Goal: Task Accomplishment & Management: Complete application form

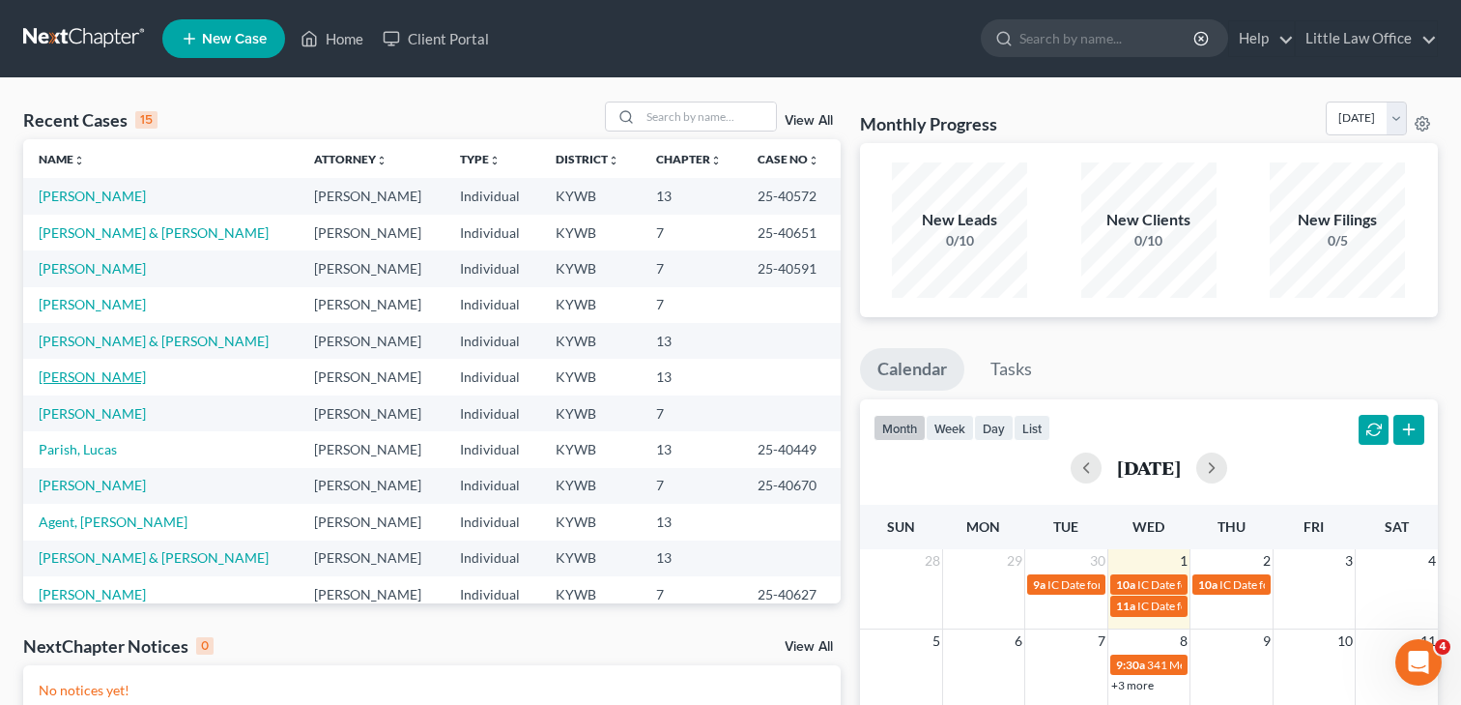
click at [68, 374] on link "[PERSON_NAME]" at bounding box center [92, 376] width 107 height 16
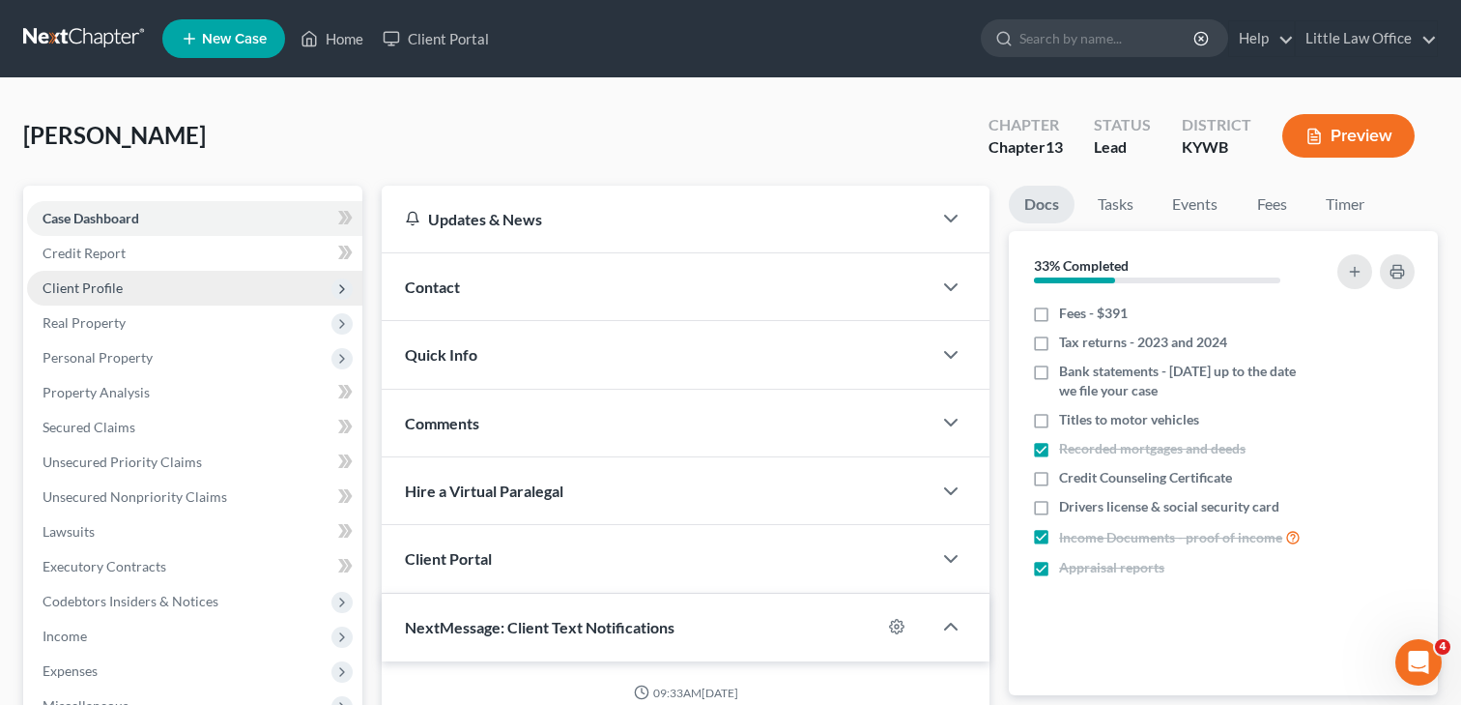
scroll to position [255, 0]
click at [124, 291] on span "Client Profile" at bounding box center [194, 288] width 335 height 35
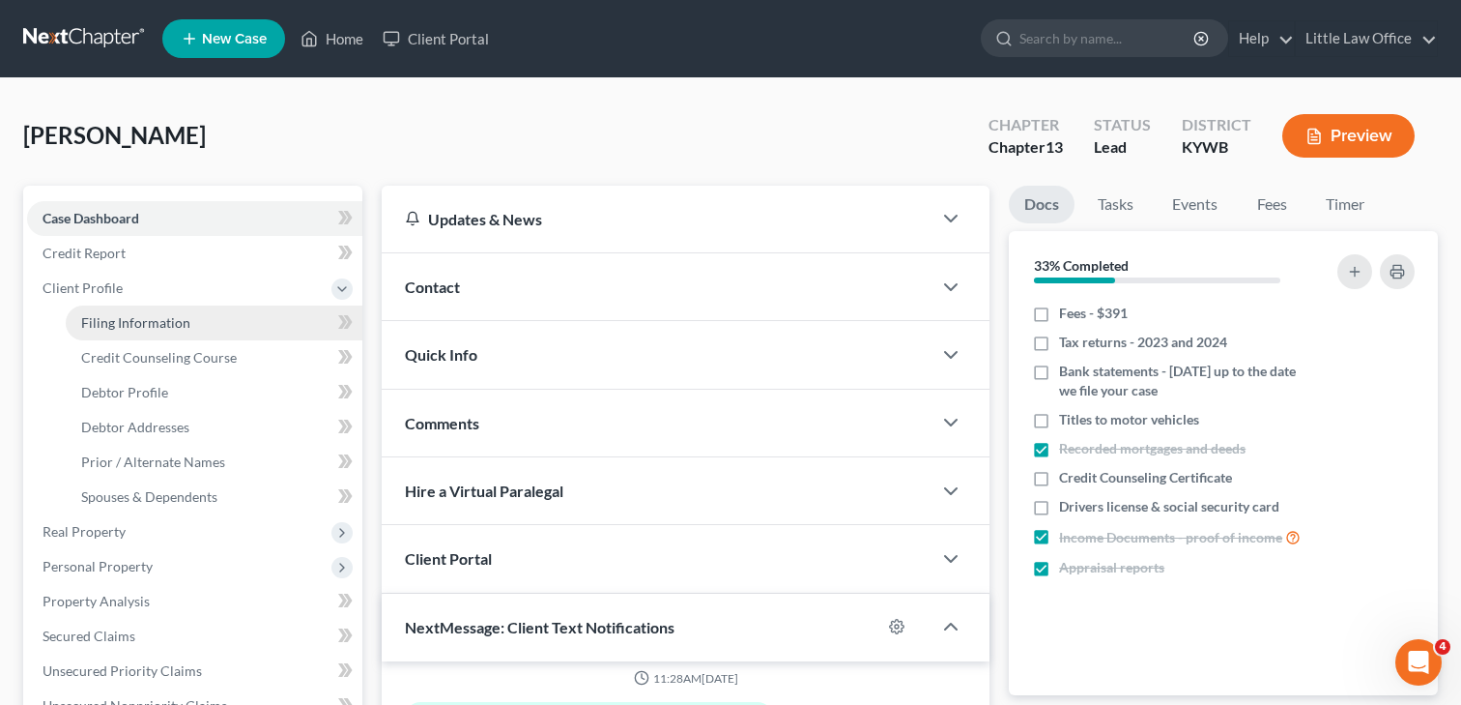
click at [121, 316] on span "Filing Information" at bounding box center [135, 322] width 109 height 16
select select "1"
select select "0"
select select "3"
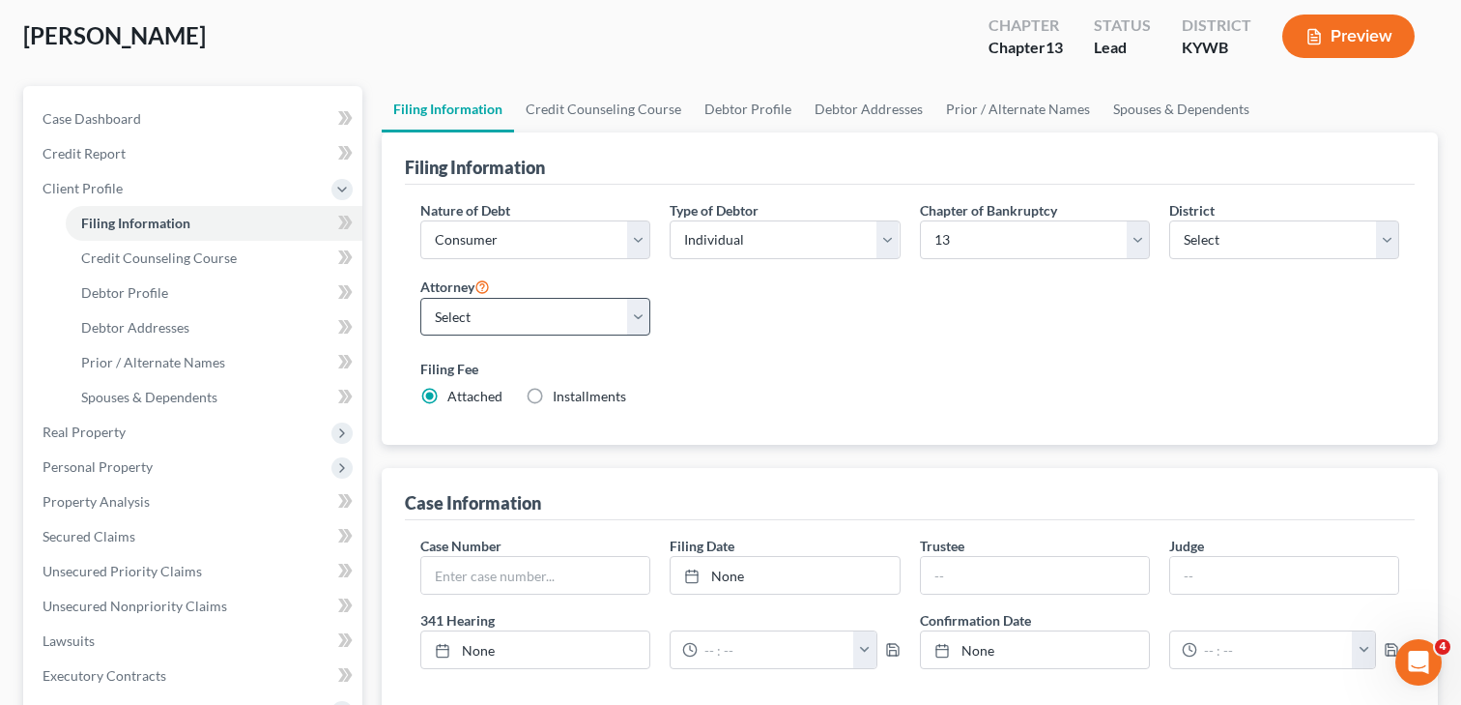
scroll to position [93, 0]
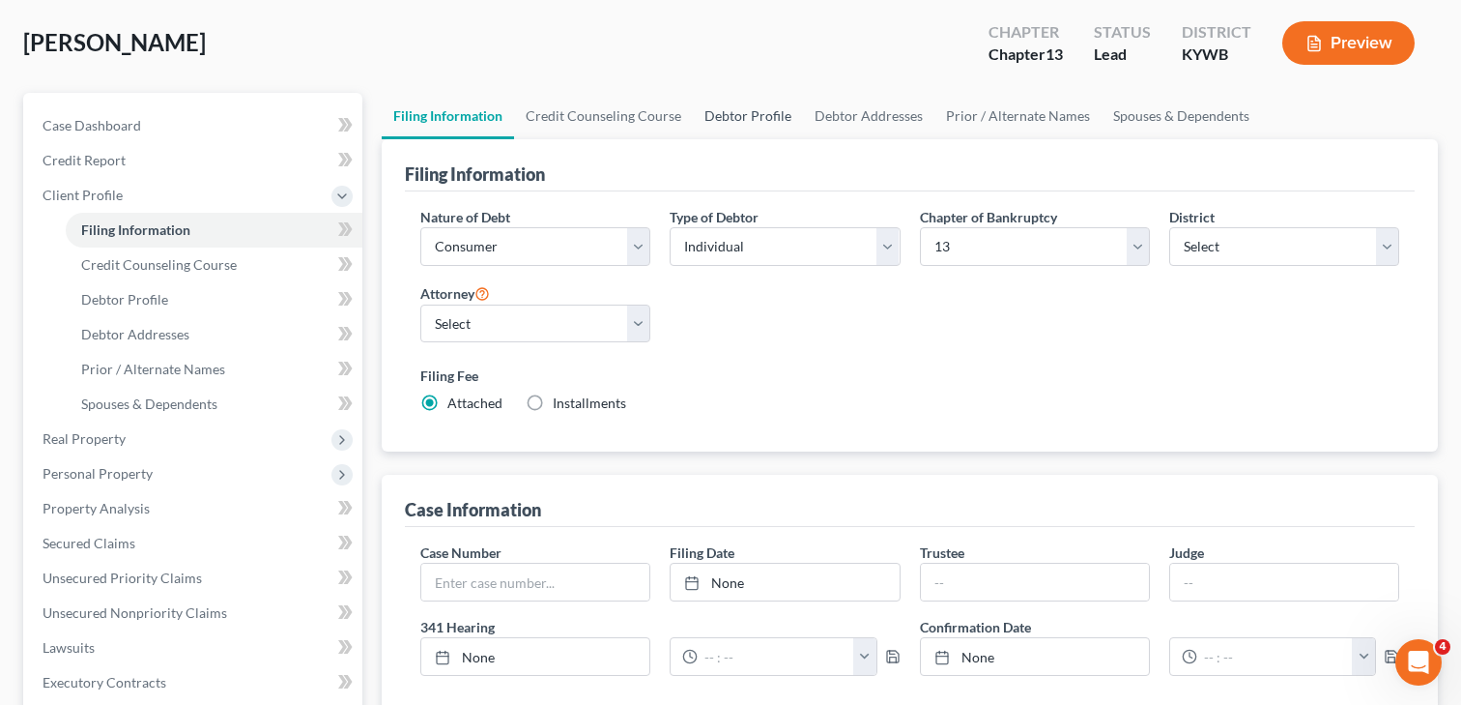
click at [755, 119] on link "Debtor Profile" at bounding box center [748, 116] width 110 height 46
select select "3"
select select "0"
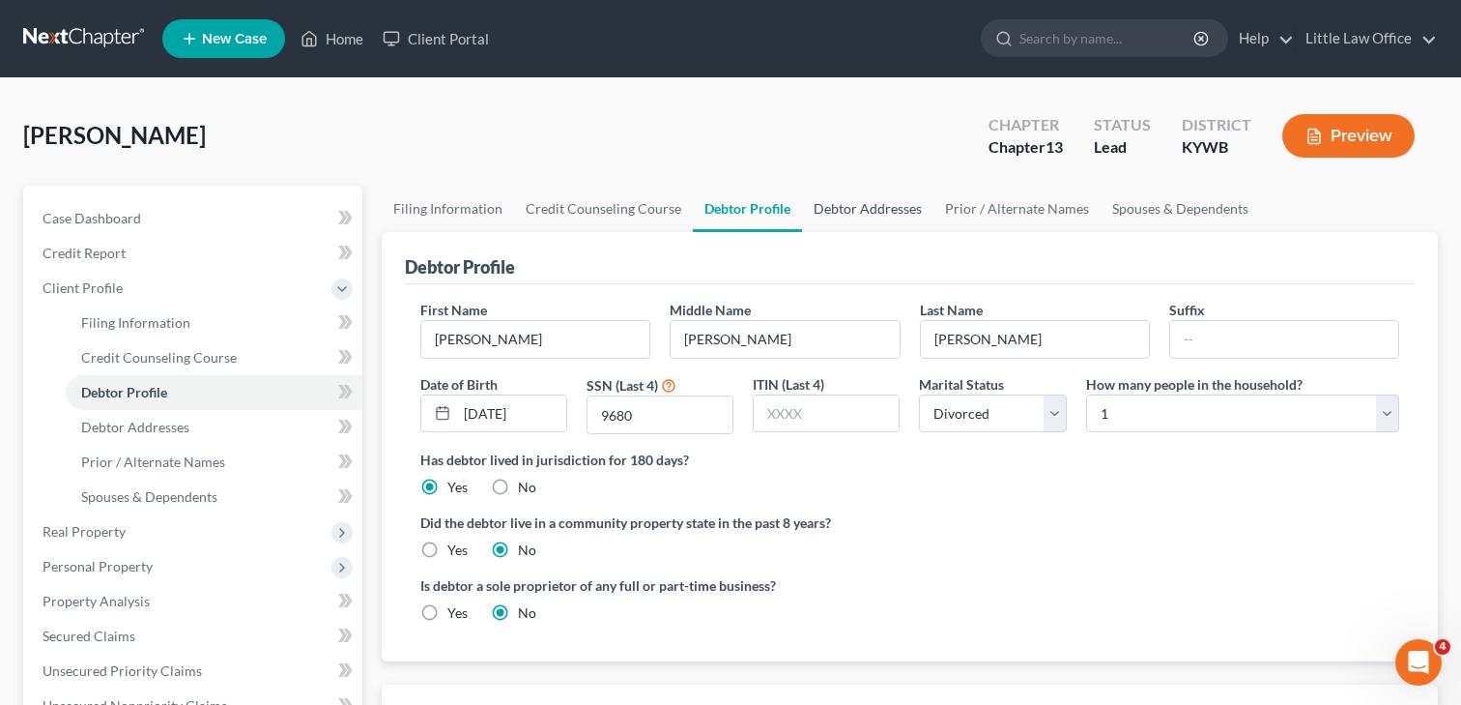
click at [863, 207] on link "Debtor Addresses" at bounding box center [867, 209] width 131 height 46
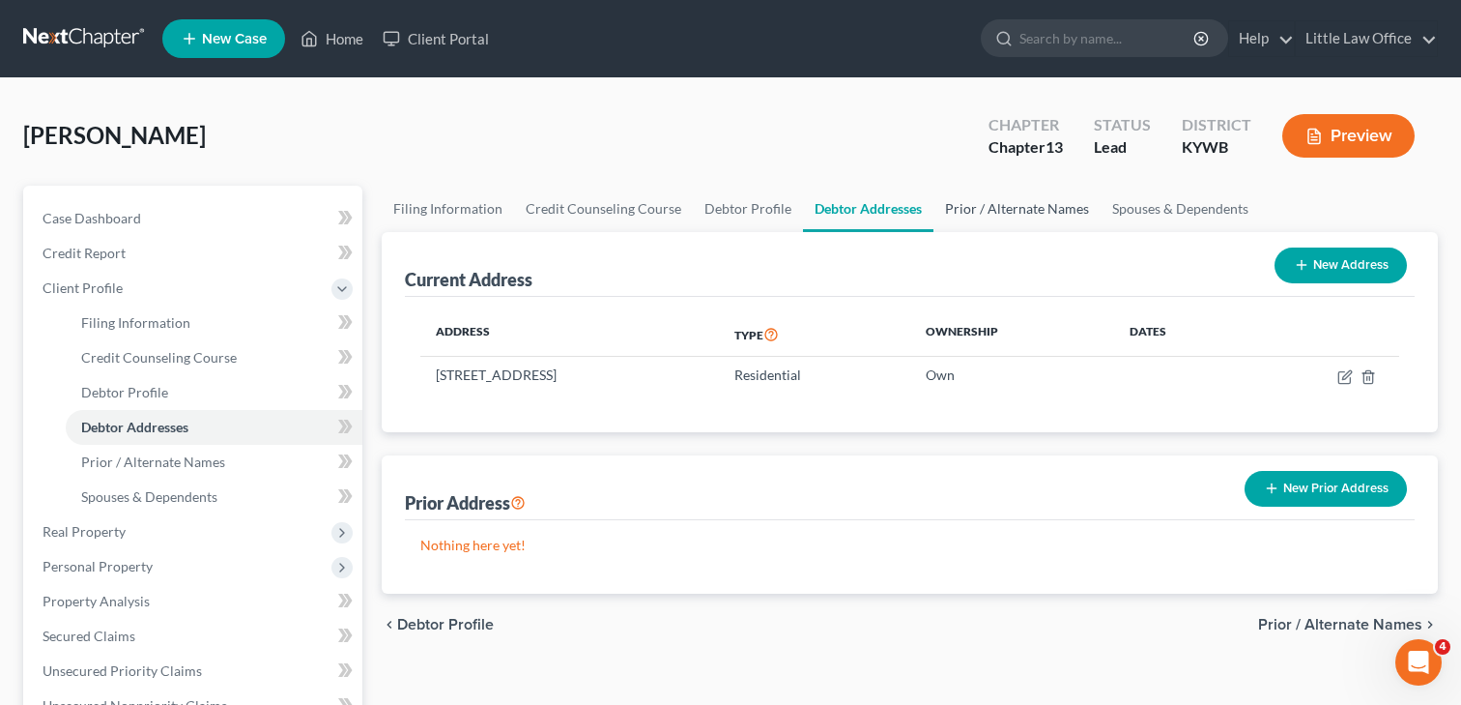
click at [996, 215] on link "Prior / Alternate Names" at bounding box center [1017, 209] width 167 height 46
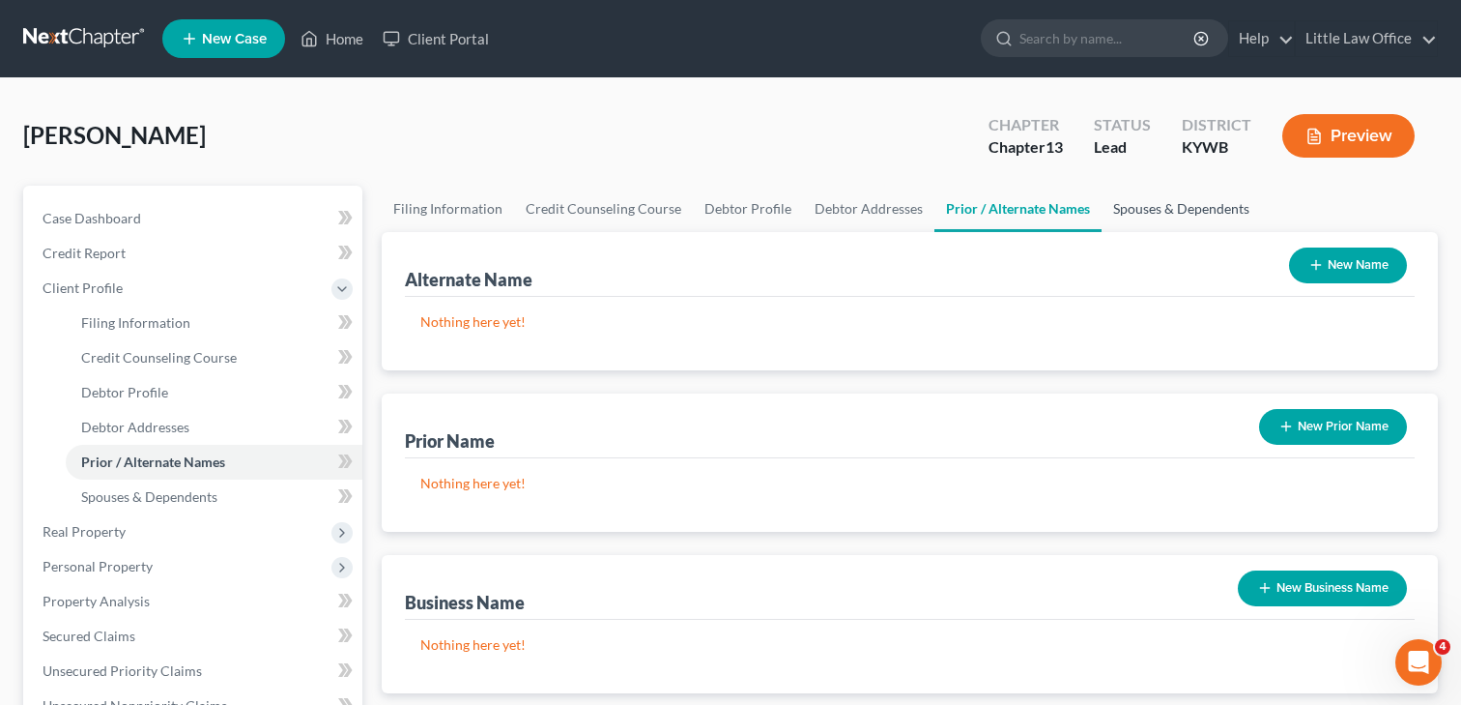
click at [1168, 211] on link "Spouses & Dependents" at bounding box center [1181, 209] width 159 height 46
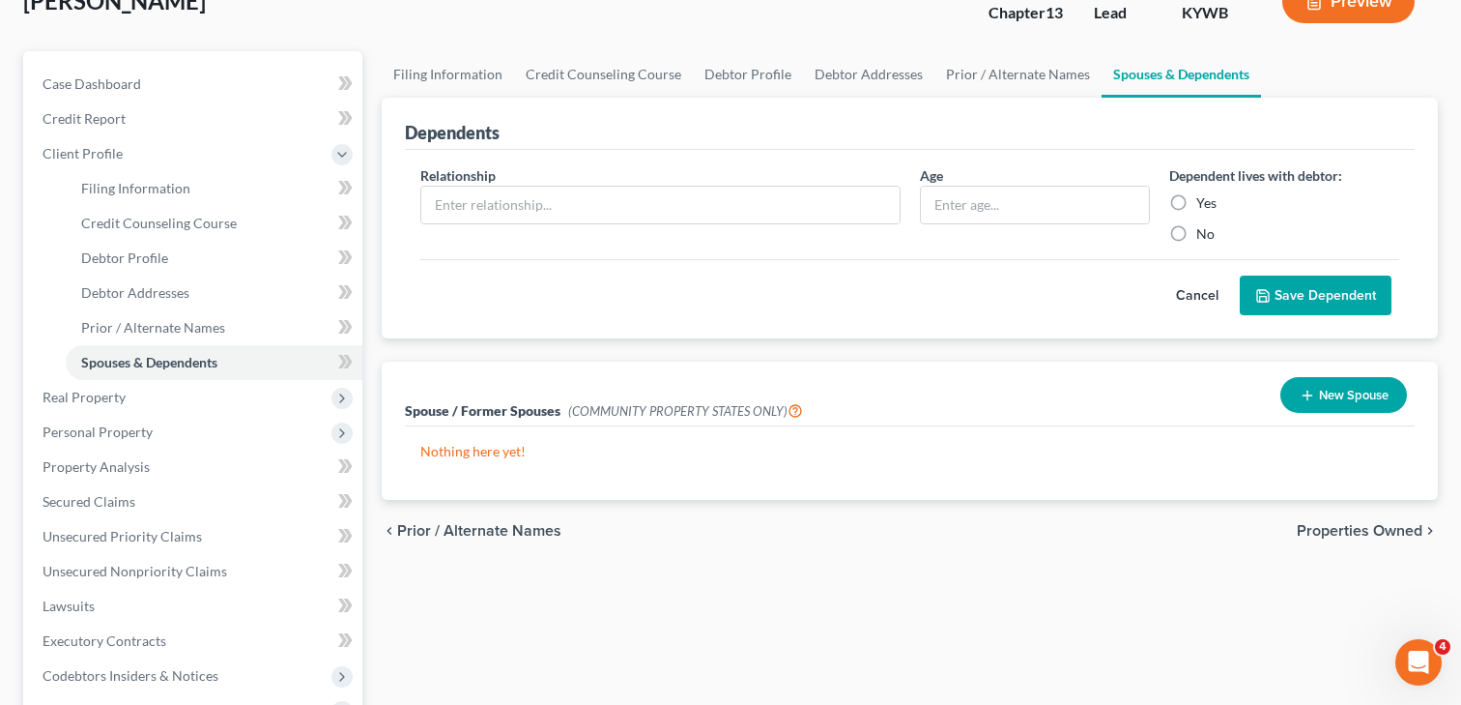
scroll to position [165, 0]
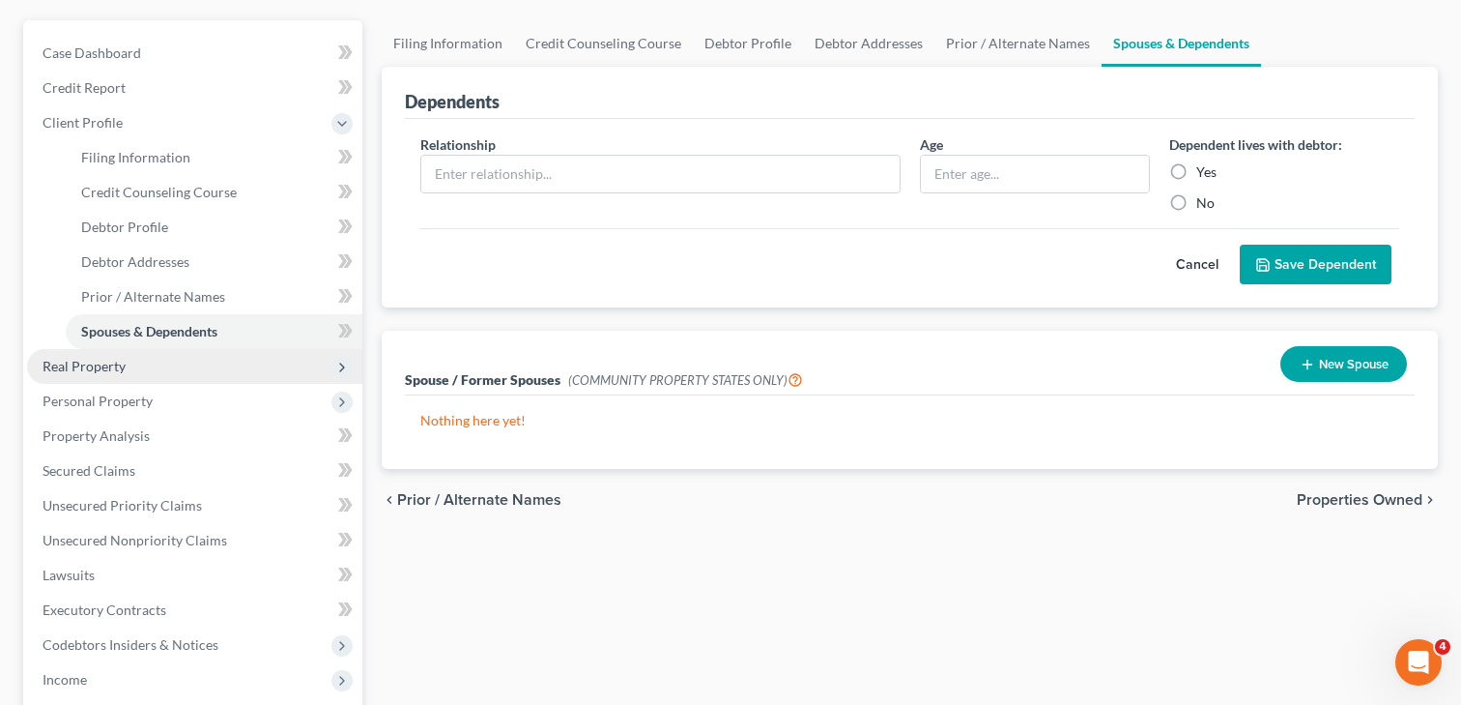
click at [101, 367] on span "Real Property" at bounding box center [84, 366] width 83 height 16
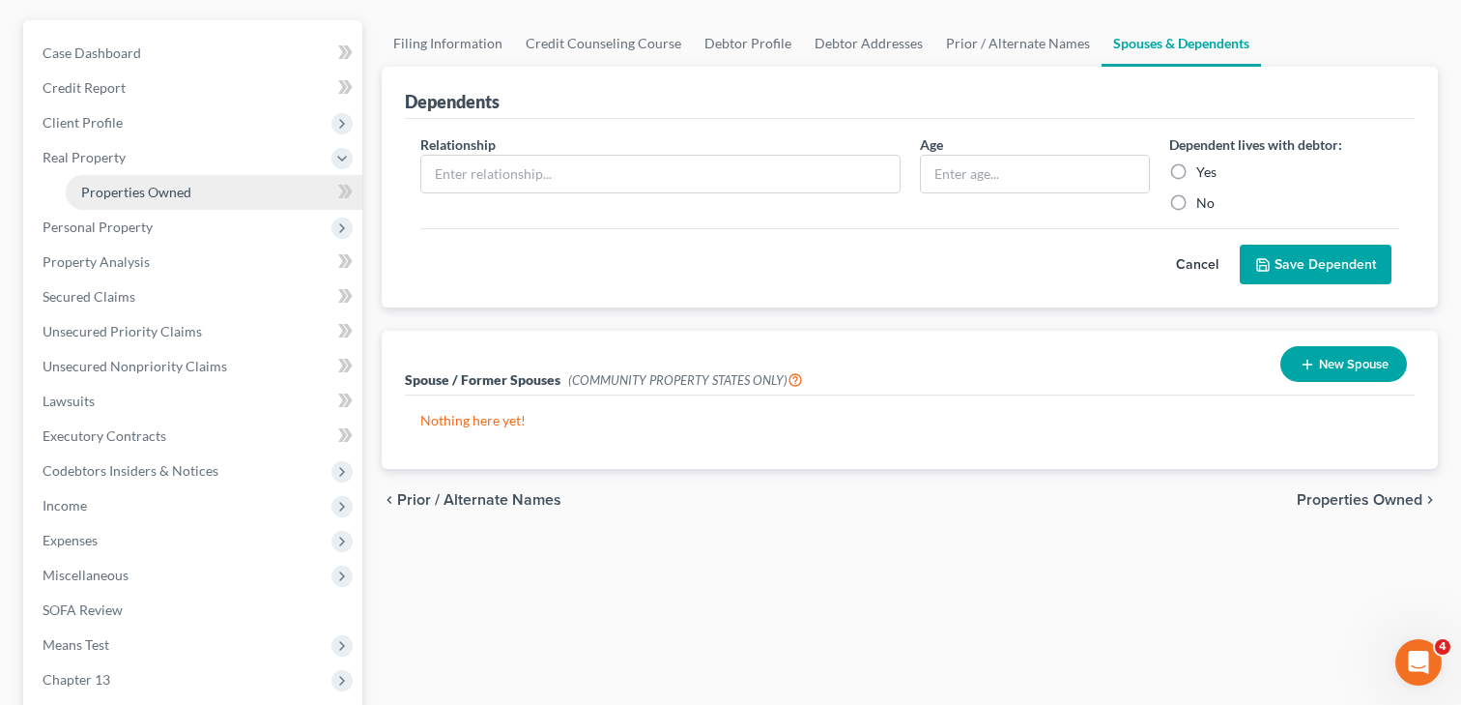
click at [138, 193] on span "Properties Owned" at bounding box center [136, 192] width 110 height 16
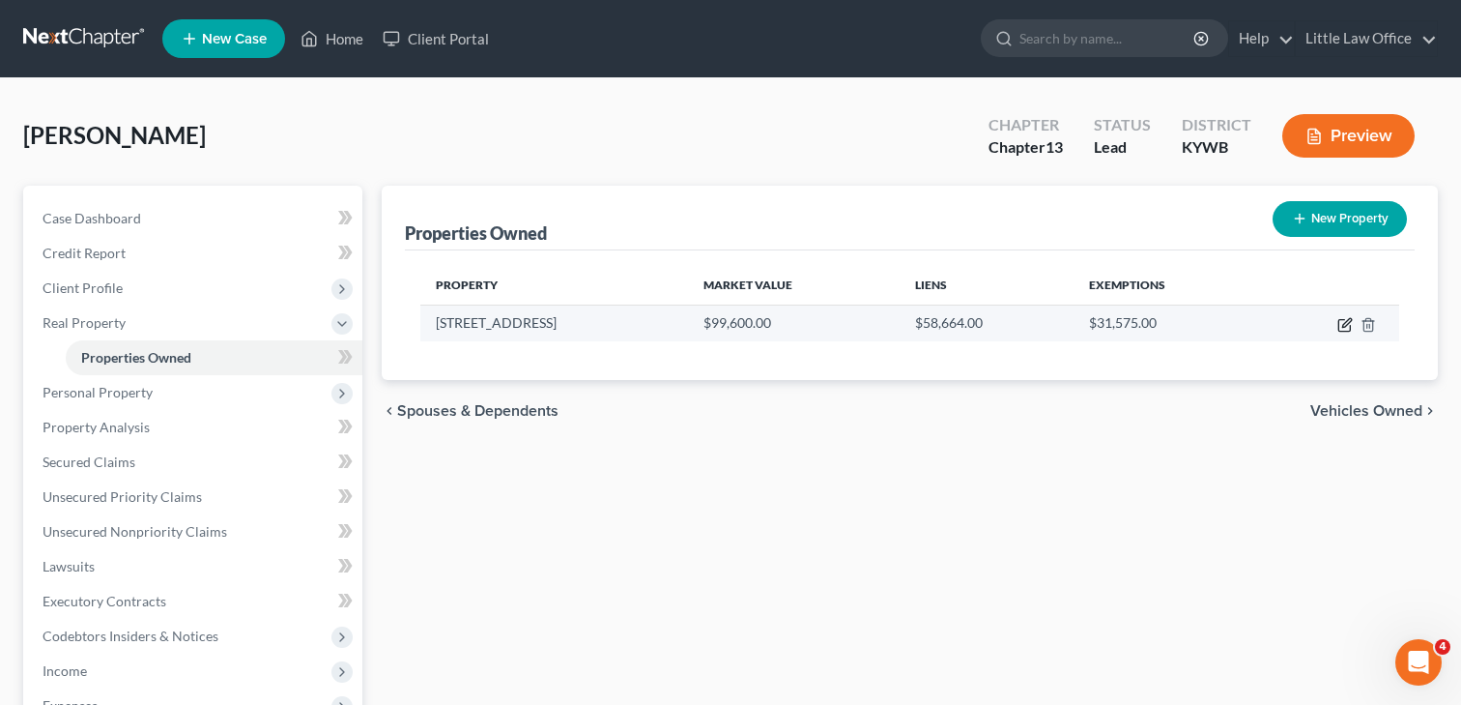
click at [1346, 328] on icon "button" at bounding box center [1345, 324] width 15 height 15
select select "18"
select select "0"
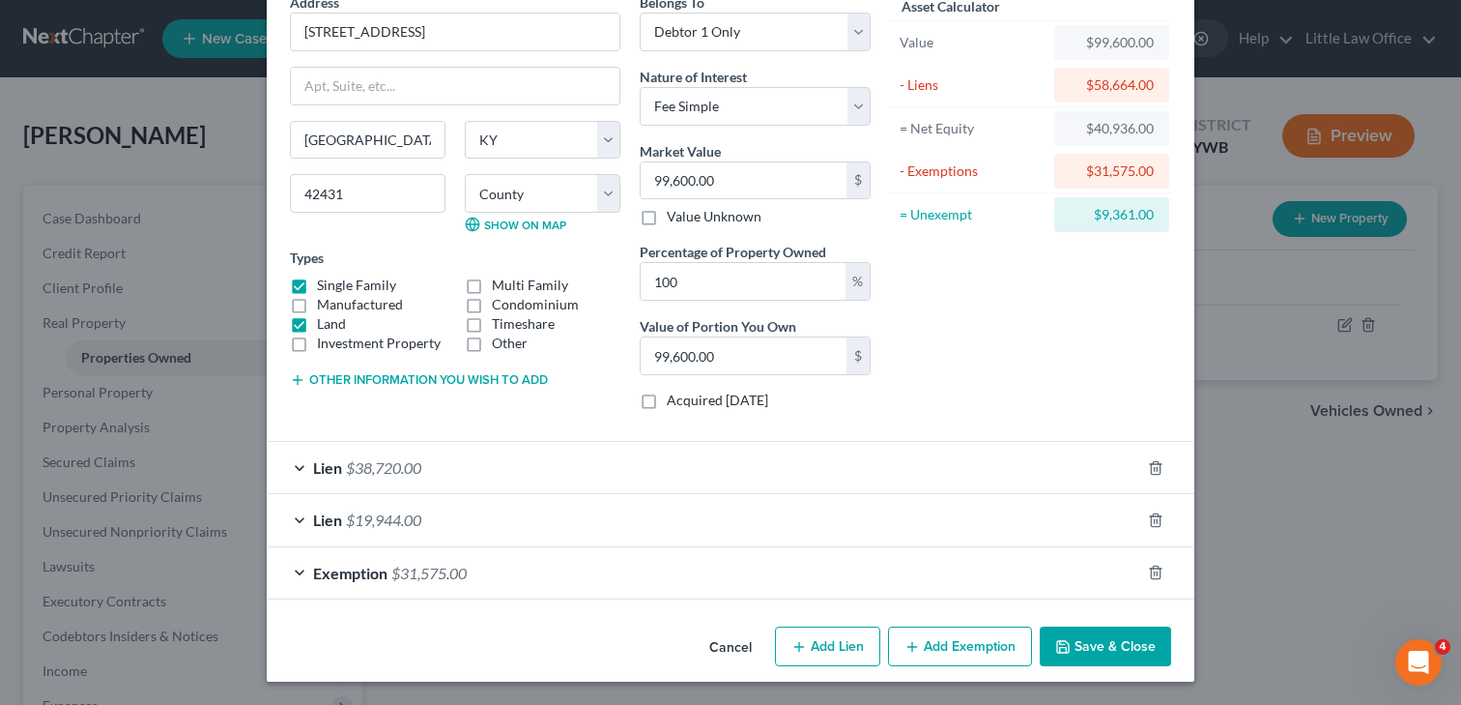
scroll to position [92, 0]
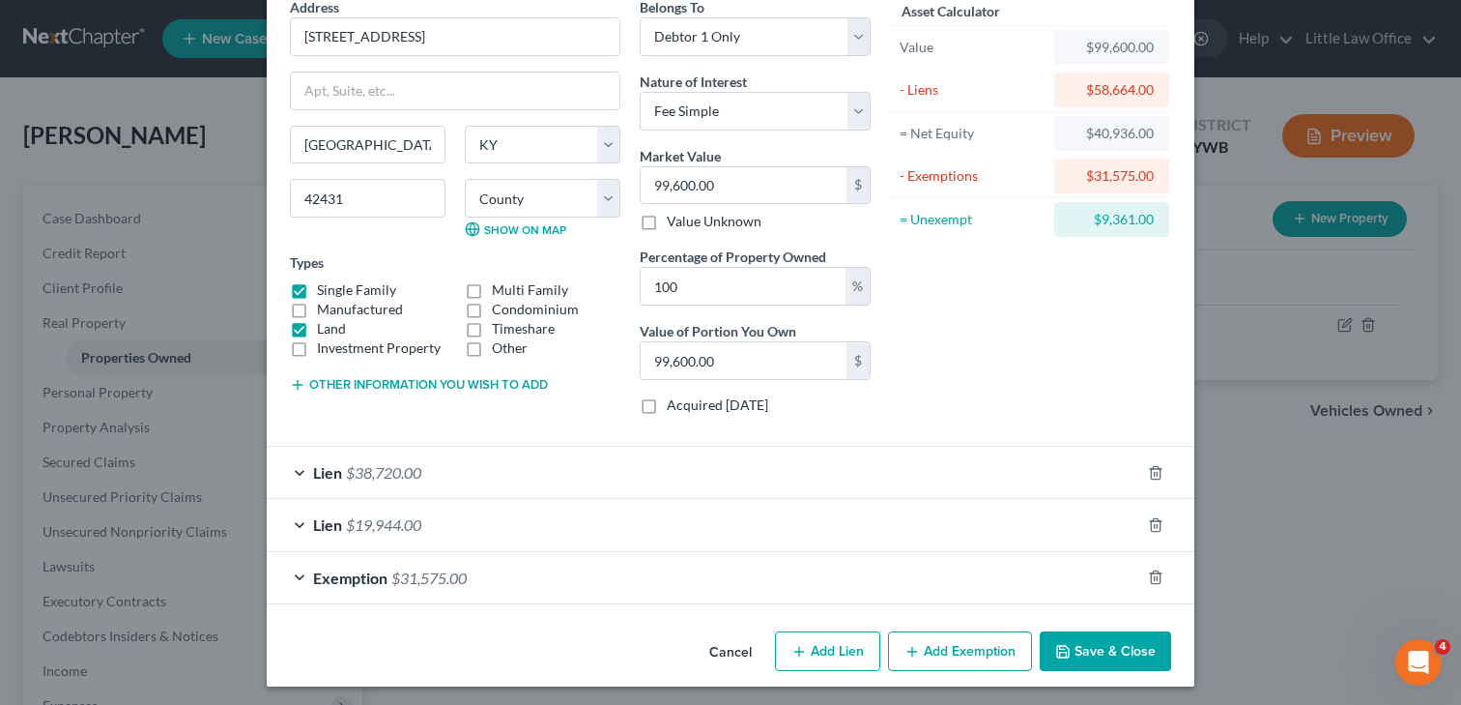
click at [917, 473] on div "Lien $38,720.00" at bounding box center [704, 472] width 874 height 51
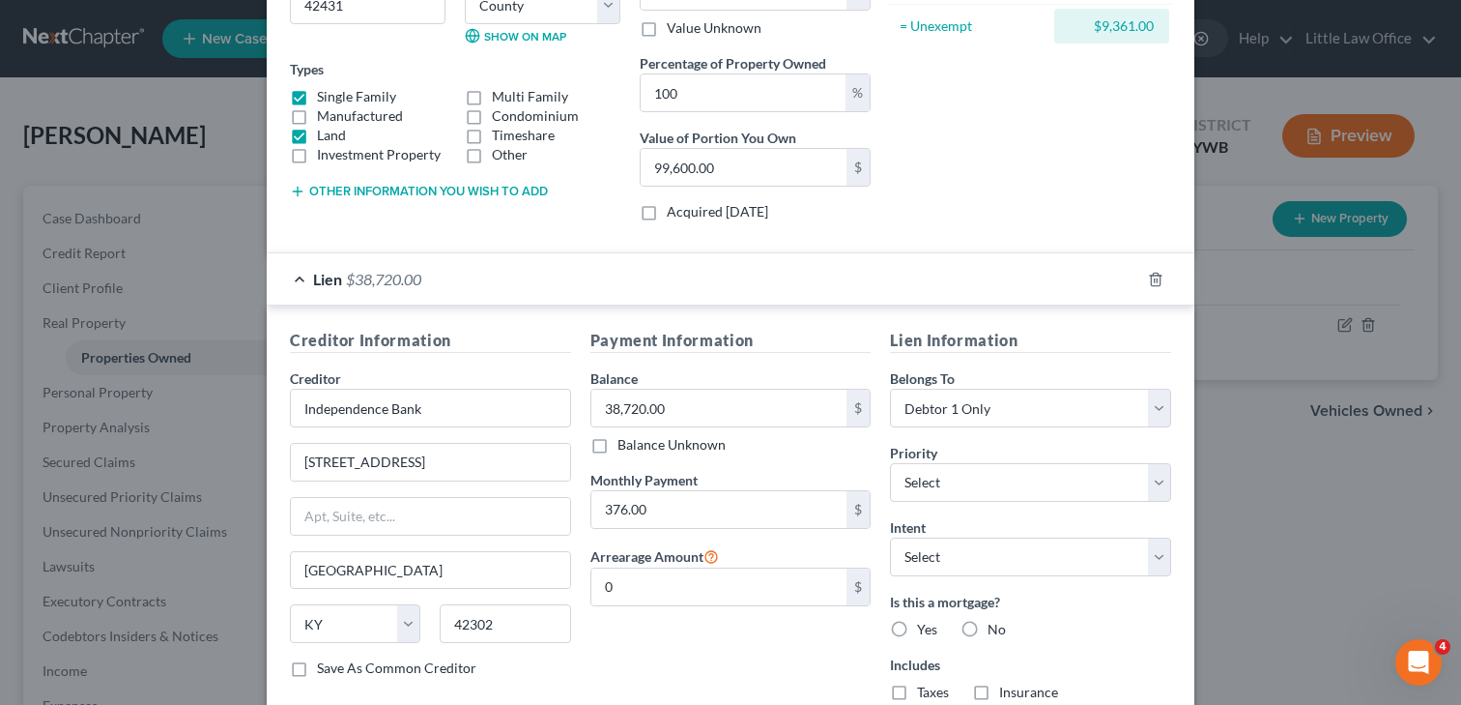
scroll to position [263, 0]
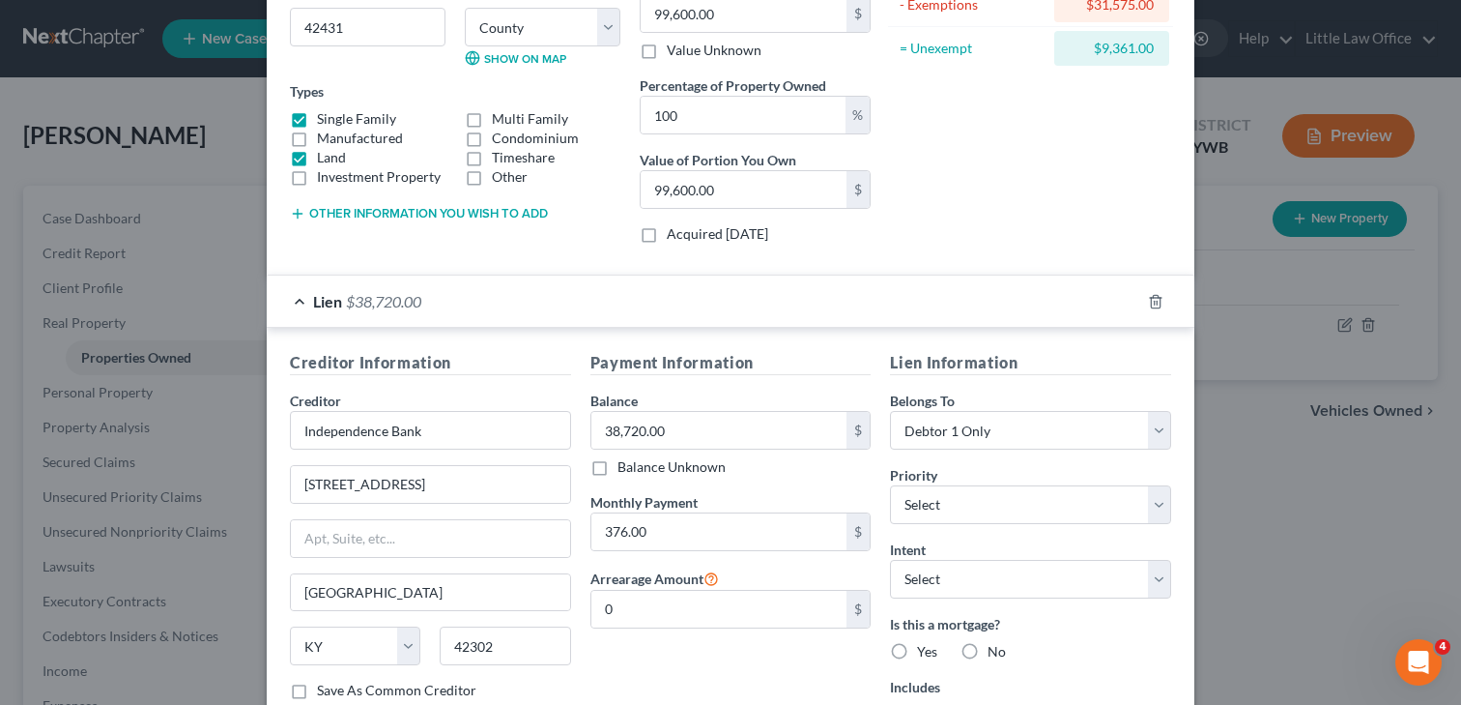
click at [360, 301] on span "$38,720.00" at bounding box center [383, 301] width 75 height 18
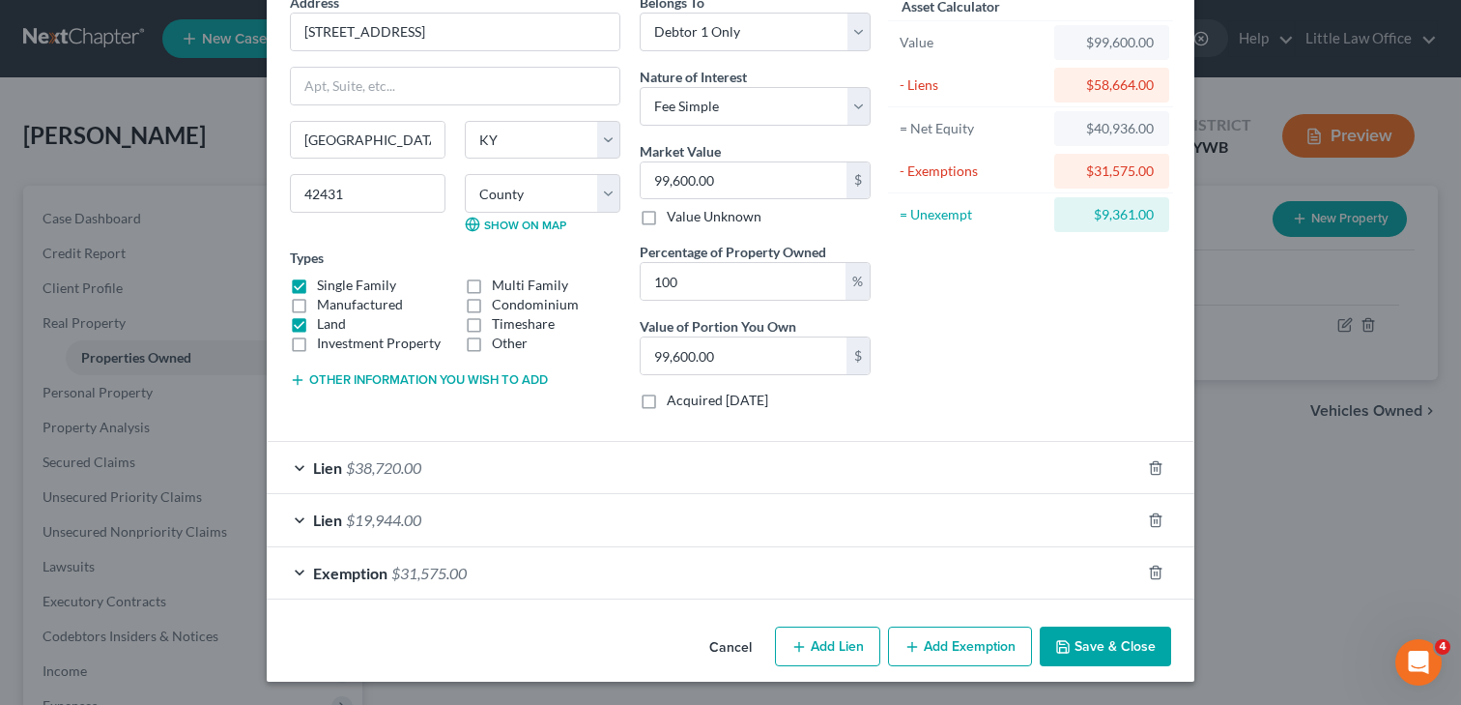
scroll to position [97, 0]
click at [339, 528] on span "Lien" at bounding box center [327, 519] width 29 height 18
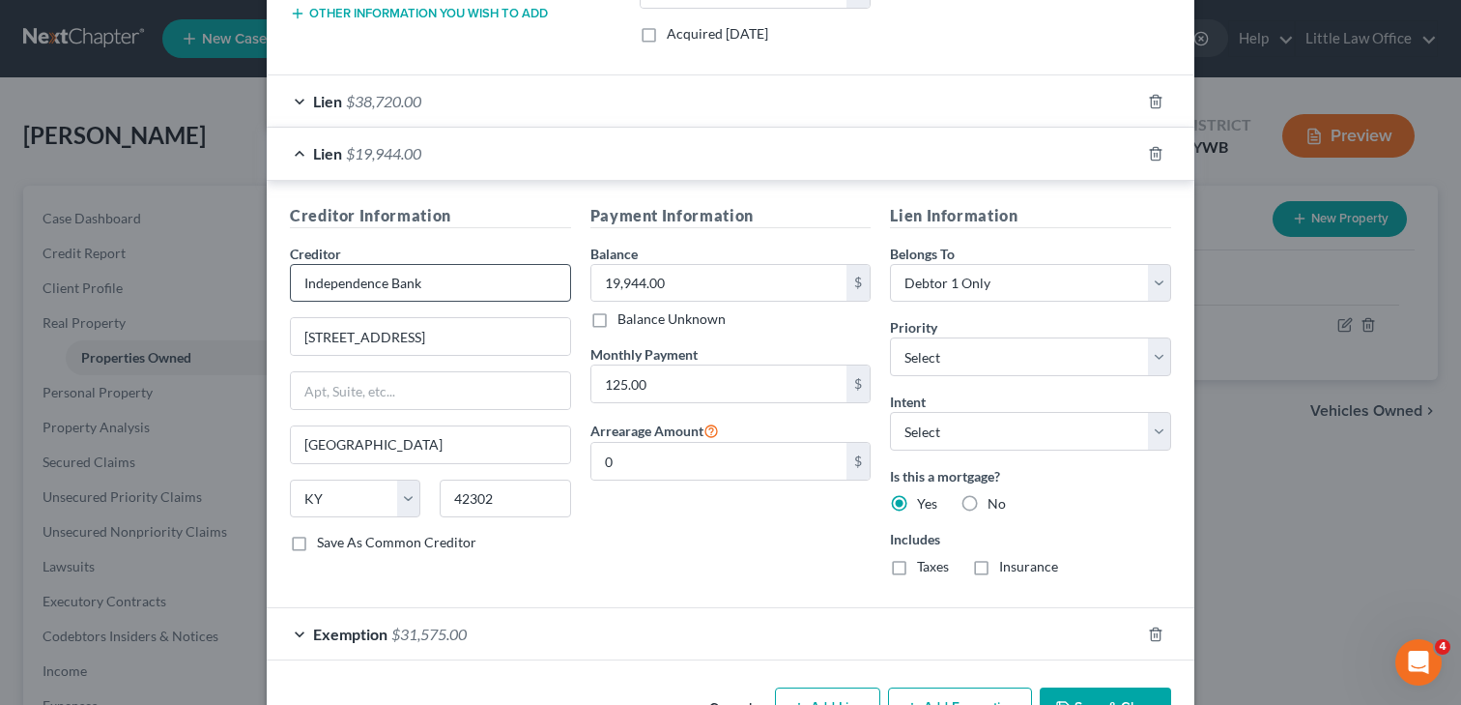
scroll to position [484, 0]
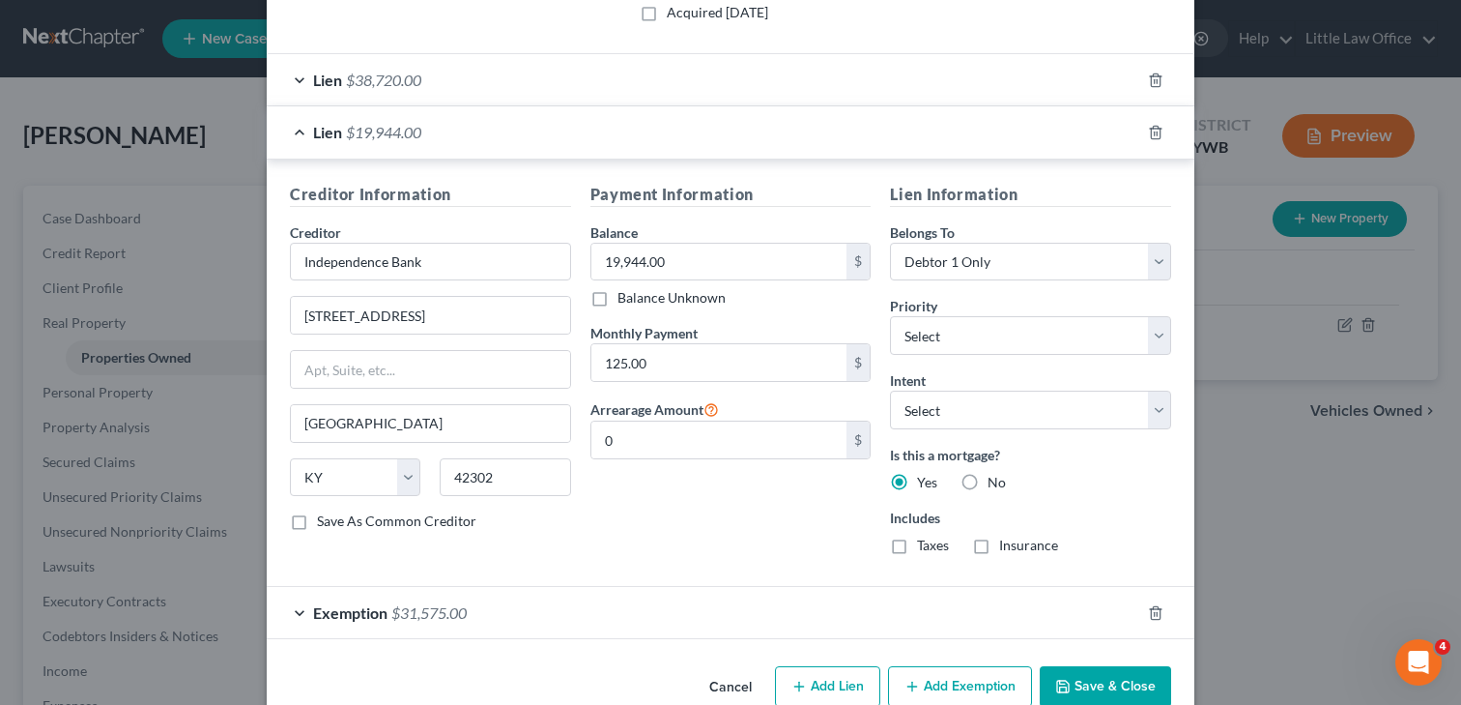
click at [296, 130] on div "Lien $19,944.00" at bounding box center [704, 131] width 874 height 51
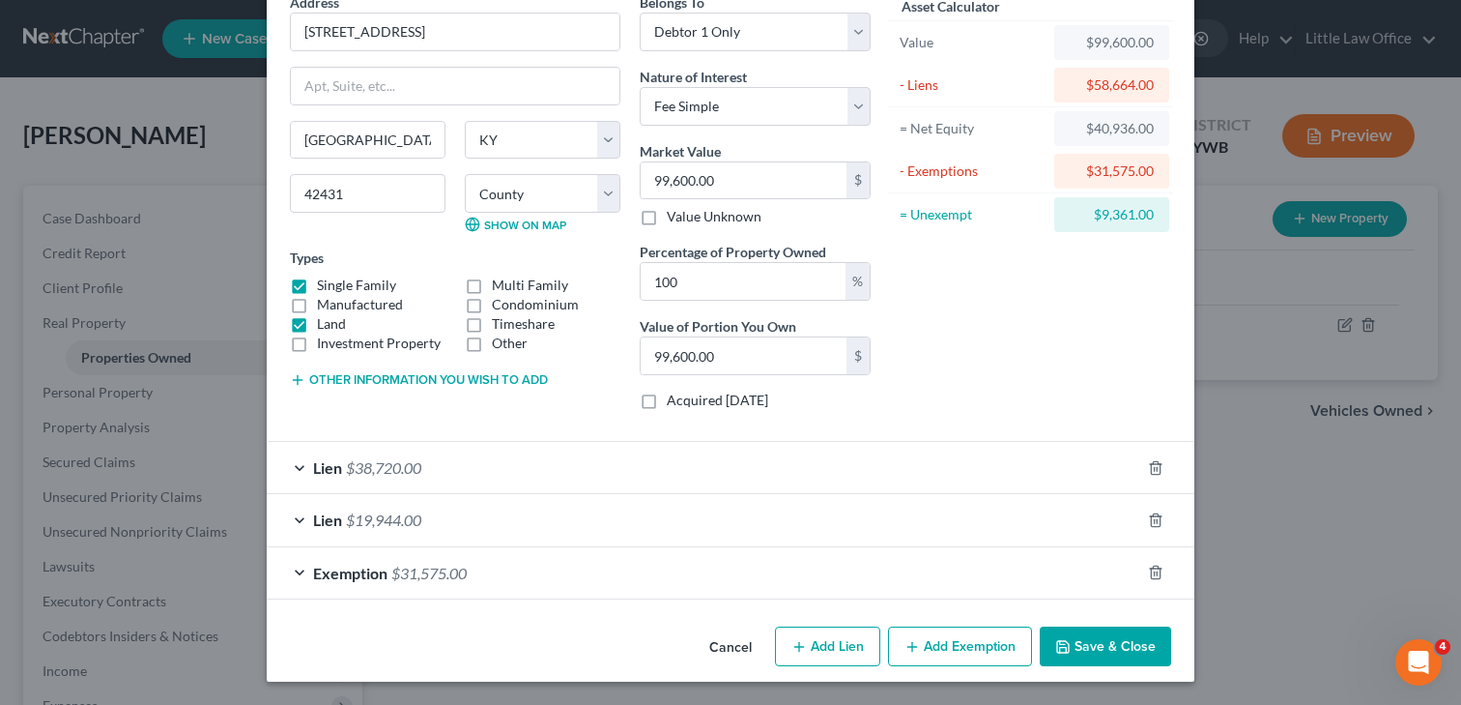
scroll to position [97, 0]
click at [727, 644] on button "Cancel" at bounding box center [730, 647] width 73 height 39
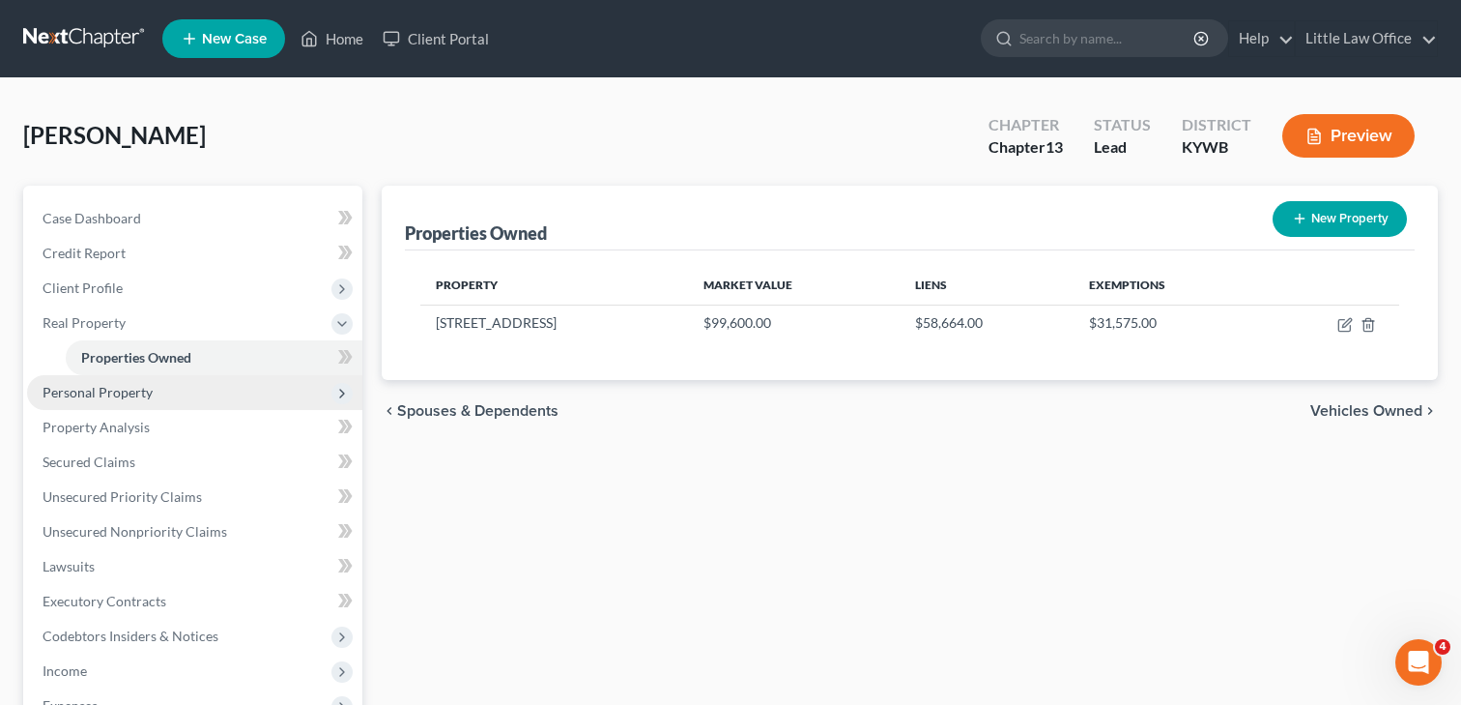
click at [131, 400] on span "Personal Property" at bounding box center [194, 392] width 335 height 35
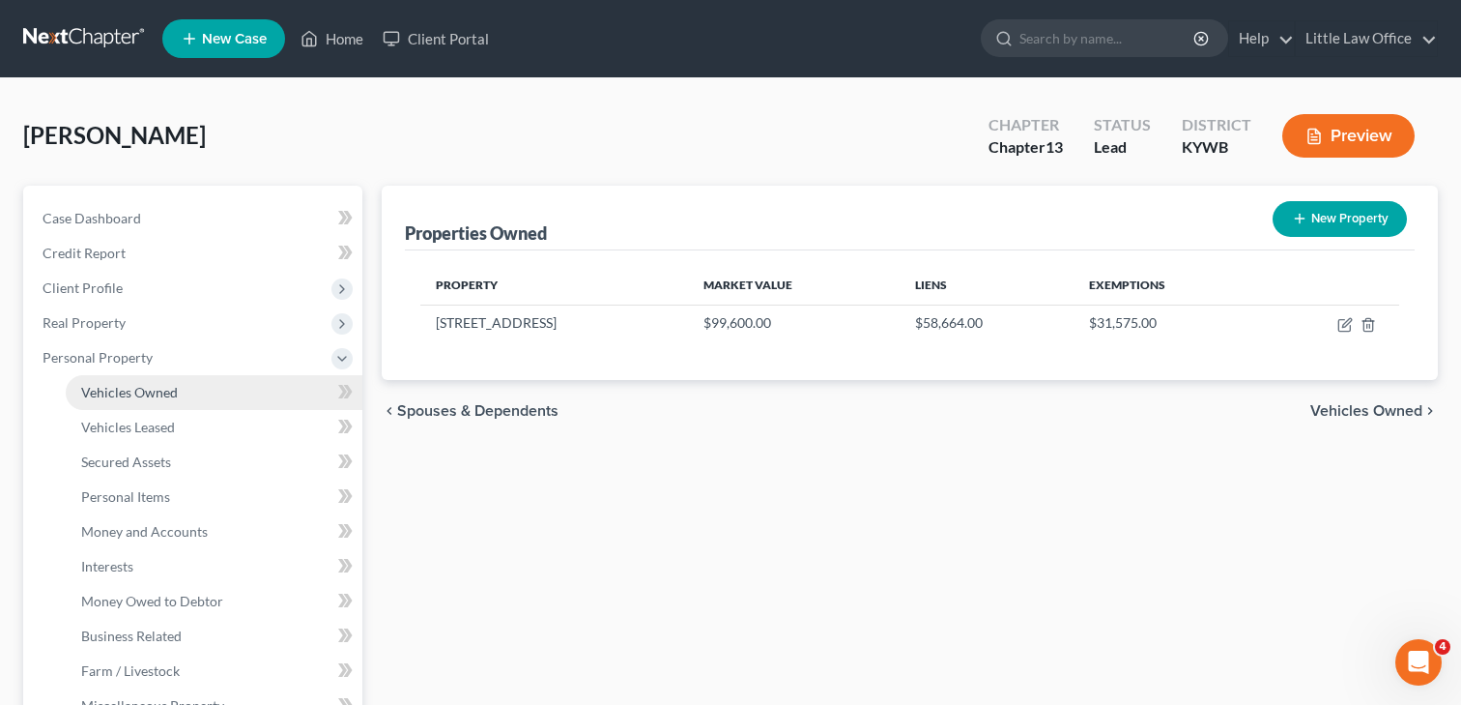
click at [133, 395] on span "Vehicles Owned" at bounding box center [129, 392] width 97 height 16
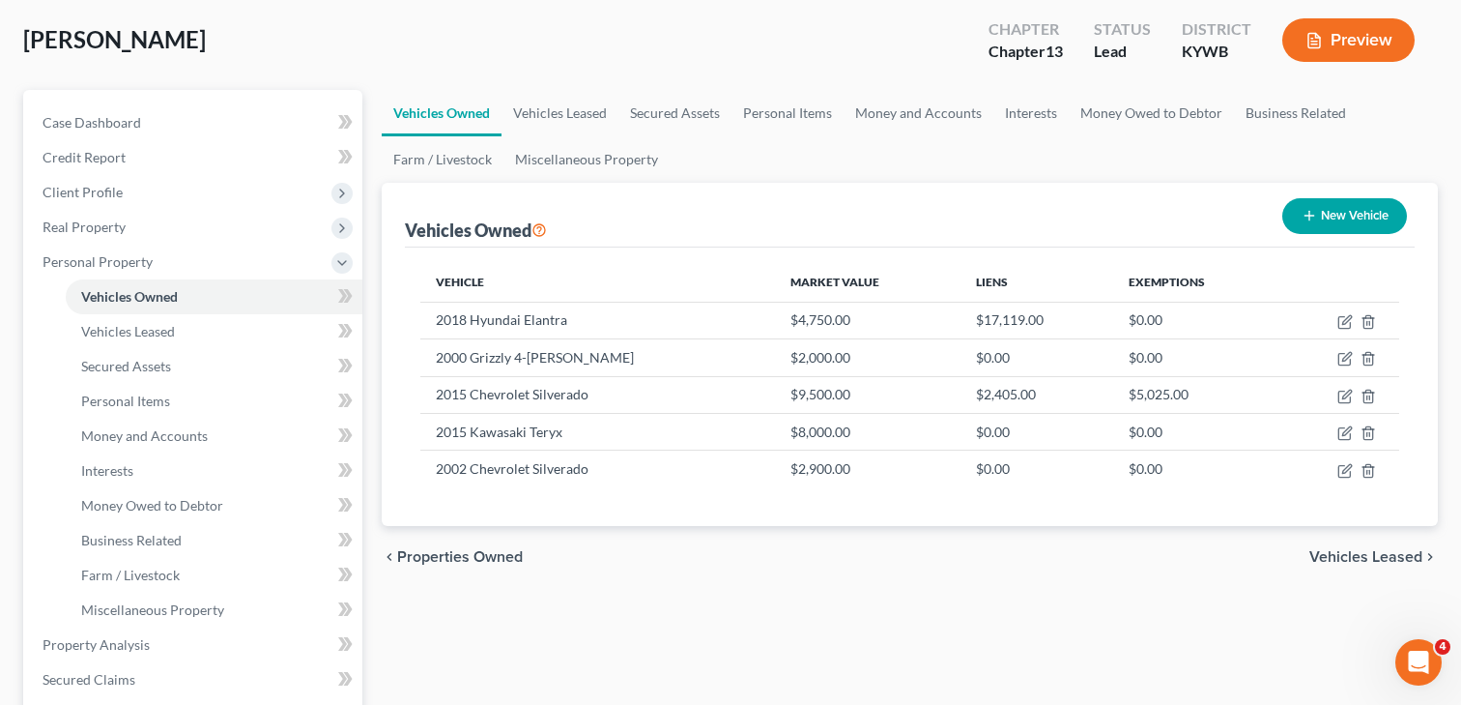
scroll to position [97, 0]
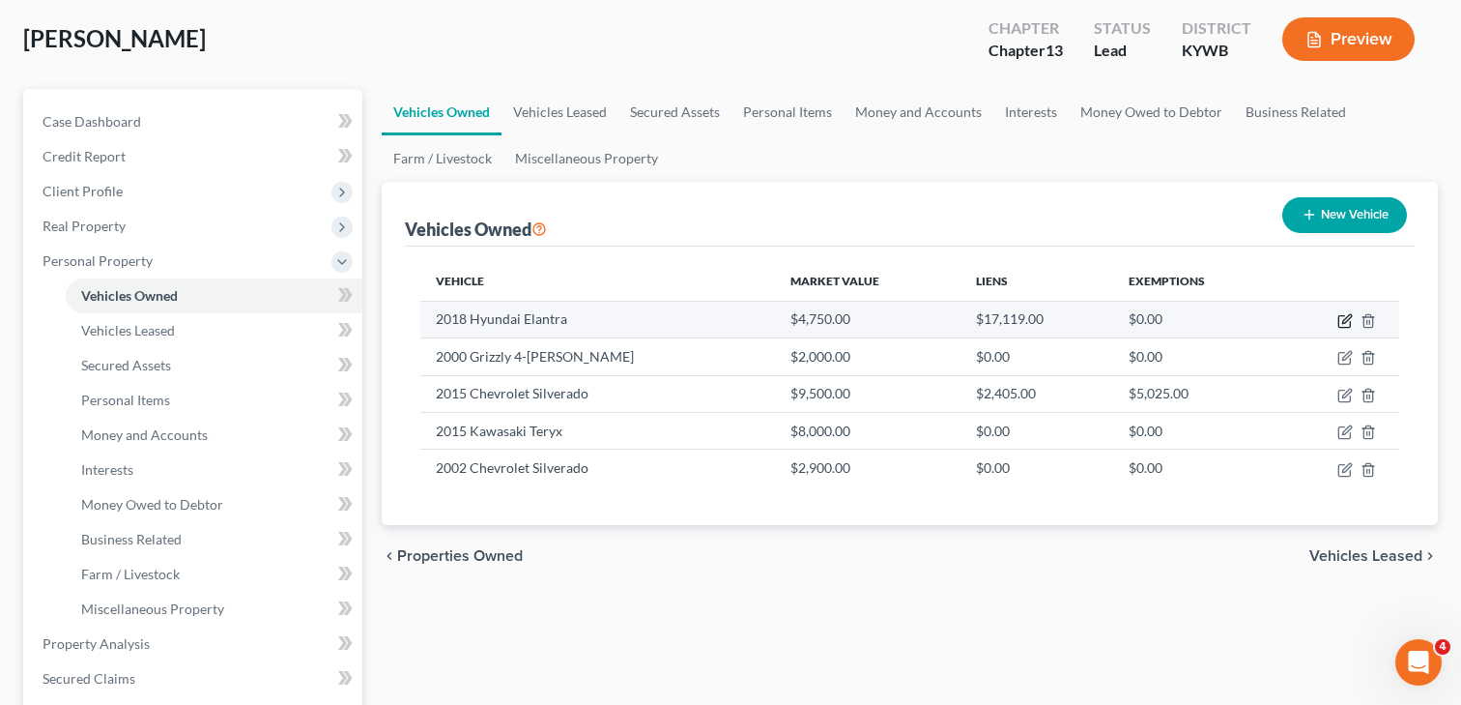
click at [1340, 318] on icon "button" at bounding box center [1345, 320] width 15 height 15
select select "0"
select select "8"
select select "2"
select select "3"
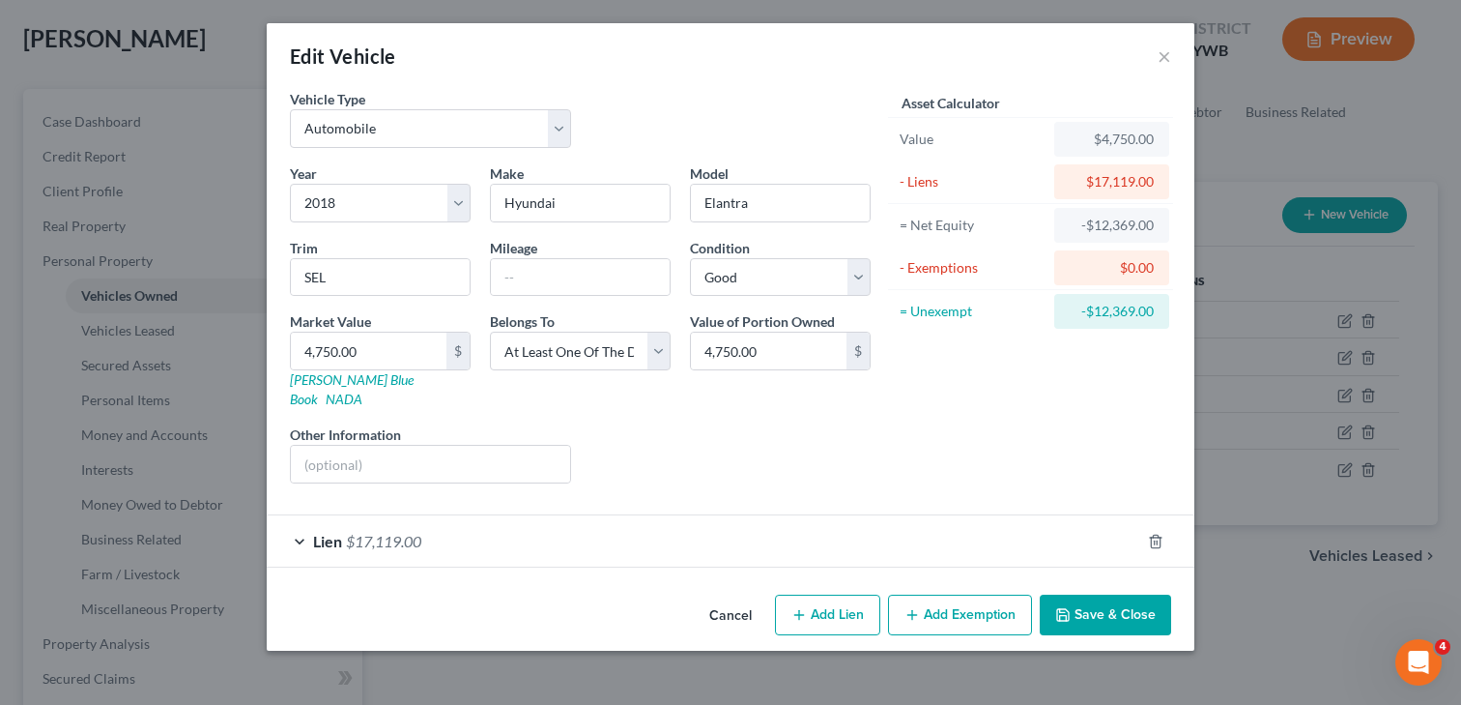
click at [373, 532] on span "$17,119.00" at bounding box center [383, 541] width 75 height 18
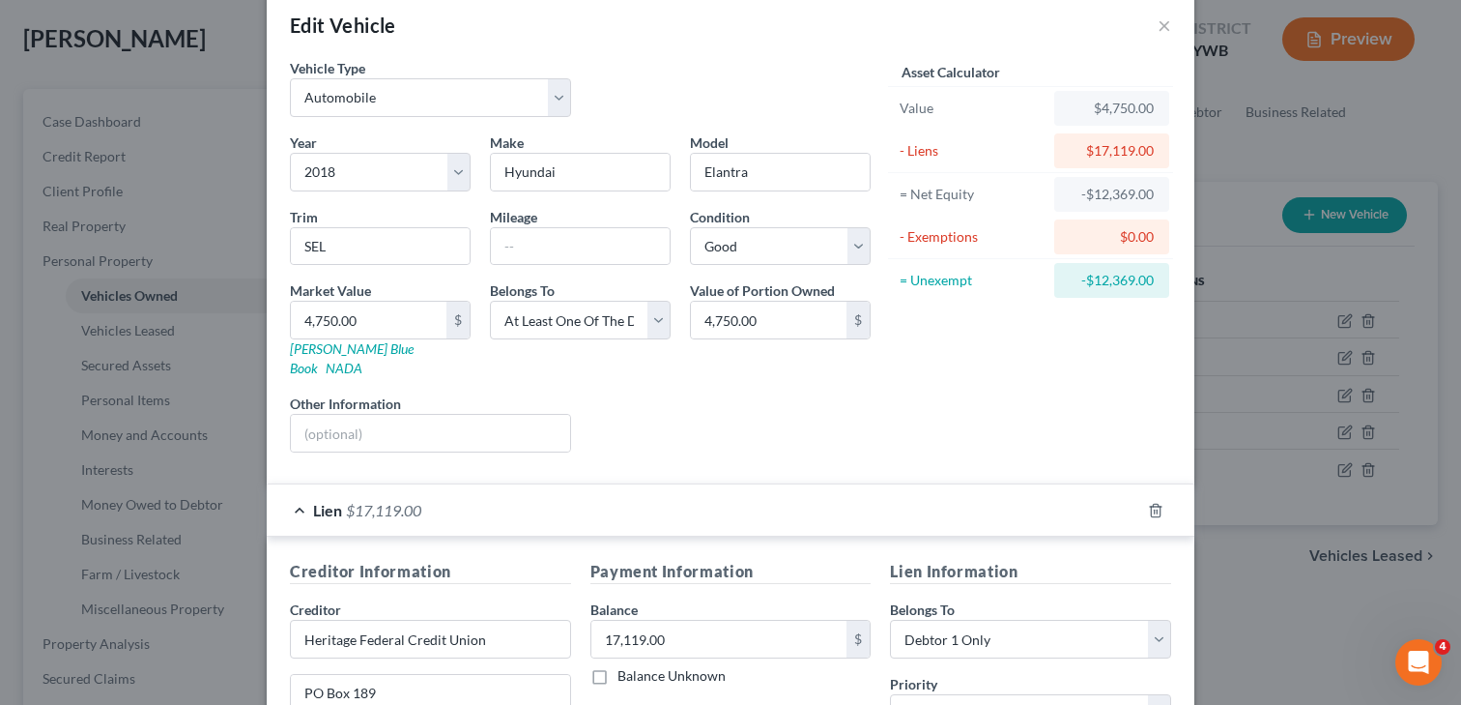
scroll to position [0, 0]
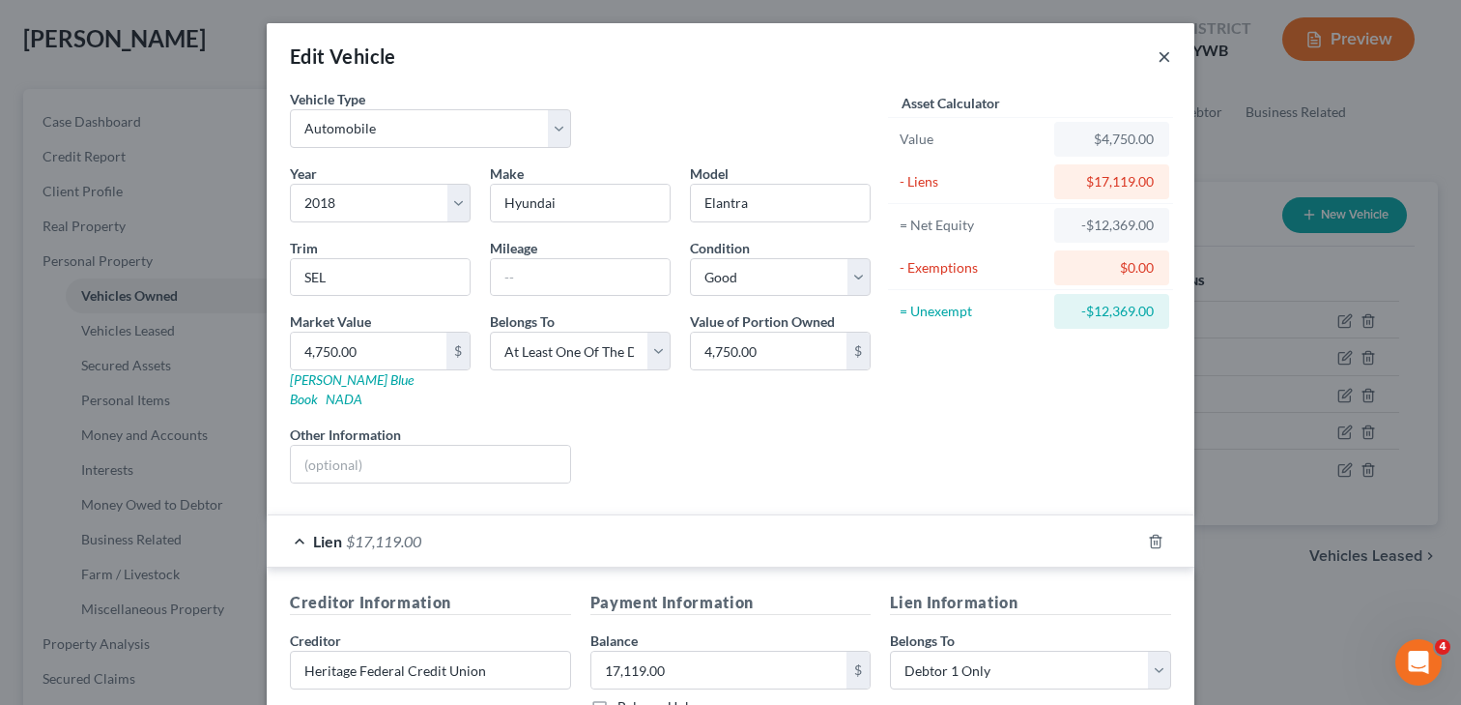
click at [1170, 61] on button "×" at bounding box center [1165, 55] width 14 height 23
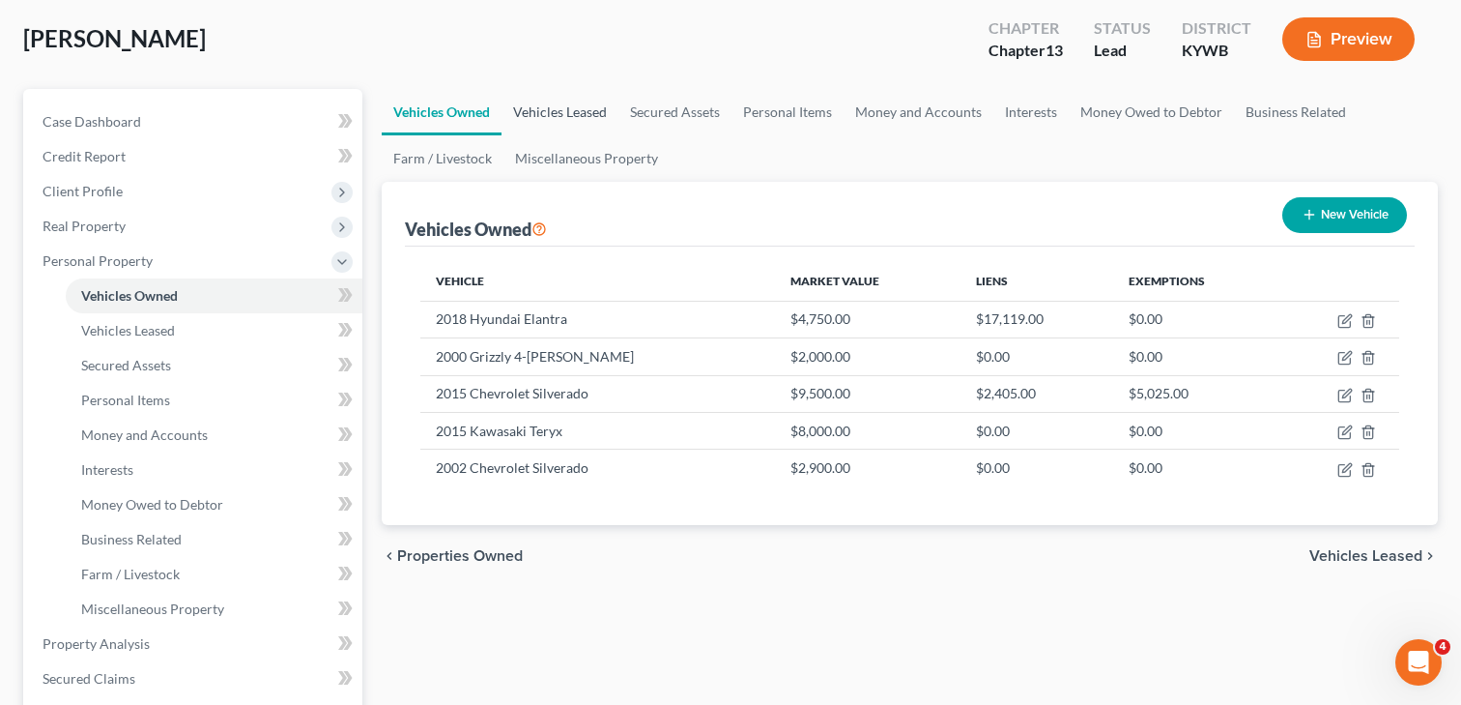
click at [591, 110] on link "Vehicles Leased" at bounding box center [560, 112] width 117 height 46
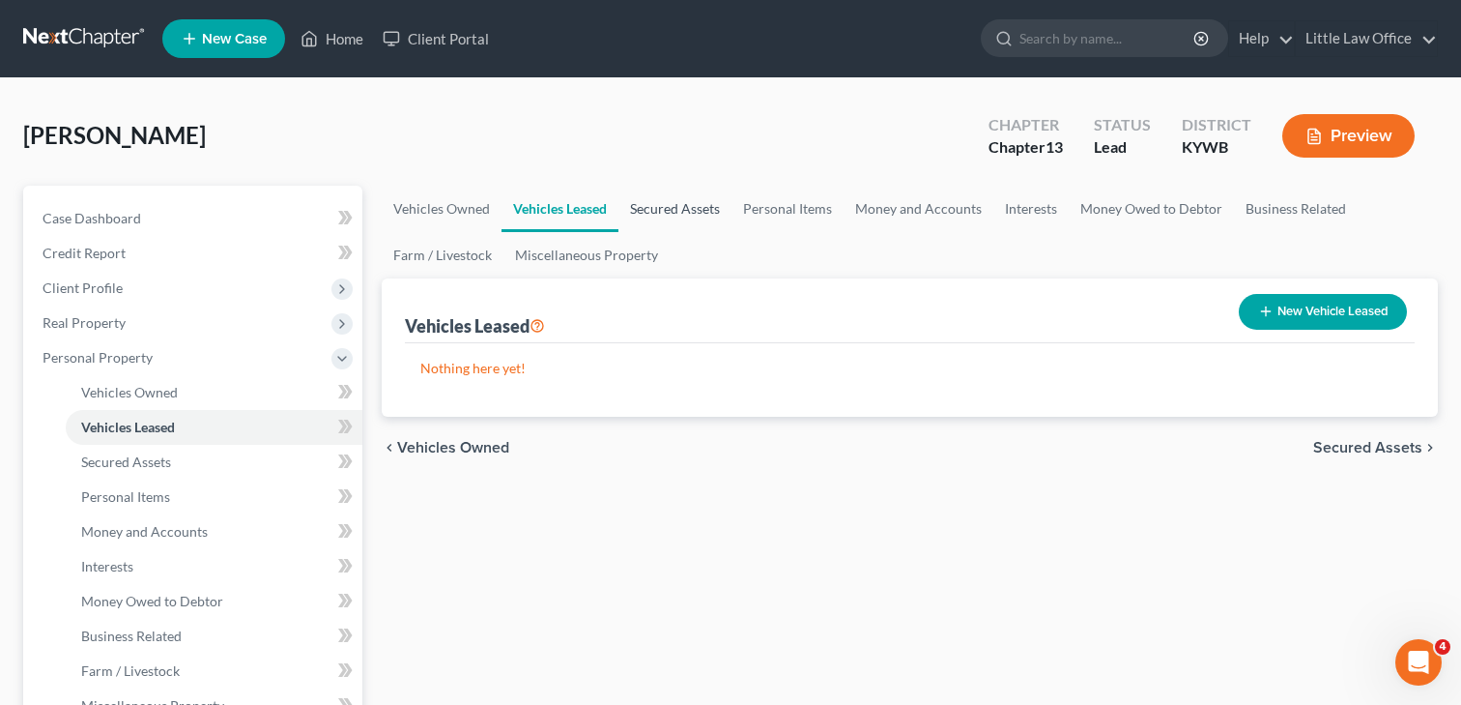
click at [674, 203] on link "Secured Assets" at bounding box center [675, 209] width 113 height 46
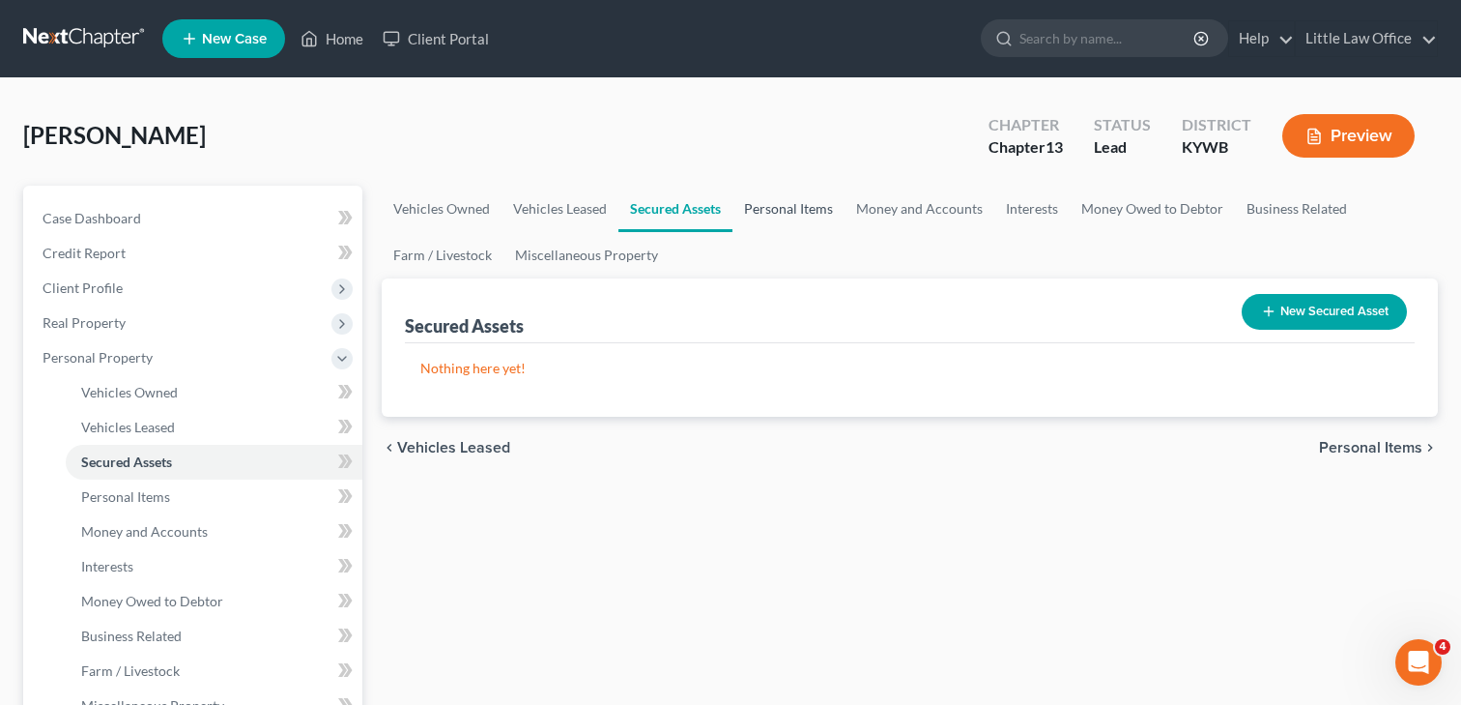
click at [792, 218] on link "Personal Items" at bounding box center [789, 209] width 112 height 46
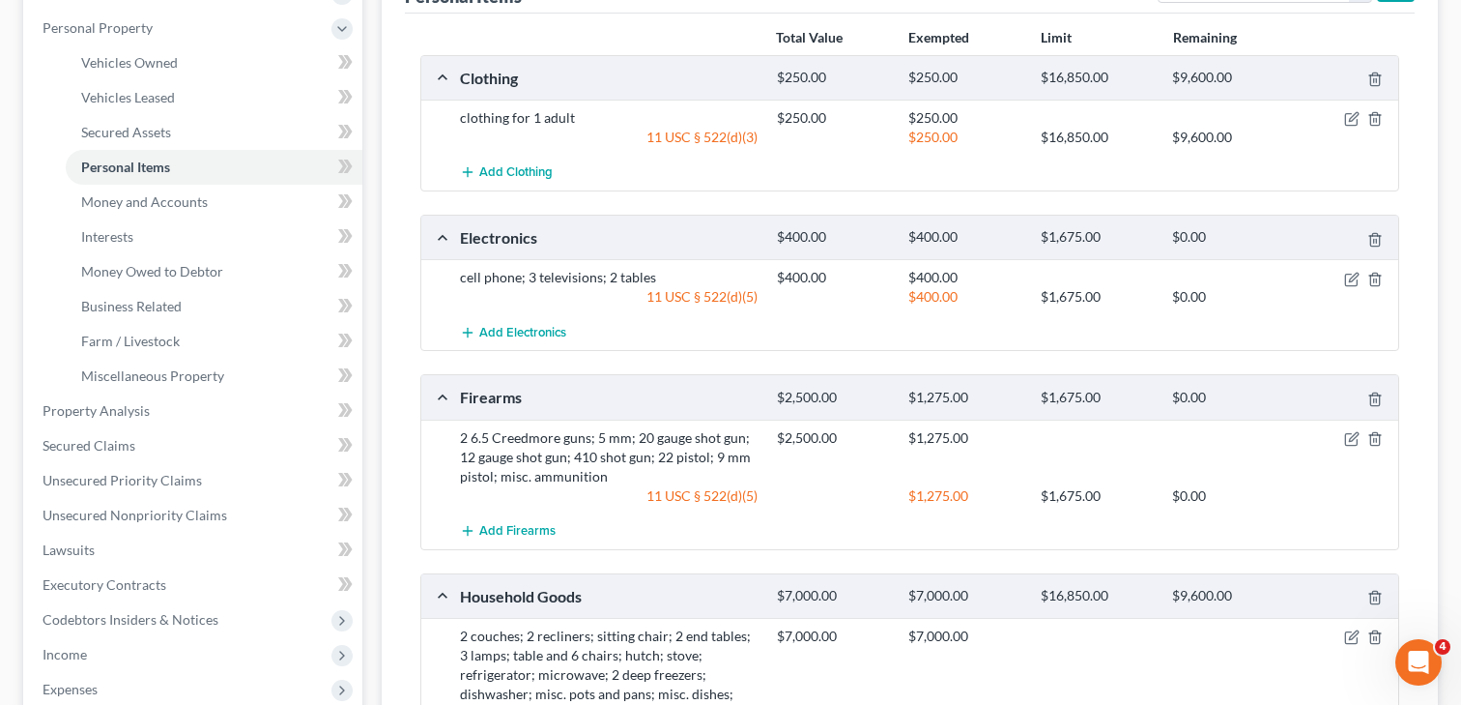
scroll to position [69, 0]
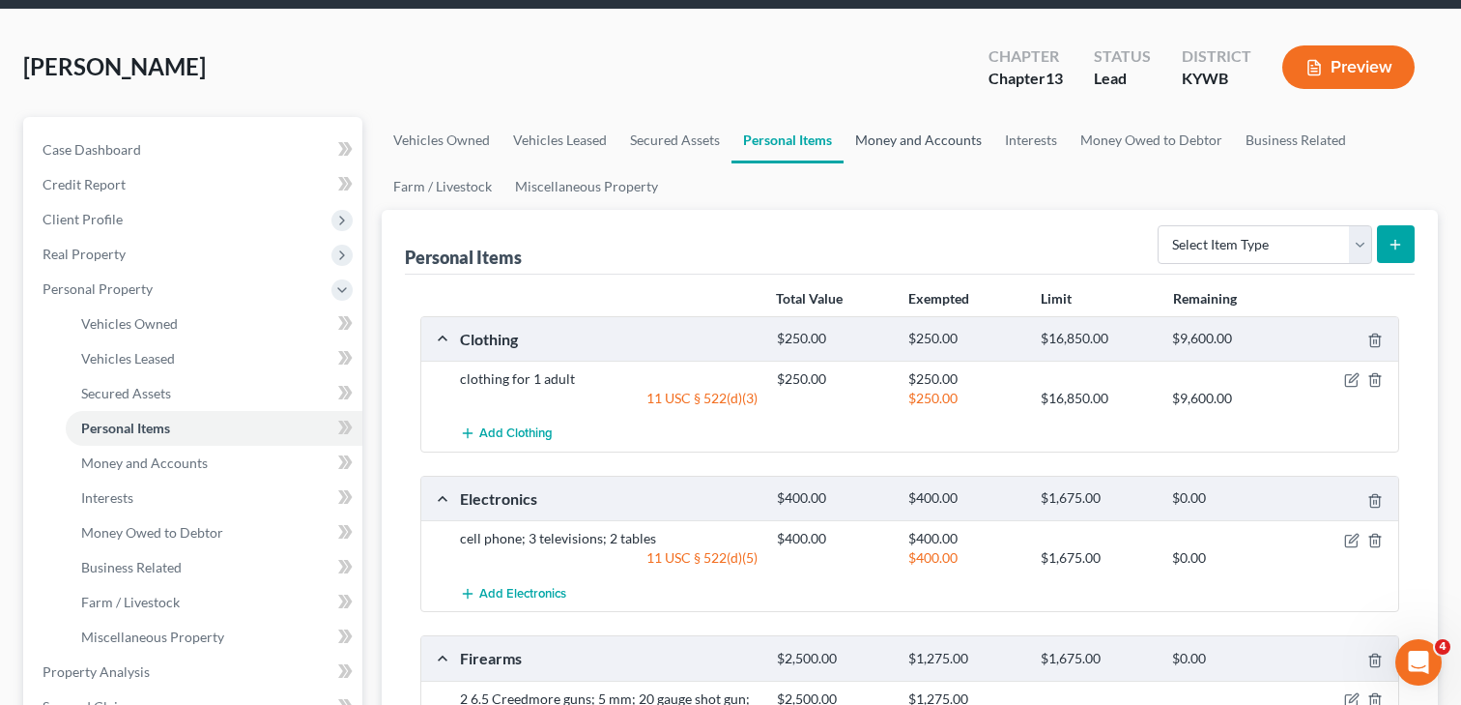
click at [919, 146] on link "Money and Accounts" at bounding box center [919, 140] width 150 height 46
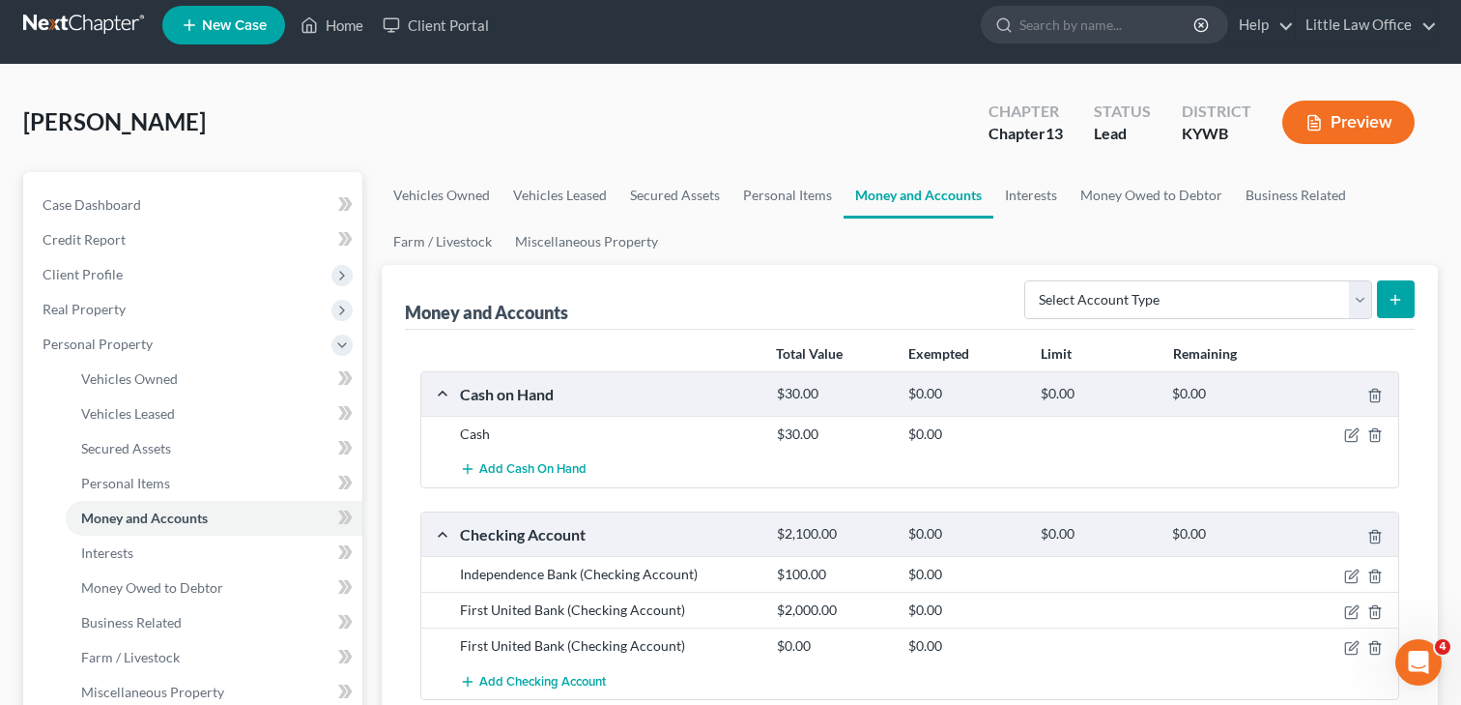
scroll to position [3, 0]
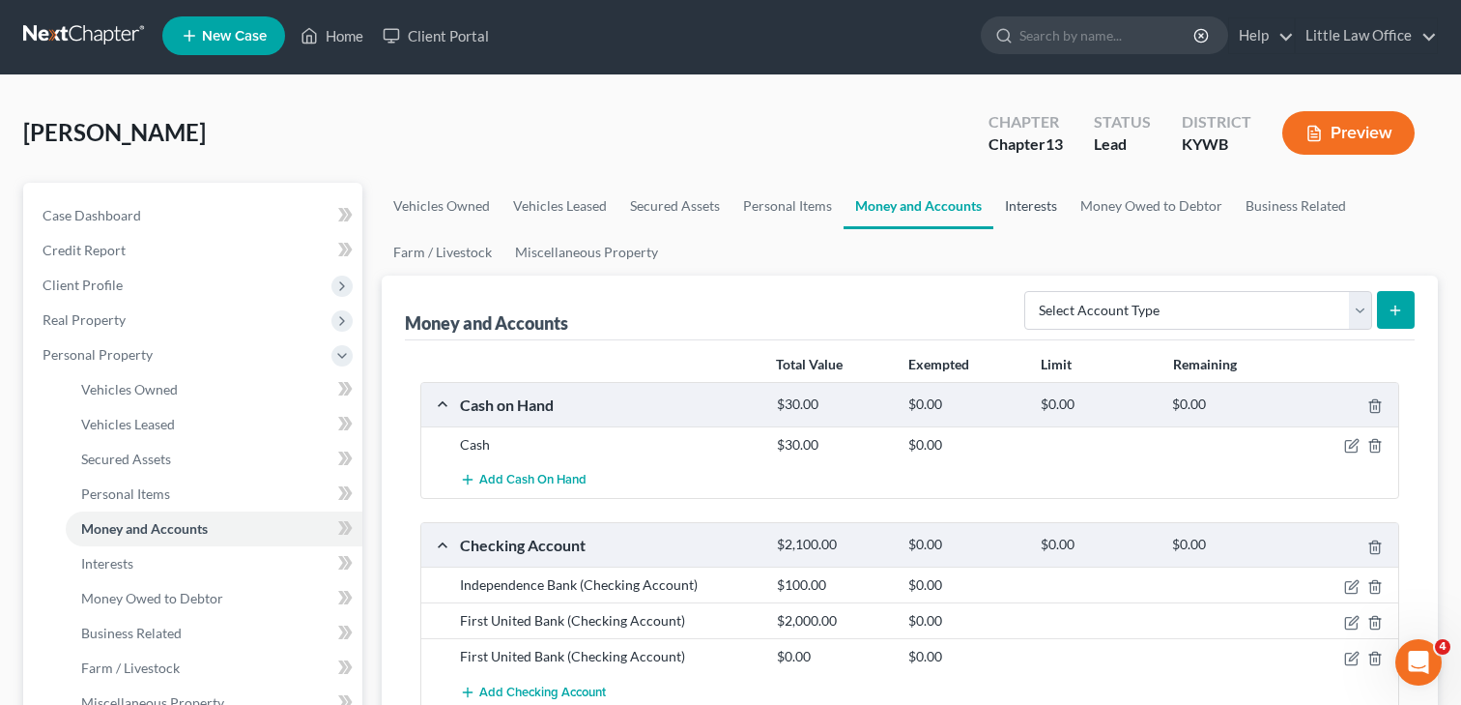
click at [1027, 200] on link "Interests" at bounding box center [1031, 206] width 75 height 46
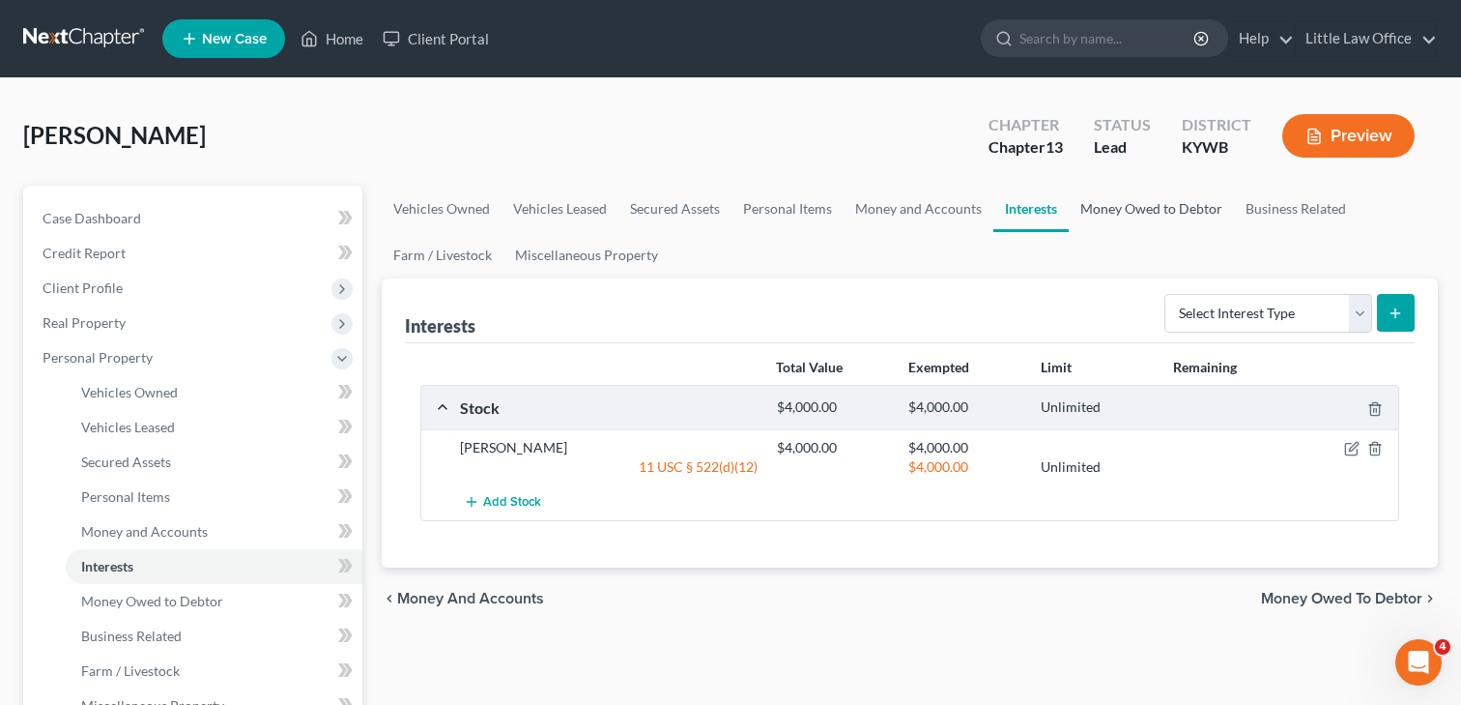
click at [1126, 212] on link "Money Owed to Debtor" at bounding box center [1151, 209] width 165 height 46
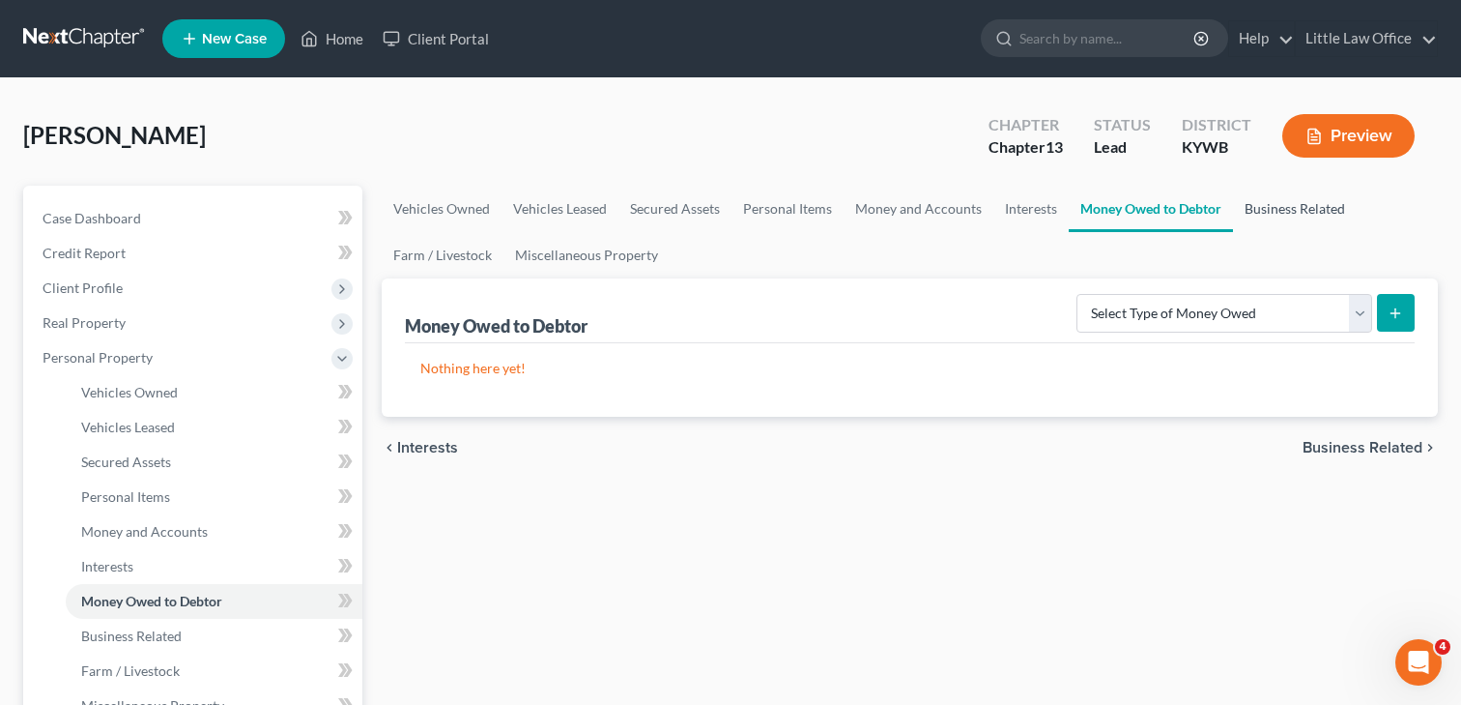
click at [1272, 214] on link "Business Related" at bounding box center [1295, 209] width 124 height 46
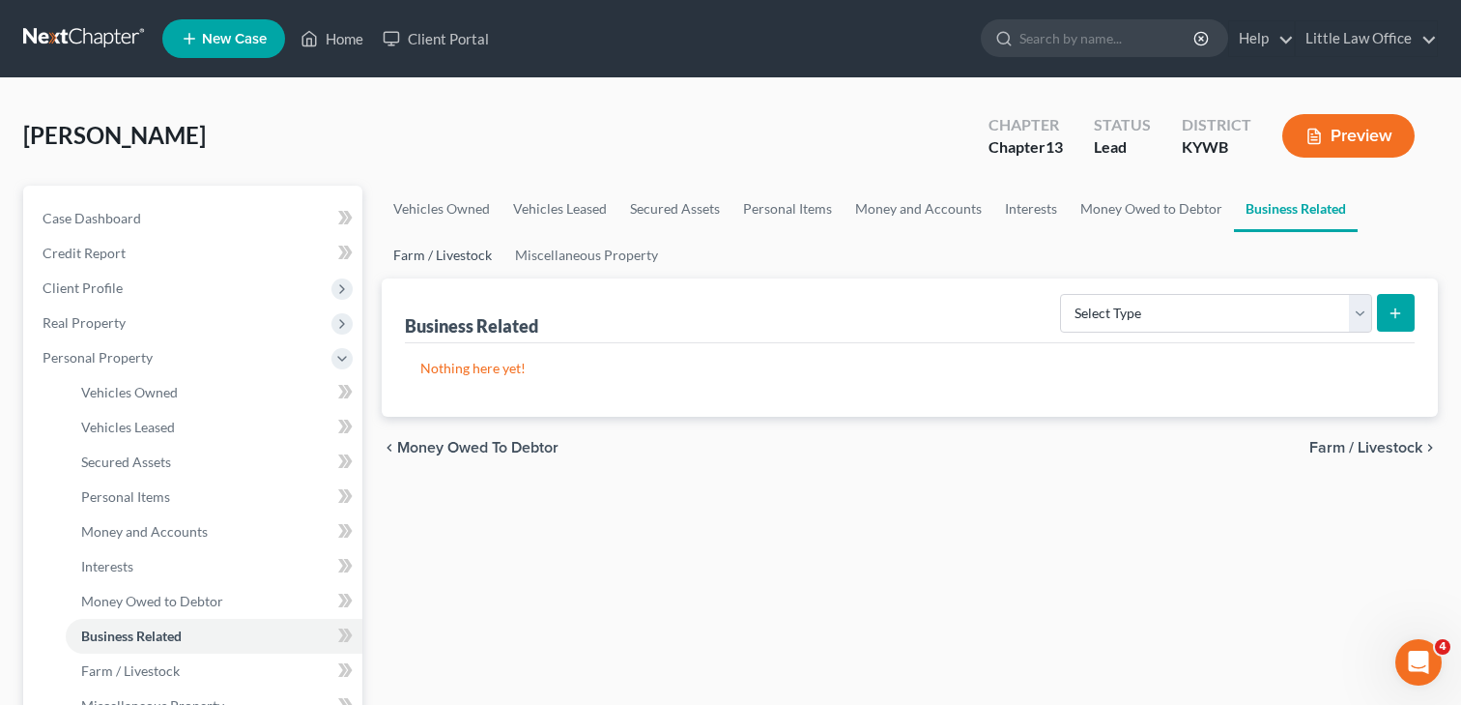
click at [426, 269] on link "Farm / Livestock" at bounding box center [443, 255] width 122 height 46
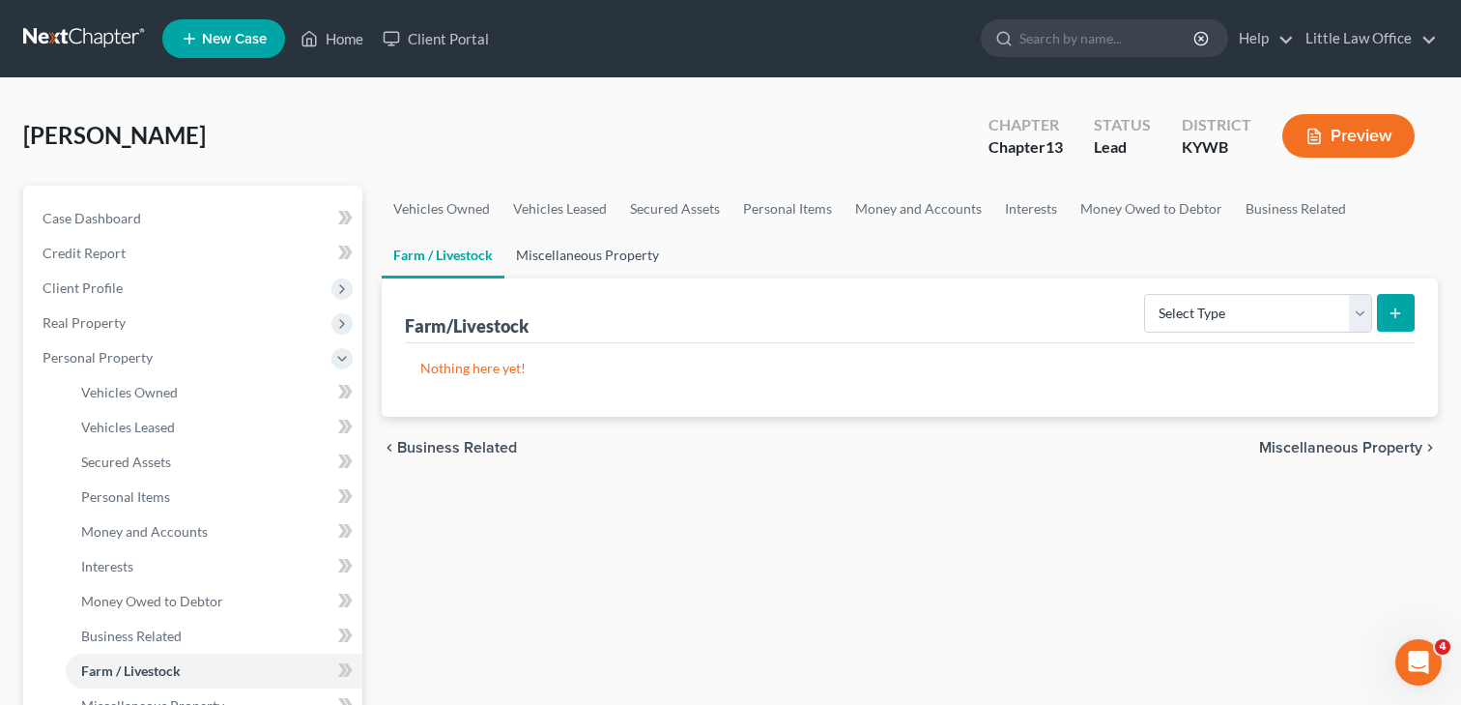
click at [555, 262] on link "Miscellaneous Property" at bounding box center [588, 255] width 166 height 46
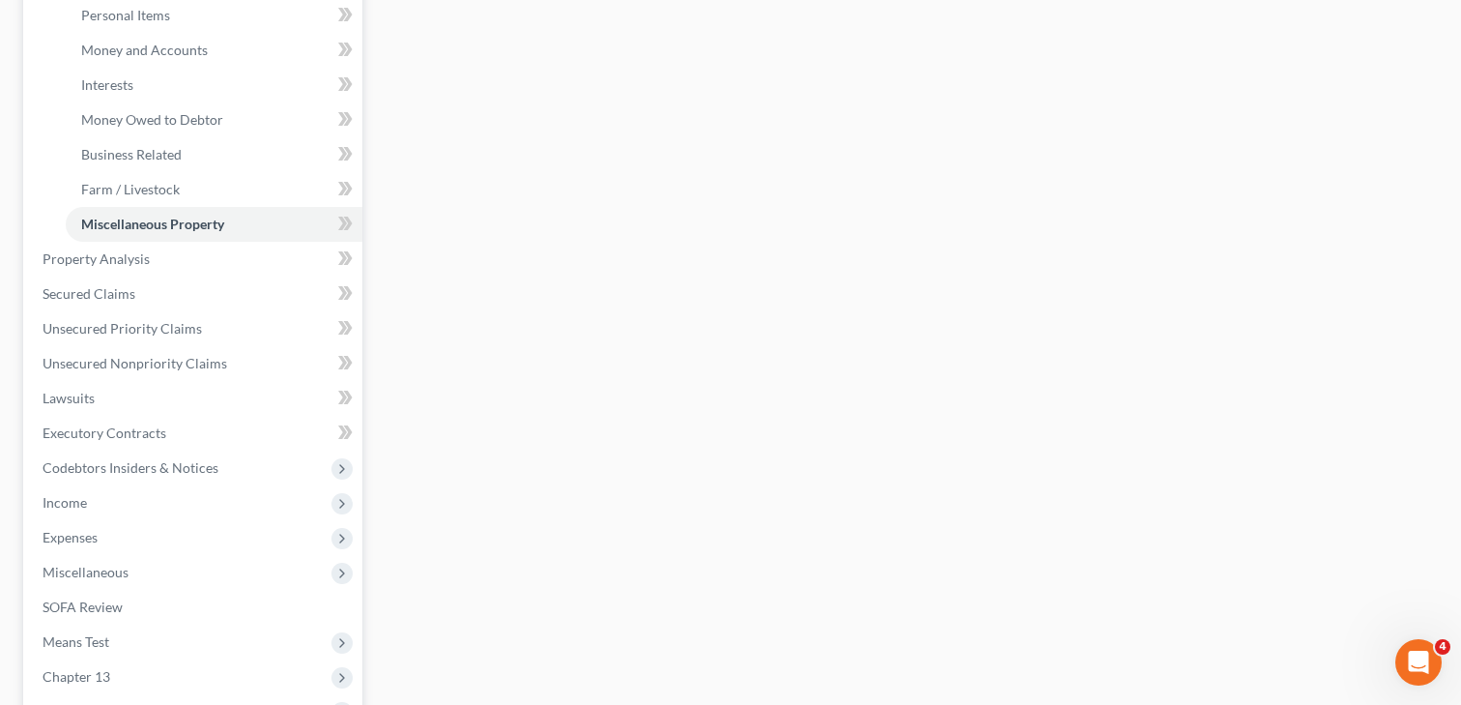
scroll to position [571, 0]
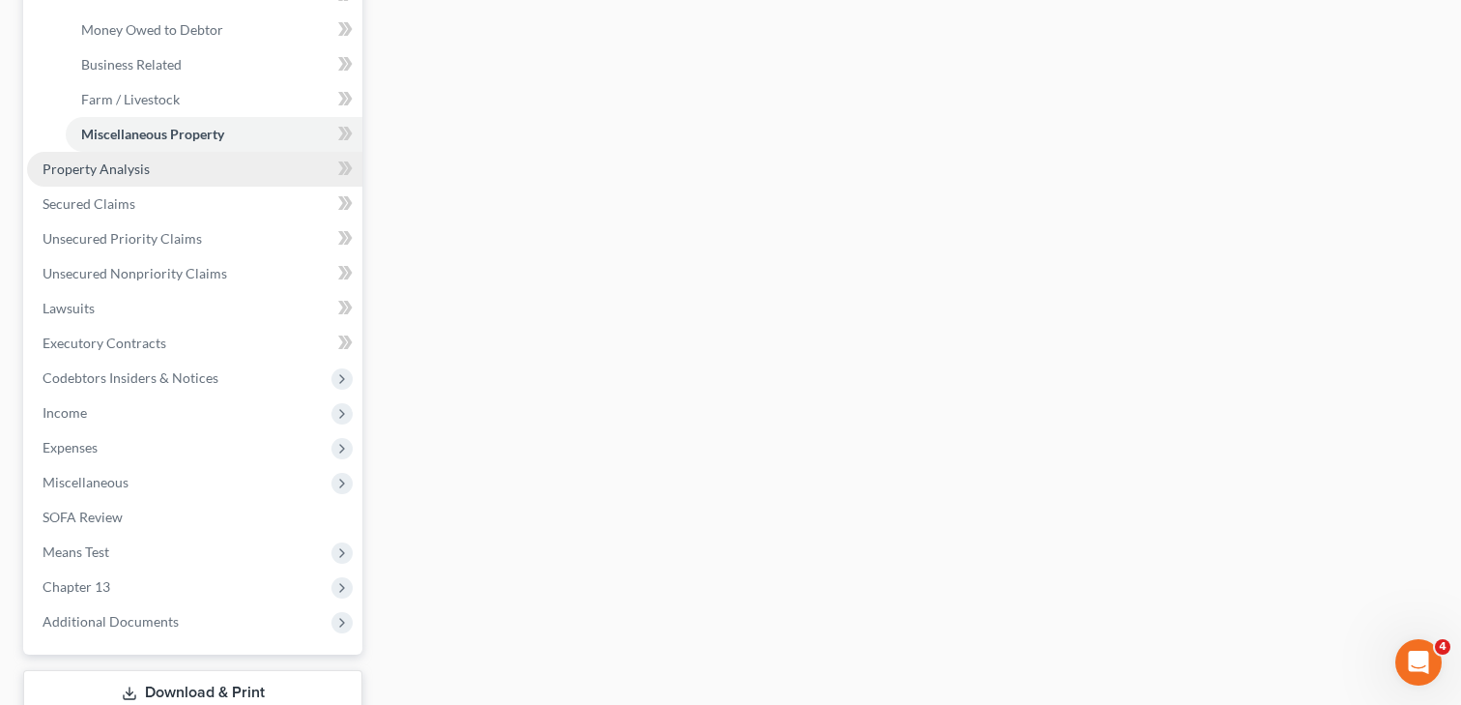
click at [120, 179] on link "Property Analysis" at bounding box center [194, 169] width 335 height 35
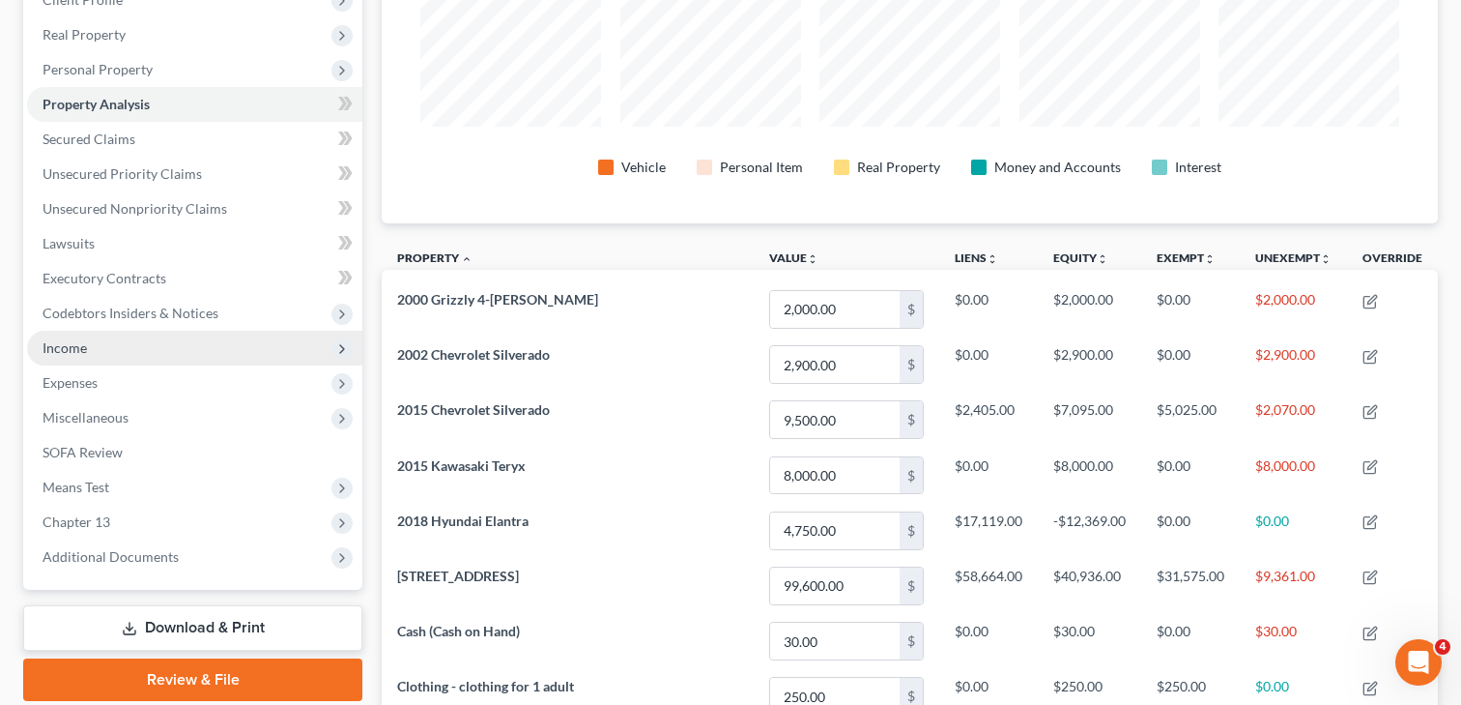
scroll to position [280, 0]
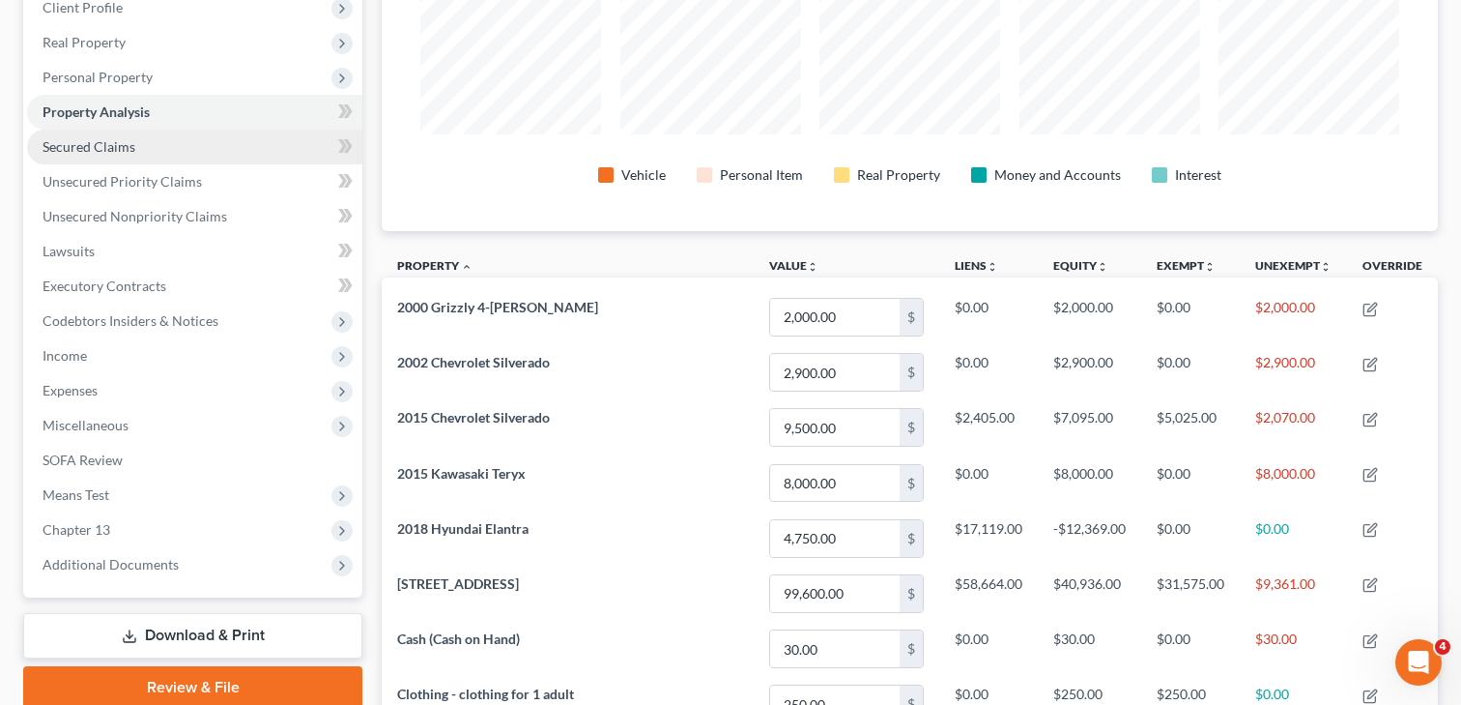
click at [101, 155] on link "Secured Claims" at bounding box center [194, 147] width 335 height 35
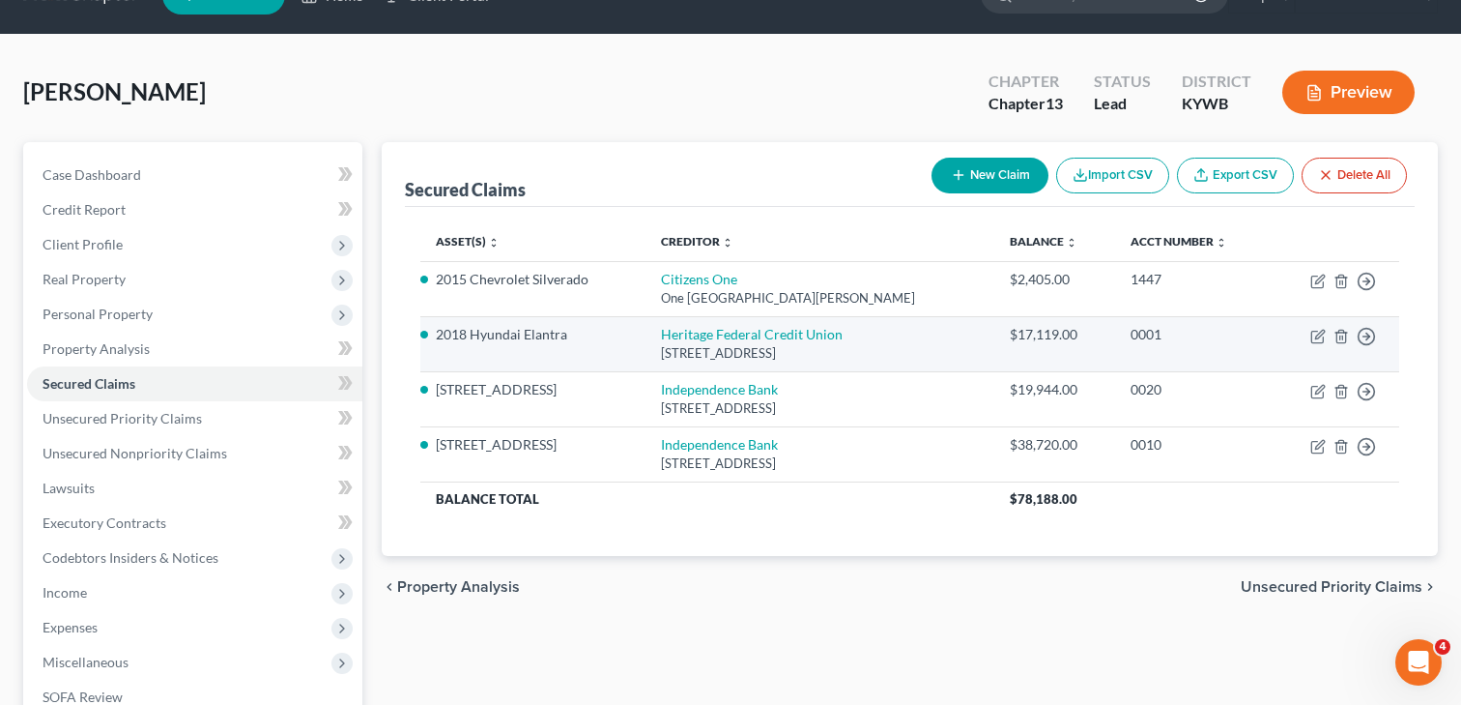
scroll to position [46, 0]
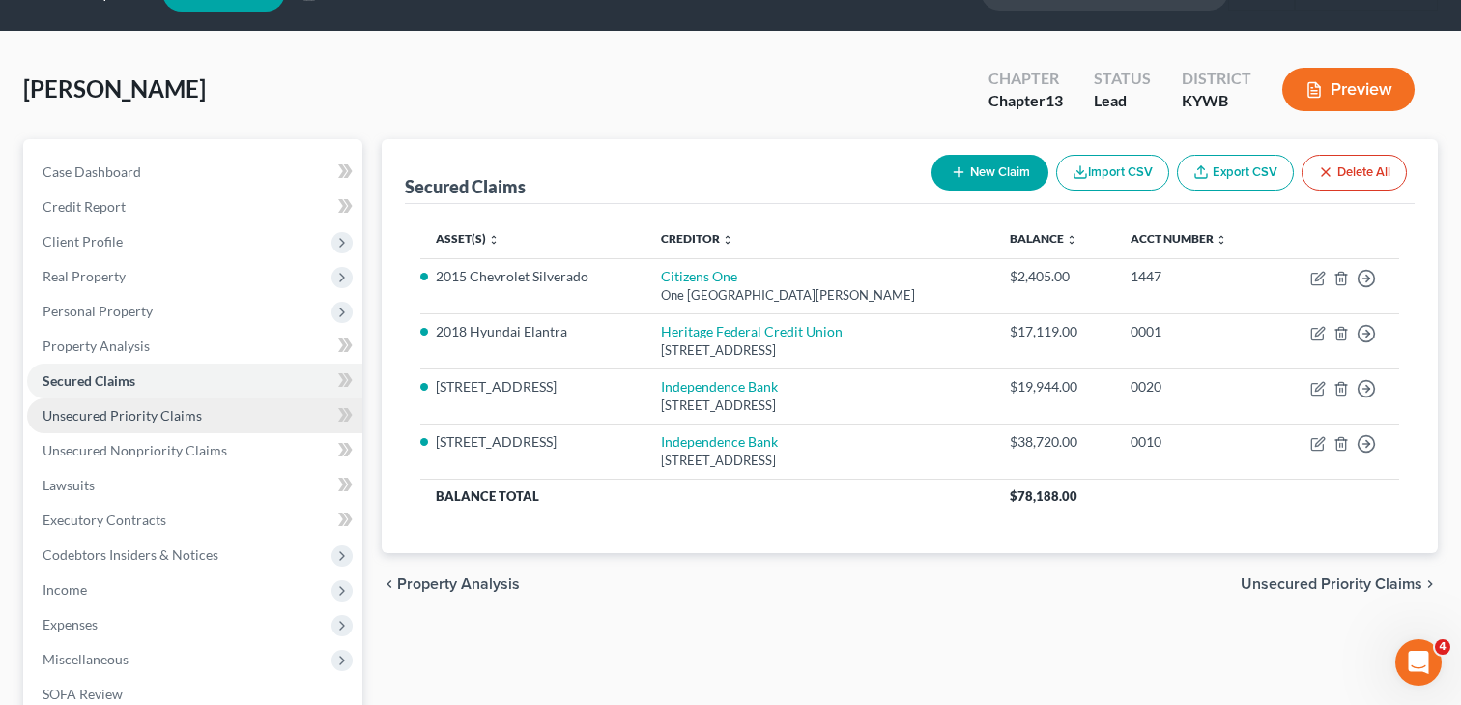
click at [96, 419] on span "Unsecured Priority Claims" at bounding box center [122, 415] width 159 height 16
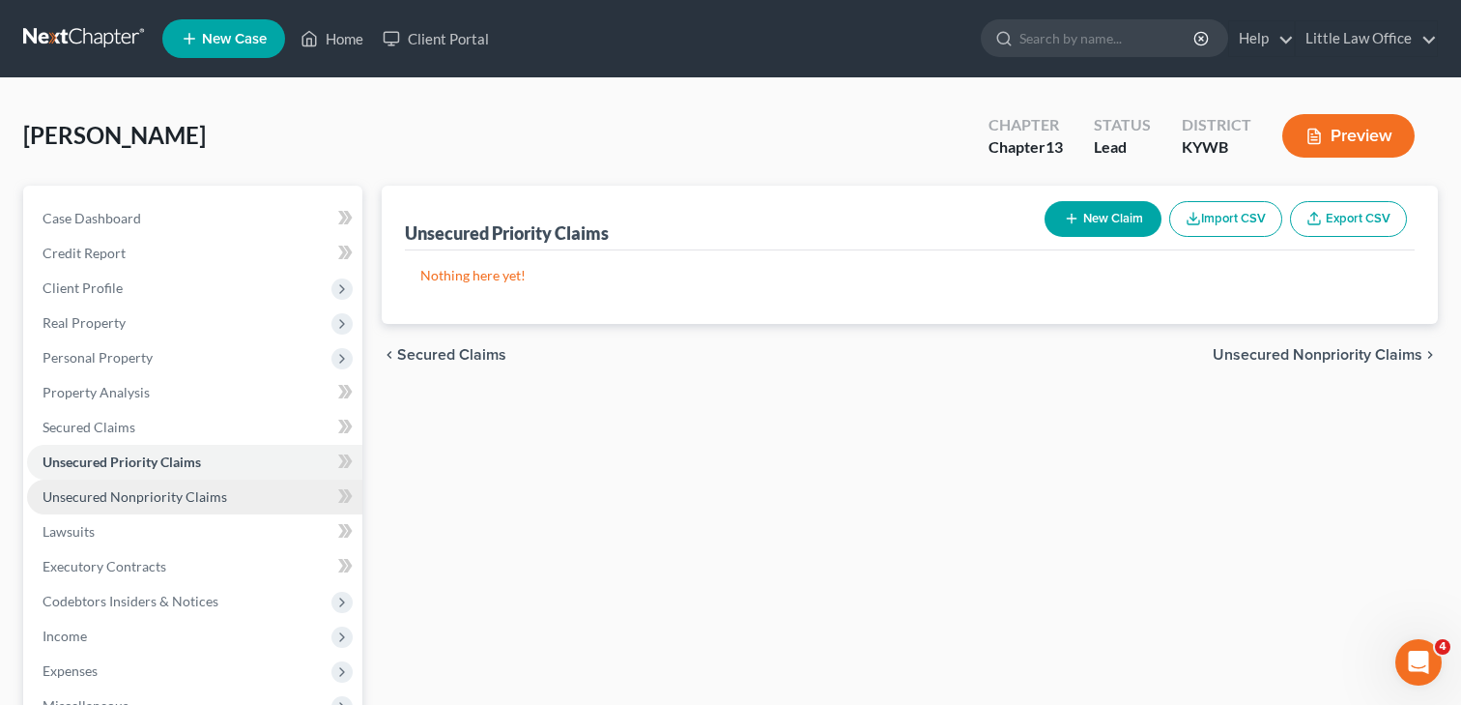
click at [118, 497] on span "Unsecured Nonpriority Claims" at bounding box center [135, 496] width 185 height 16
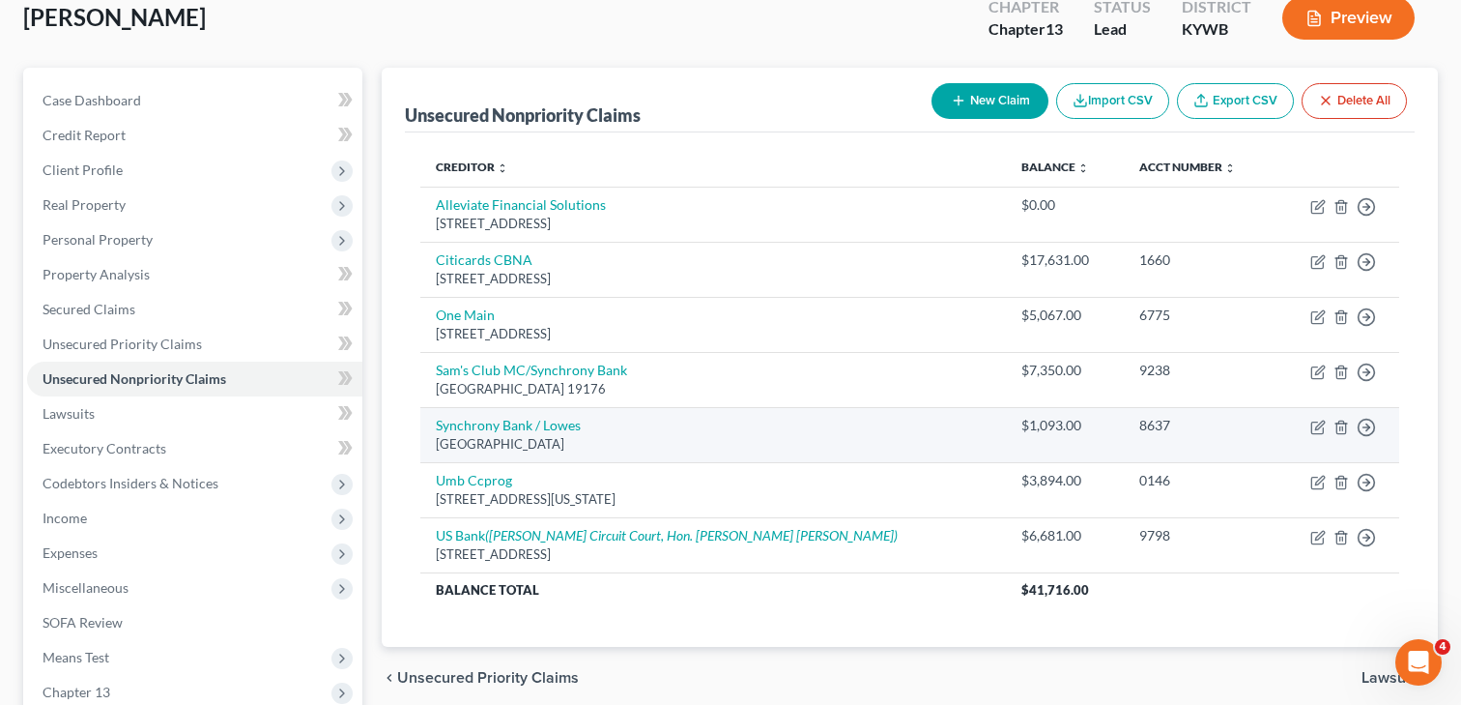
scroll to position [133, 0]
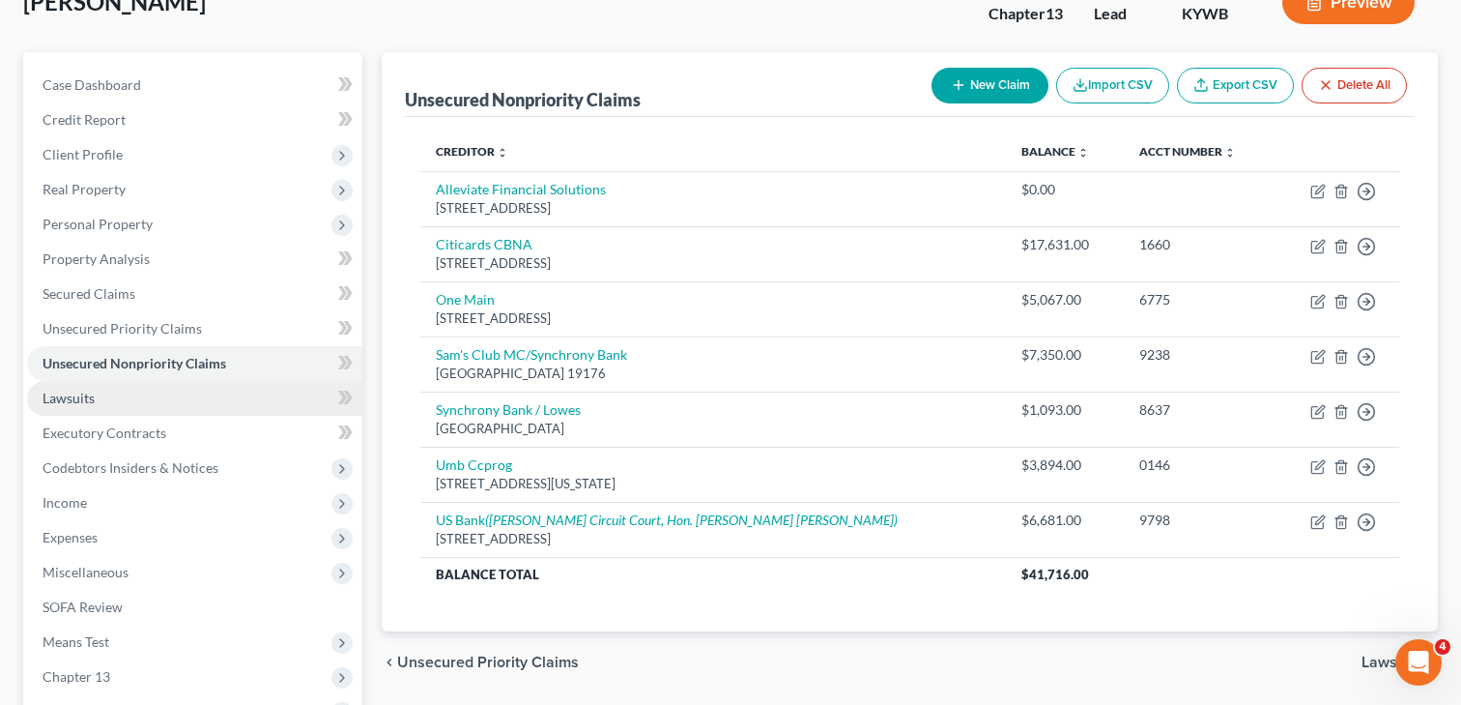
click at [61, 392] on span "Lawsuits" at bounding box center [69, 398] width 52 height 16
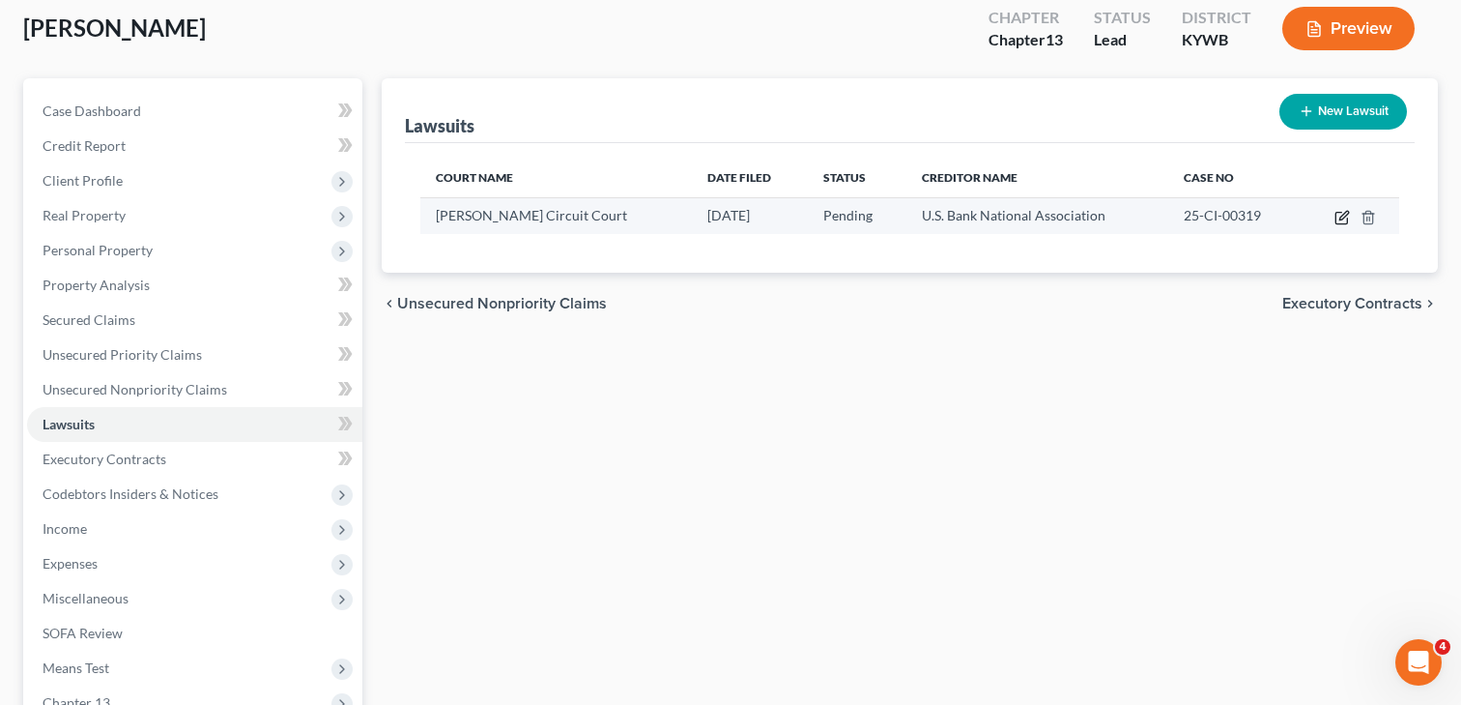
click at [1342, 219] on icon "button" at bounding box center [1342, 217] width 15 height 15
select select "18"
select select "0"
select select "4"
select select "18"
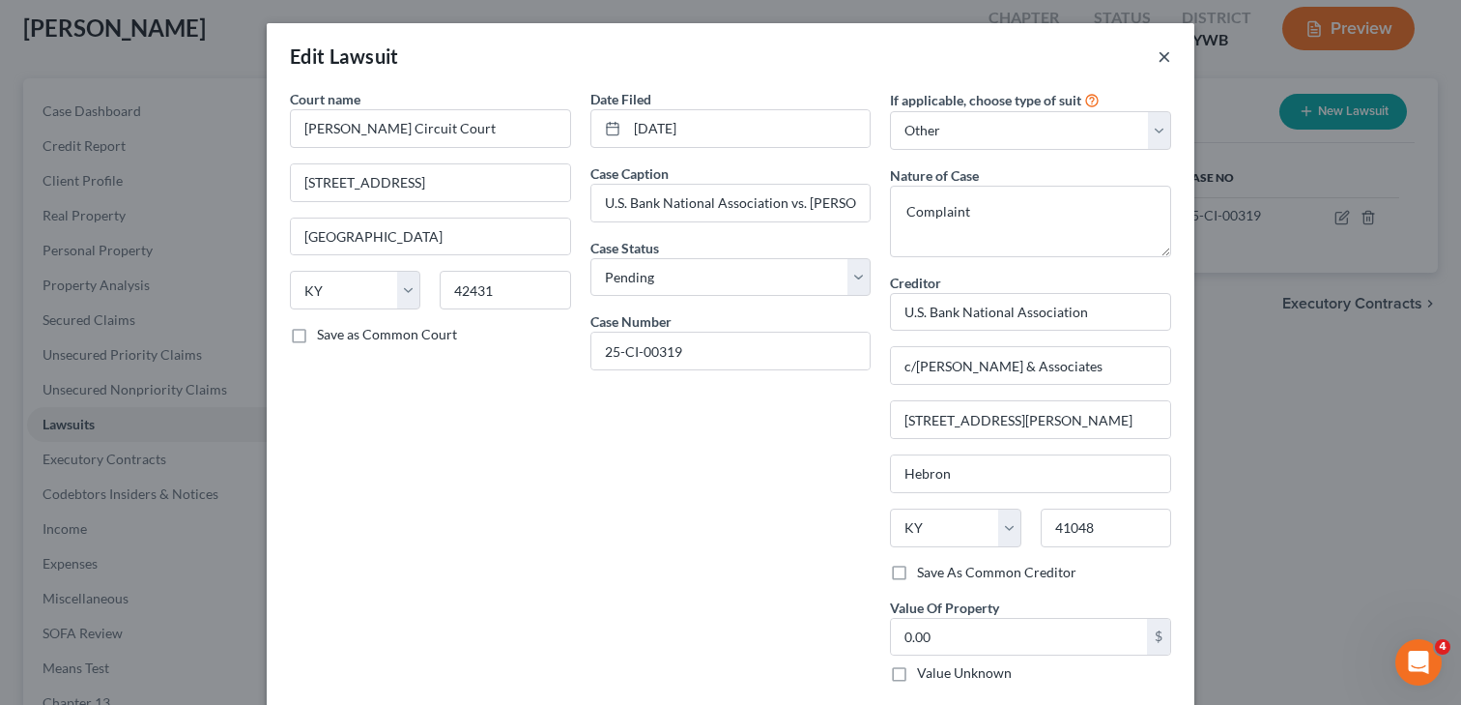
click at [1163, 54] on button "×" at bounding box center [1165, 55] width 14 height 23
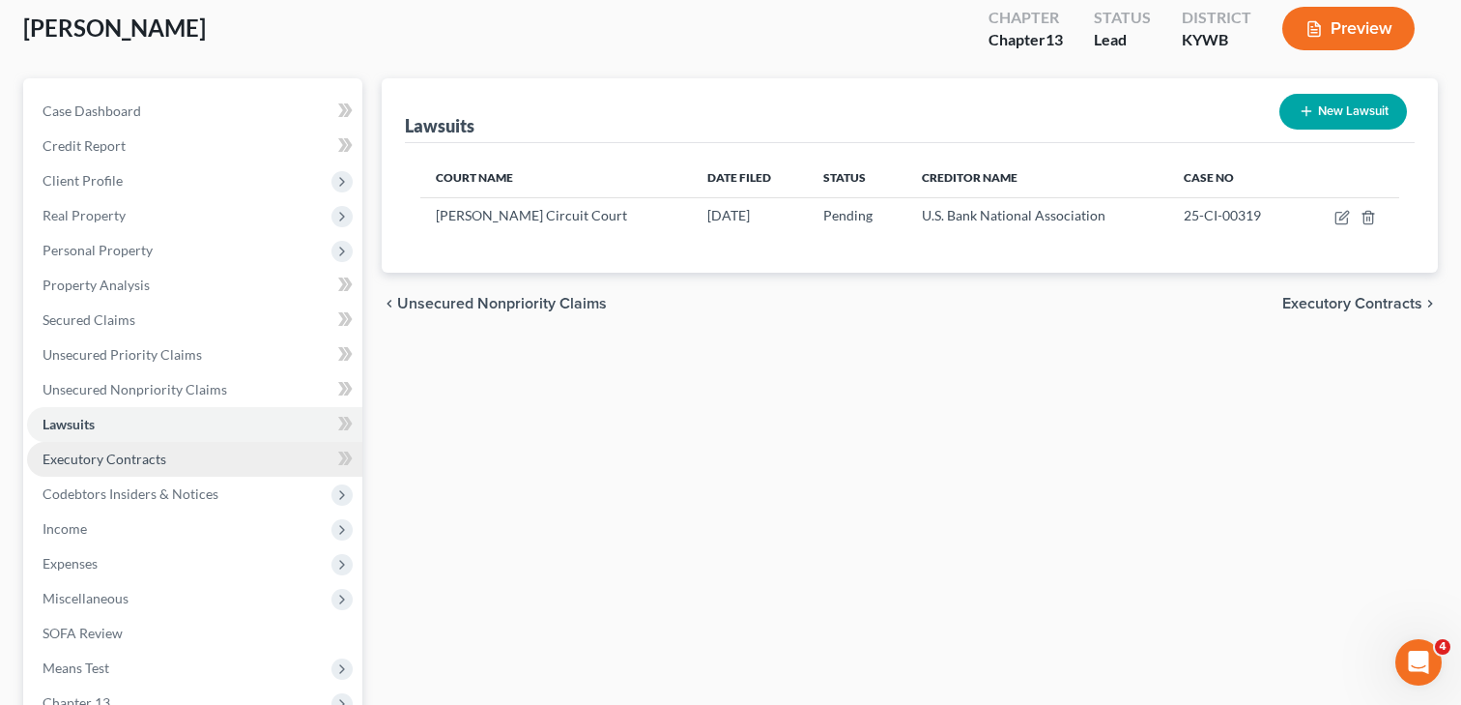
click at [112, 464] on span "Executory Contracts" at bounding box center [105, 458] width 124 height 16
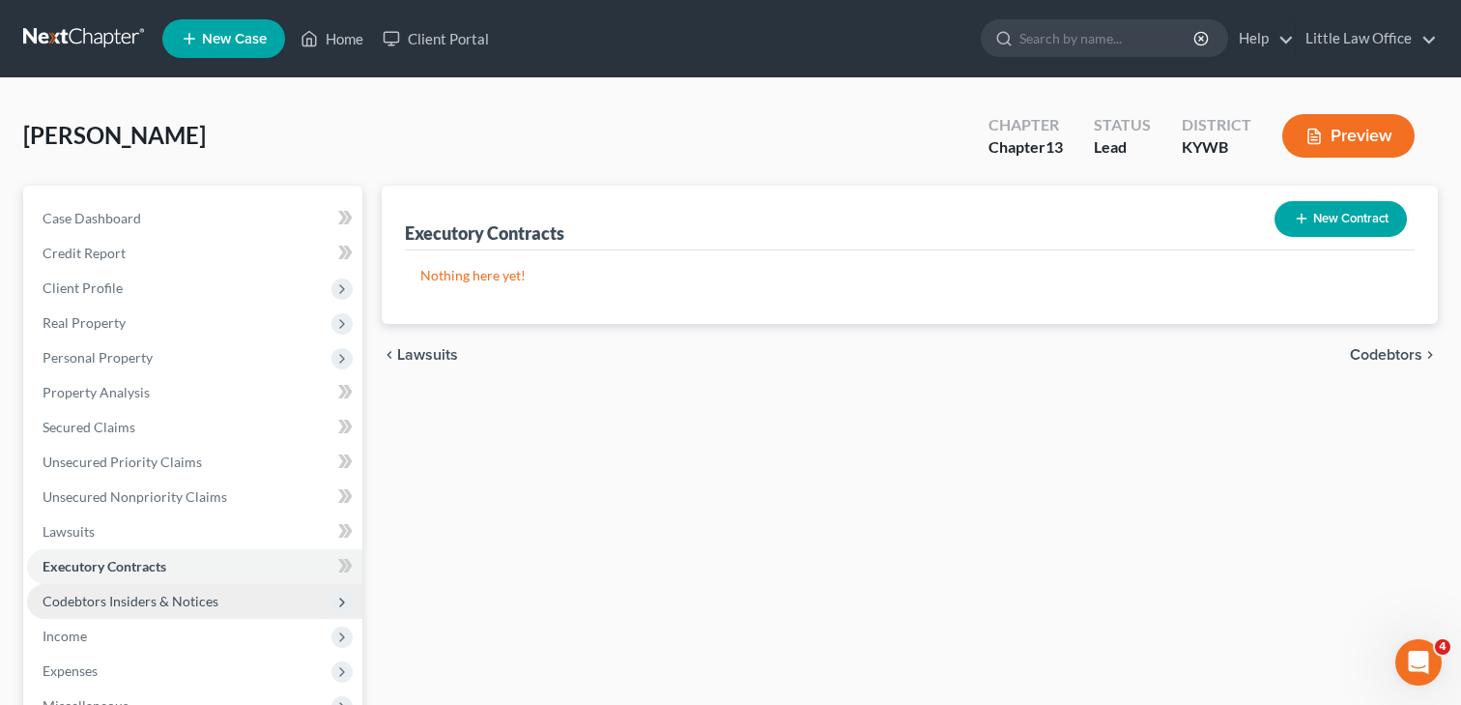
click at [103, 593] on span "Codebtors Insiders & Notices" at bounding box center [131, 601] width 176 height 16
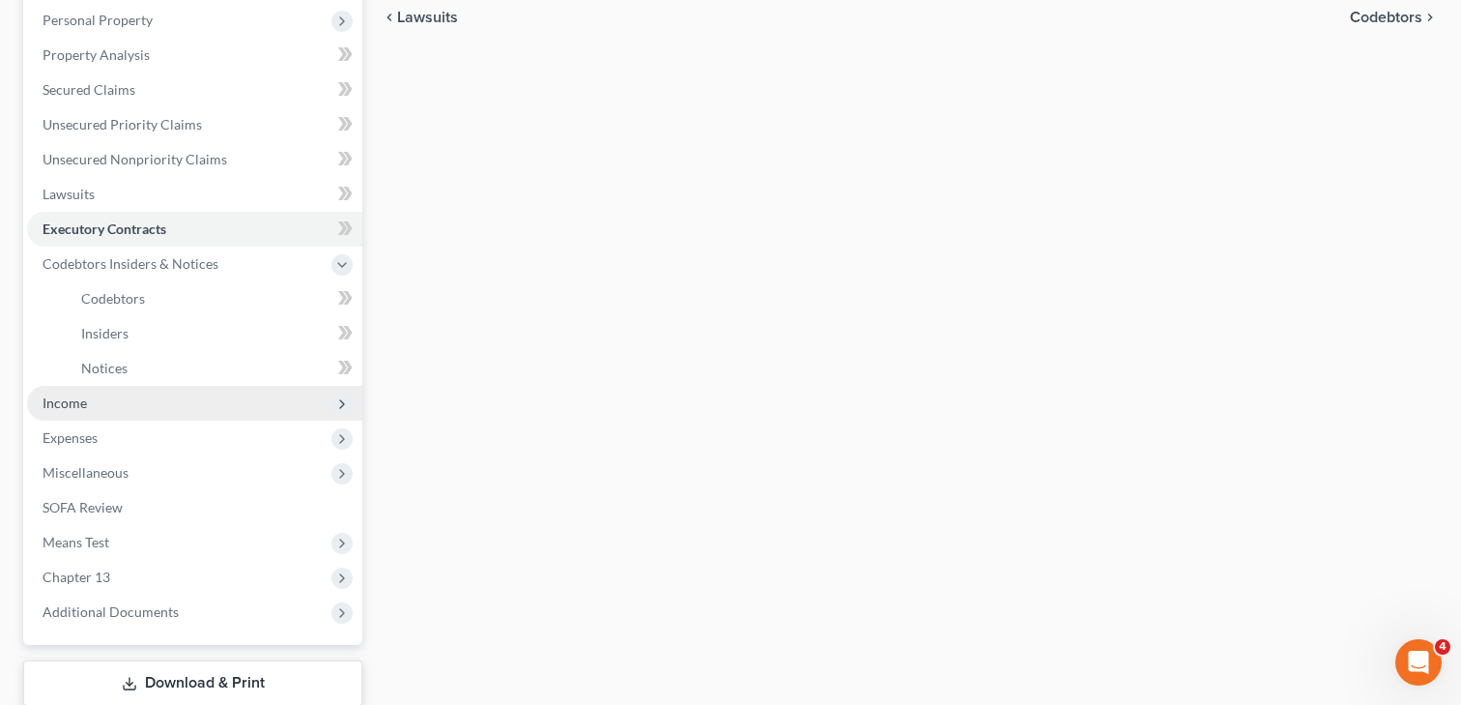
click at [91, 410] on span "Income" at bounding box center [194, 403] width 335 height 35
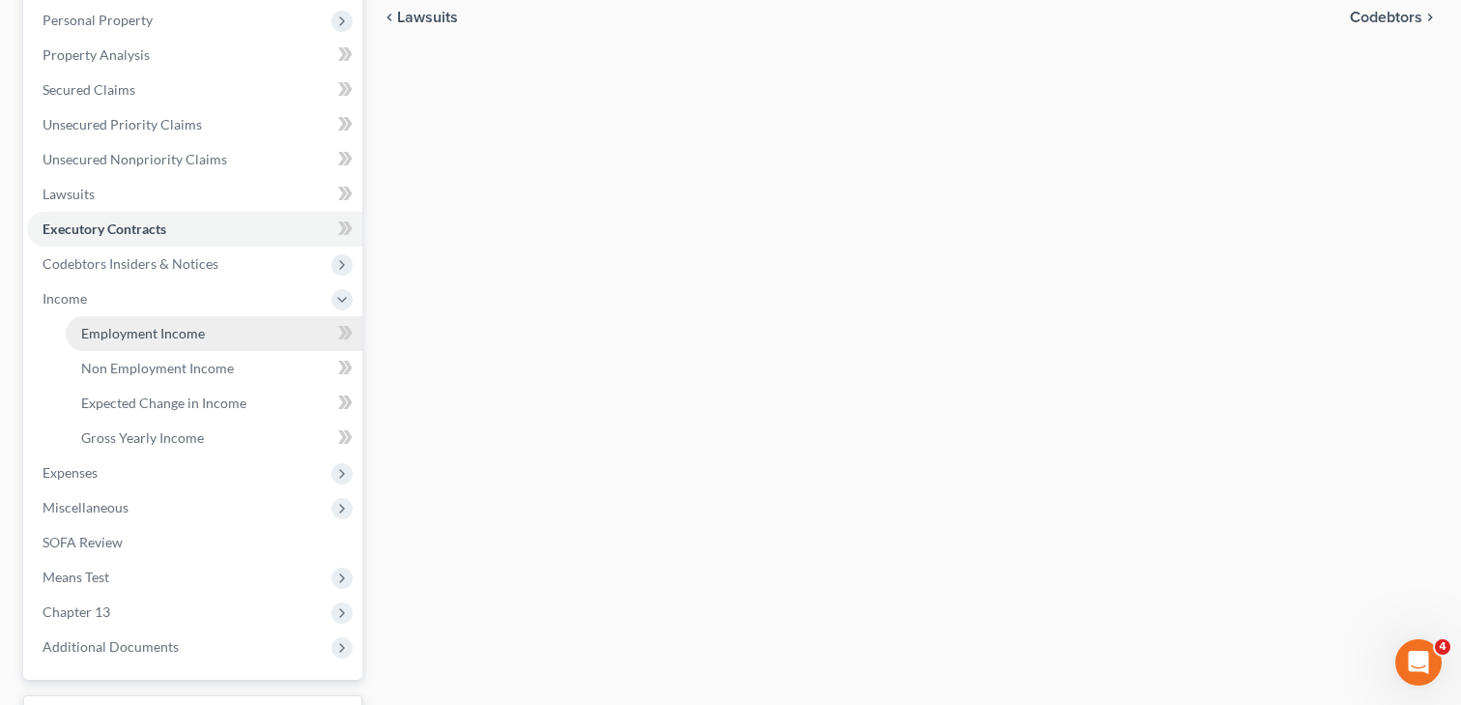
click at [186, 336] on span "Employment Income" at bounding box center [143, 333] width 124 height 16
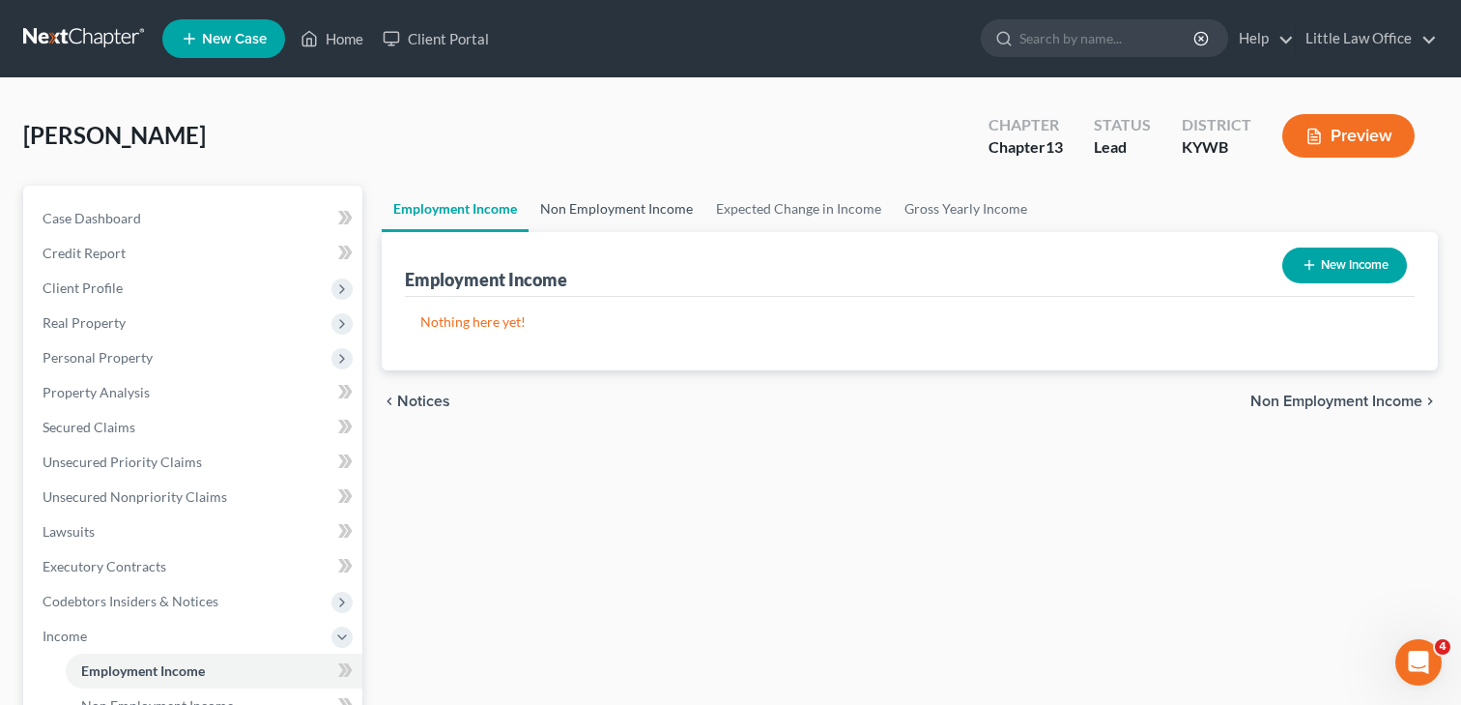
click at [633, 218] on link "Non Employment Income" at bounding box center [617, 209] width 176 height 46
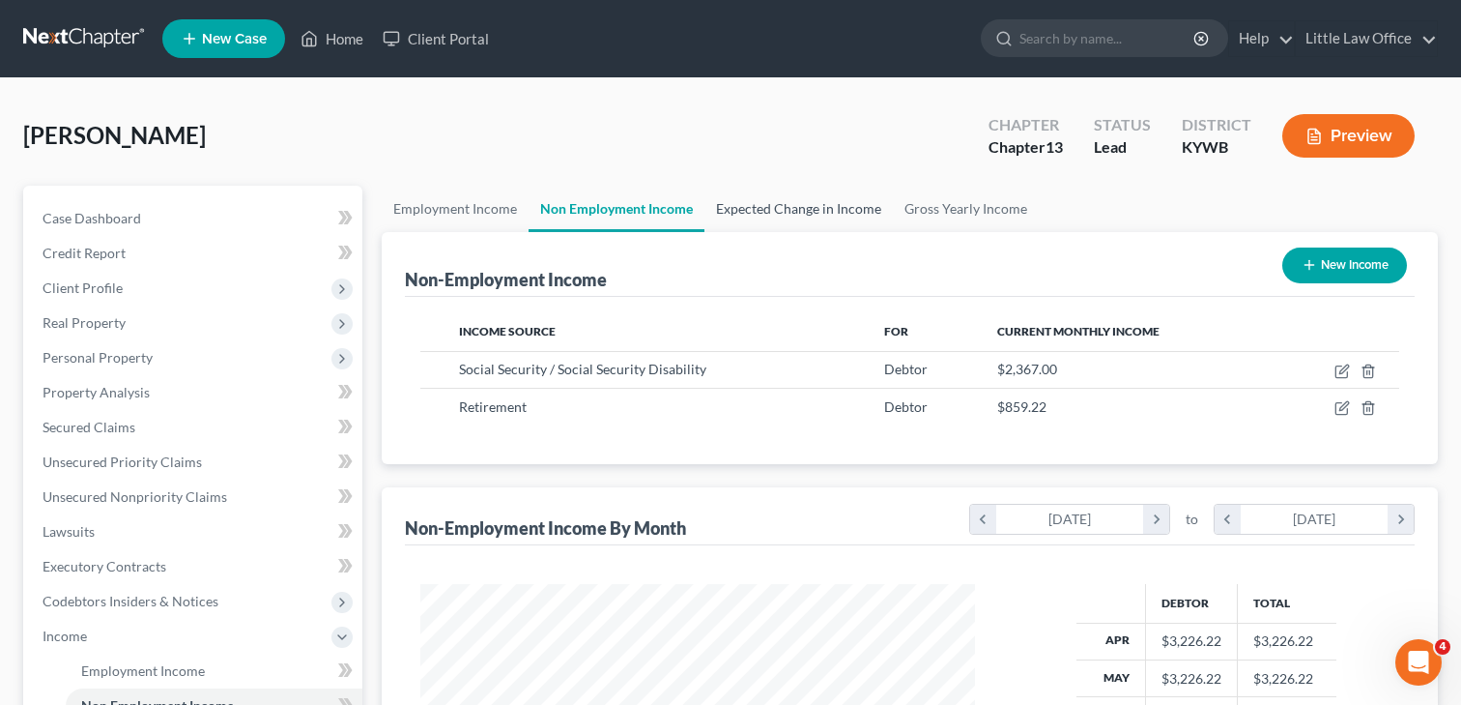
click at [766, 207] on link "Expected Change in Income" at bounding box center [799, 209] width 188 height 46
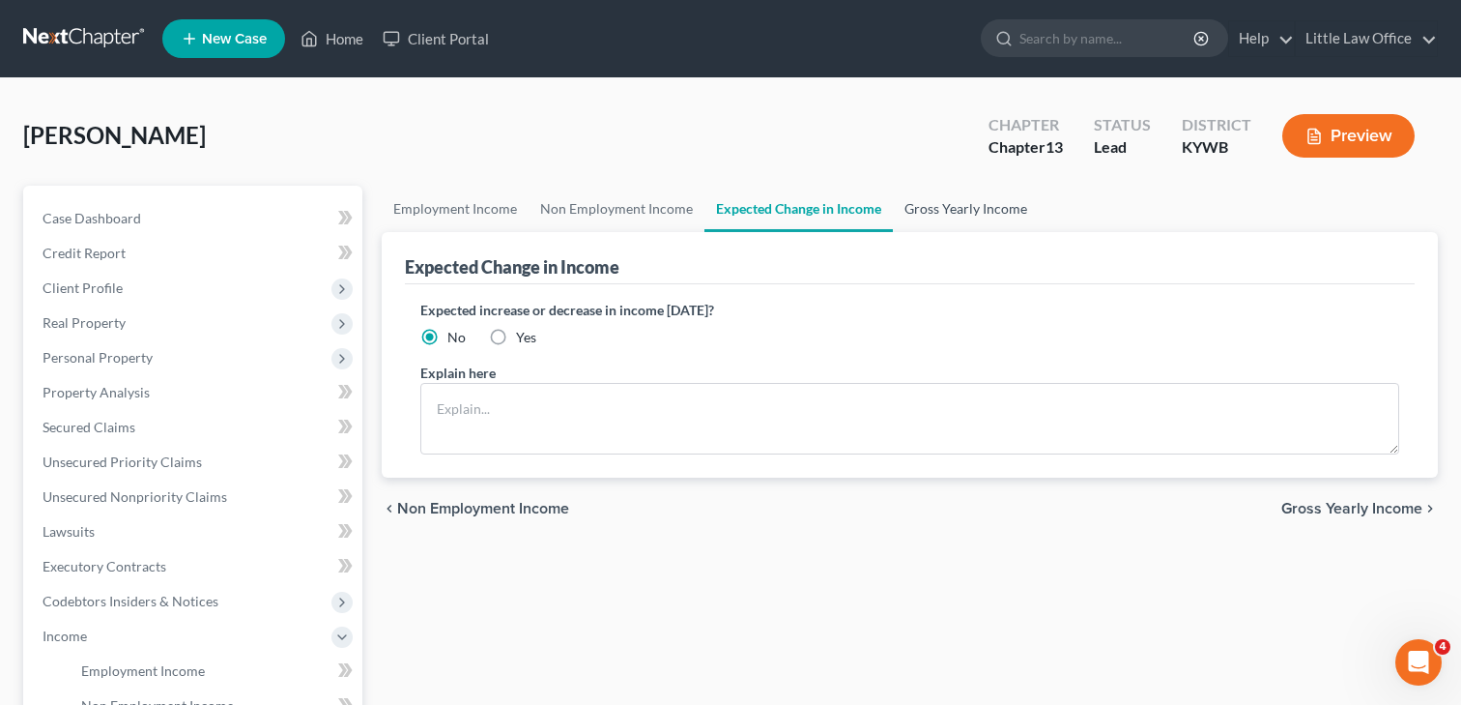
click at [921, 215] on link "Gross Yearly Income" at bounding box center [966, 209] width 146 height 46
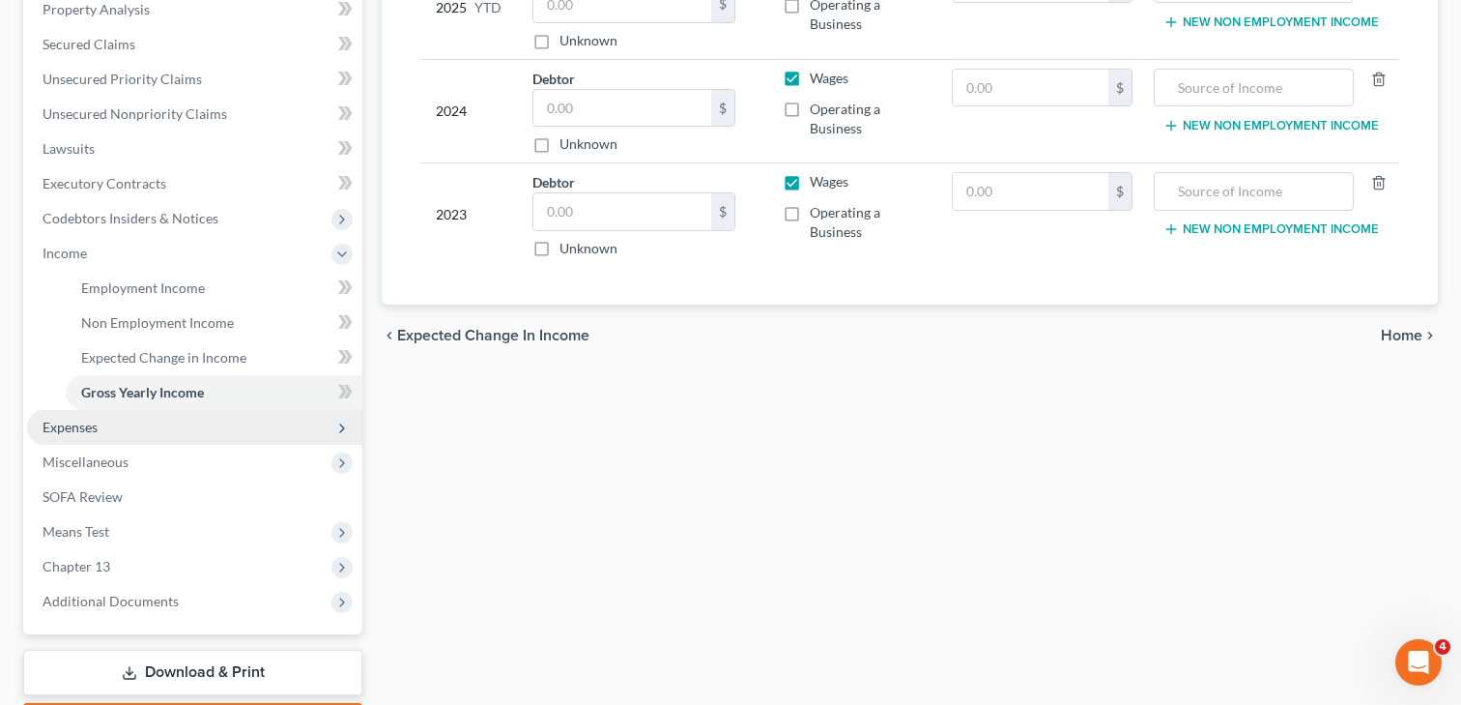
click at [74, 423] on span "Expenses" at bounding box center [70, 427] width 55 height 16
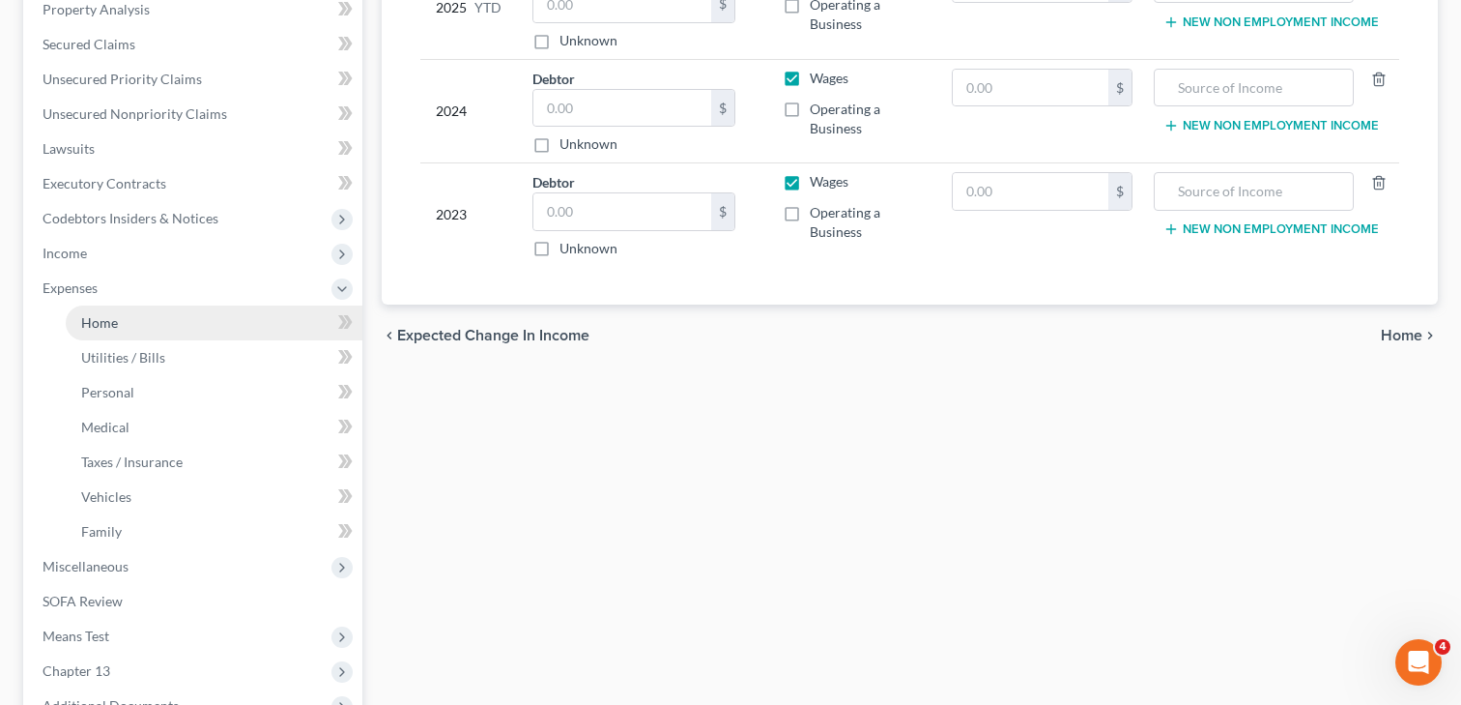
click at [99, 337] on link "Home" at bounding box center [214, 322] width 297 height 35
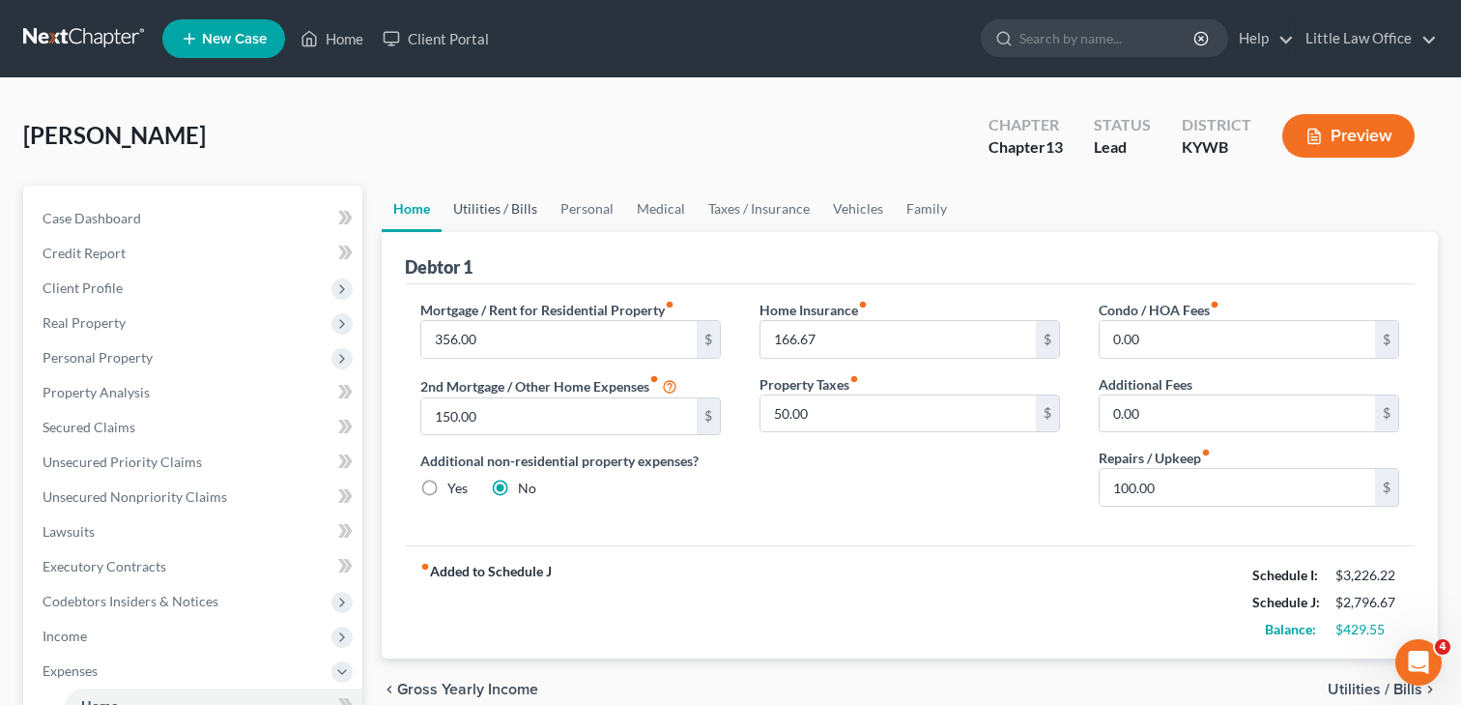
click at [506, 213] on link "Utilities / Bills" at bounding box center [495, 209] width 107 height 46
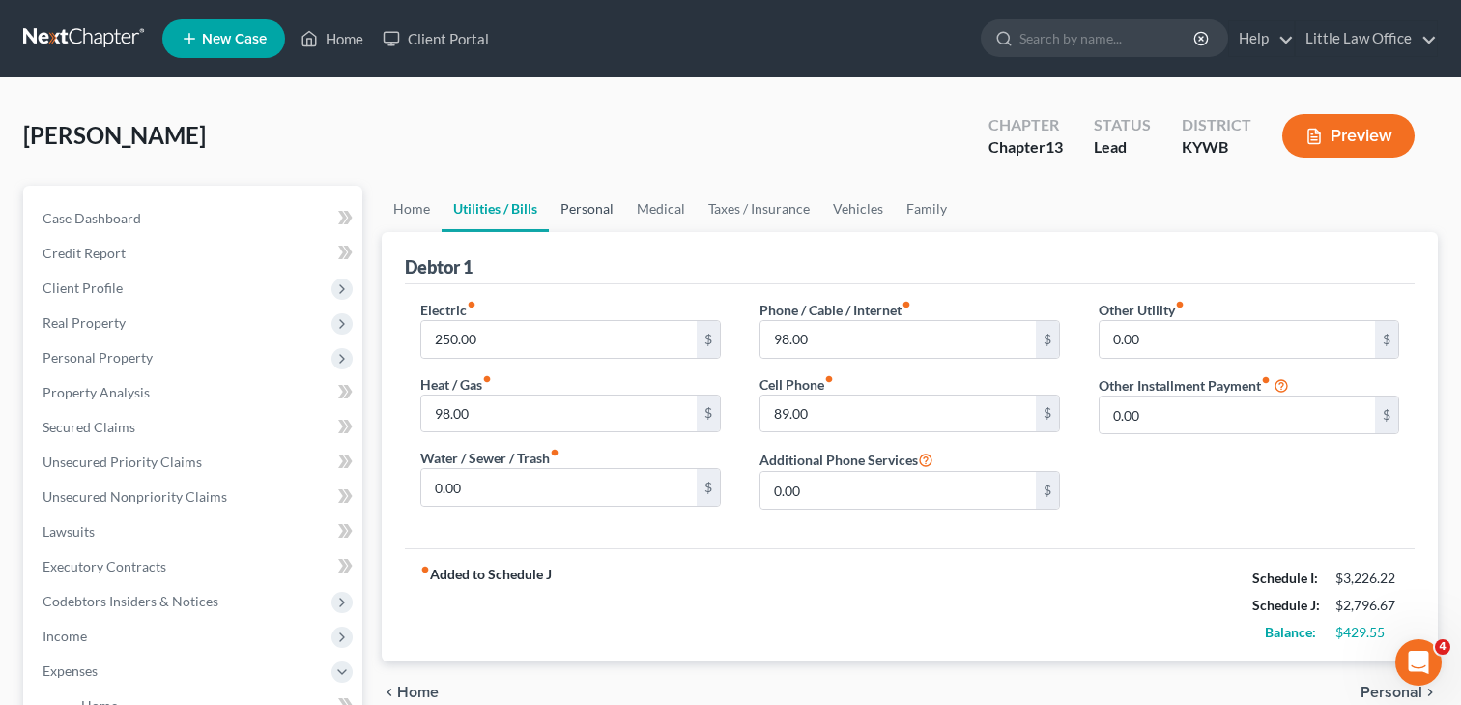
click at [597, 213] on link "Personal" at bounding box center [587, 209] width 76 height 46
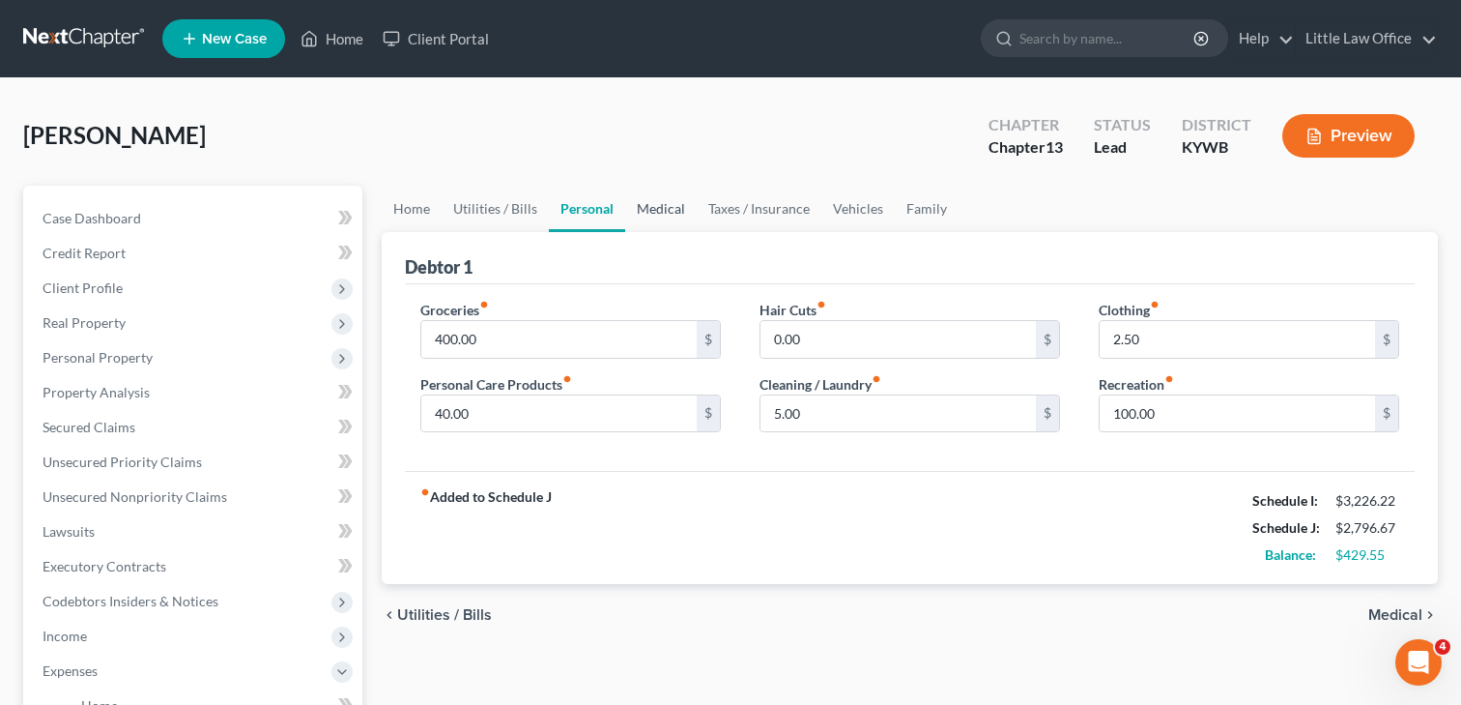
click at [684, 216] on link "Medical" at bounding box center [661, 209] width 72 height 46
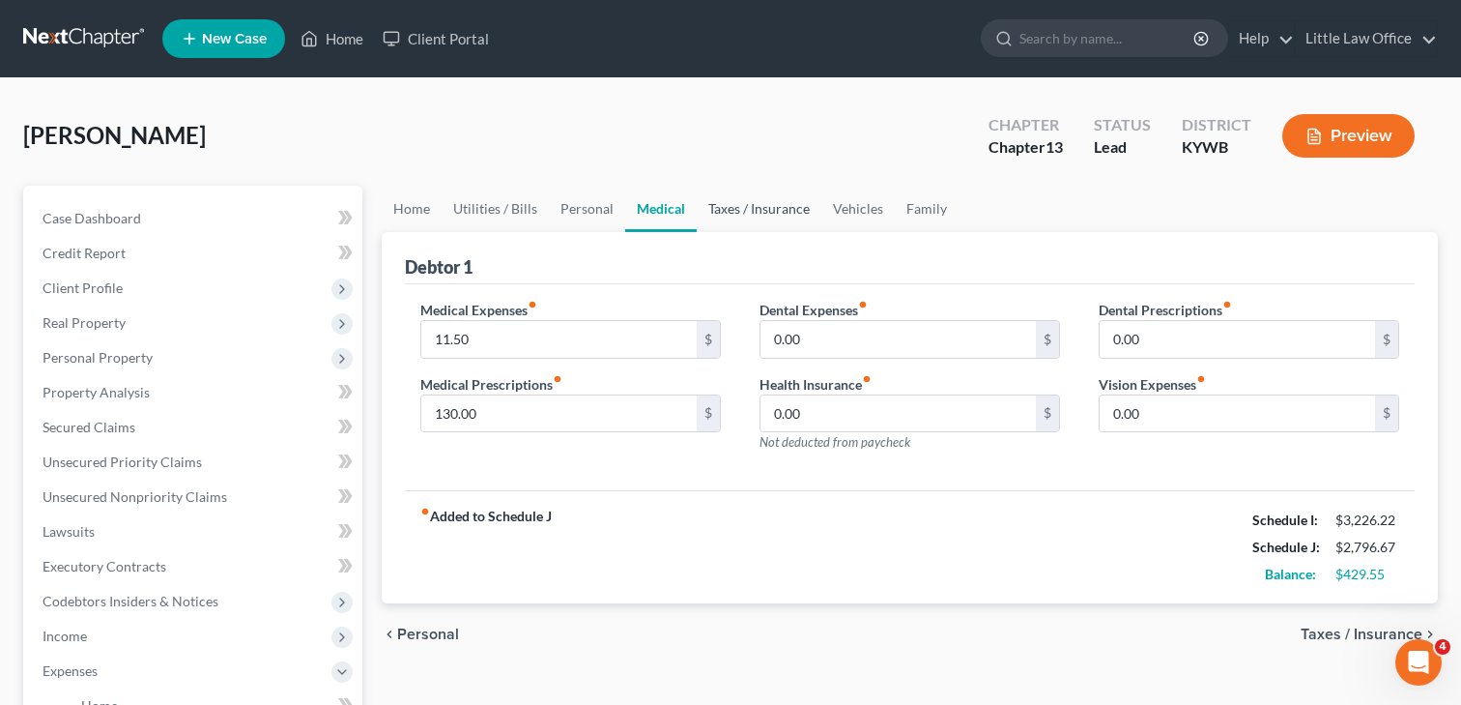
click at [755, 214] on link "Taxes / Insurance" at bounding box center [759, 209] width 125 height 46
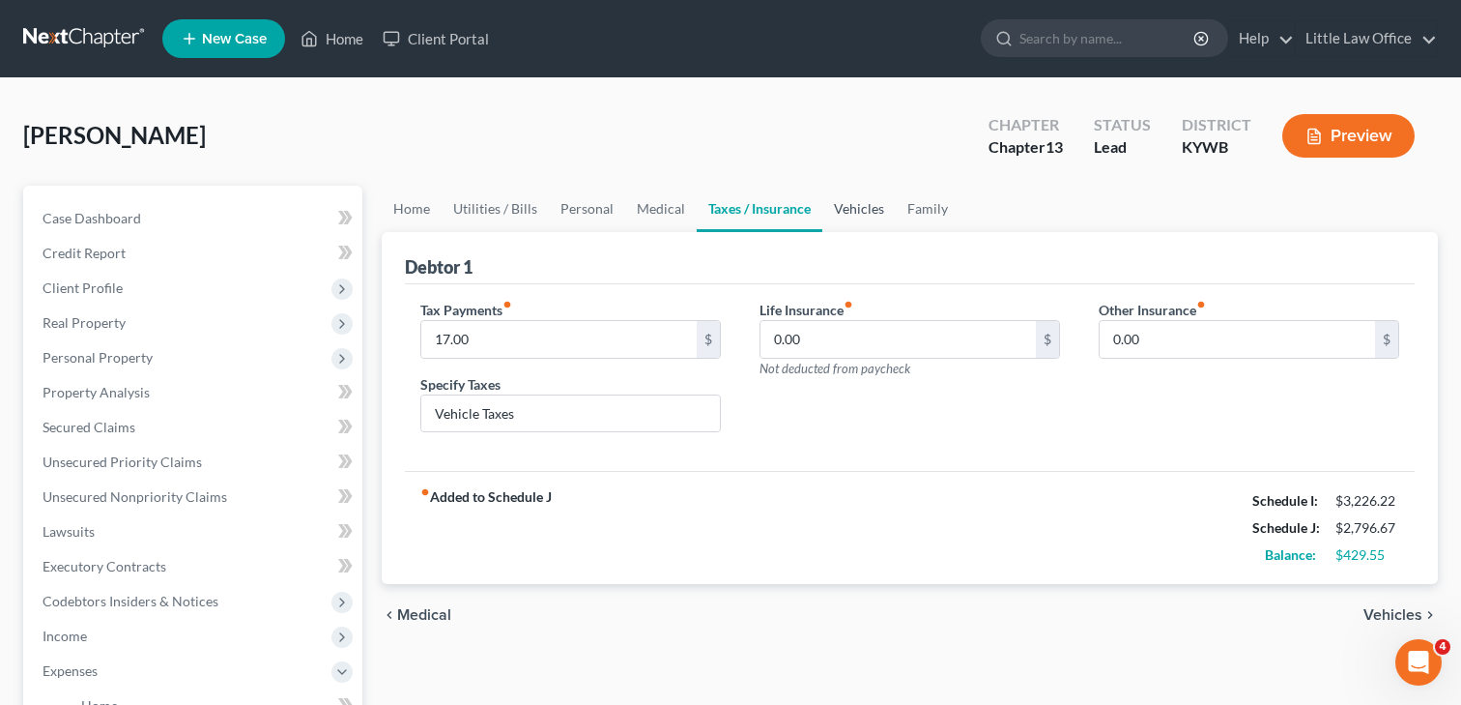
click at [861, 213] on link "Vehicles" at bounding box center [859, 209] width 73 height 46
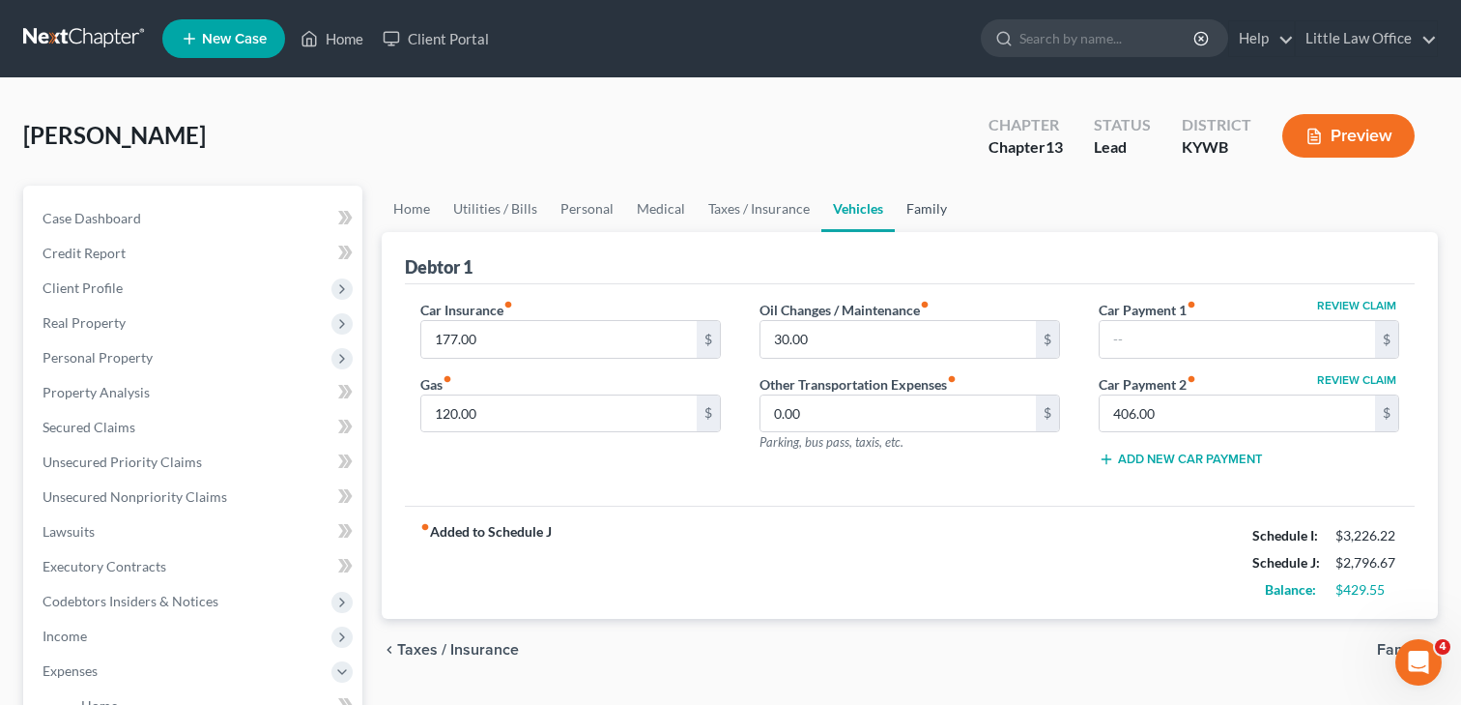
click at [914, 209] on link "Family" at bounding box center [927, 209] width 64 height 46
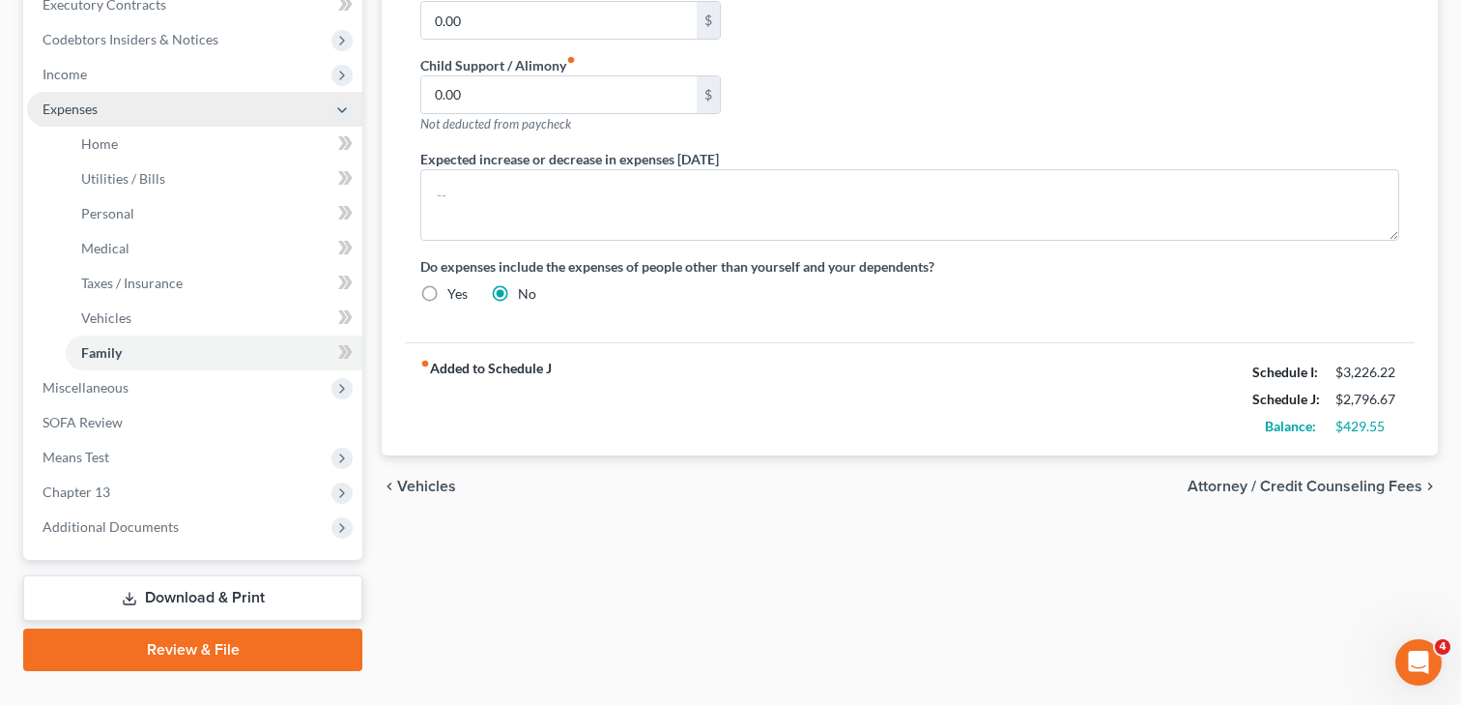
scroll to position [596, 0]
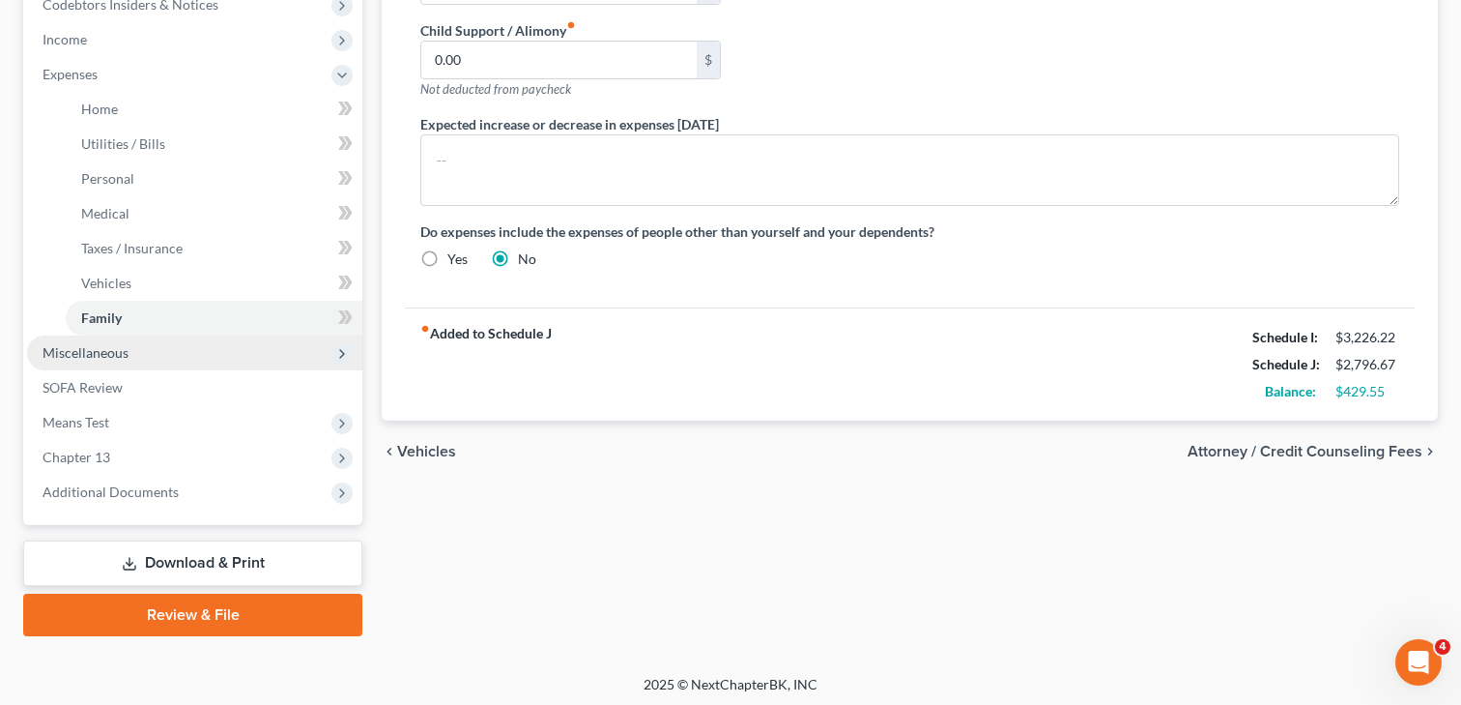
click at [91, 361] on span "Miscellaneous" at bounding box center [194, 352] width 335 height 35
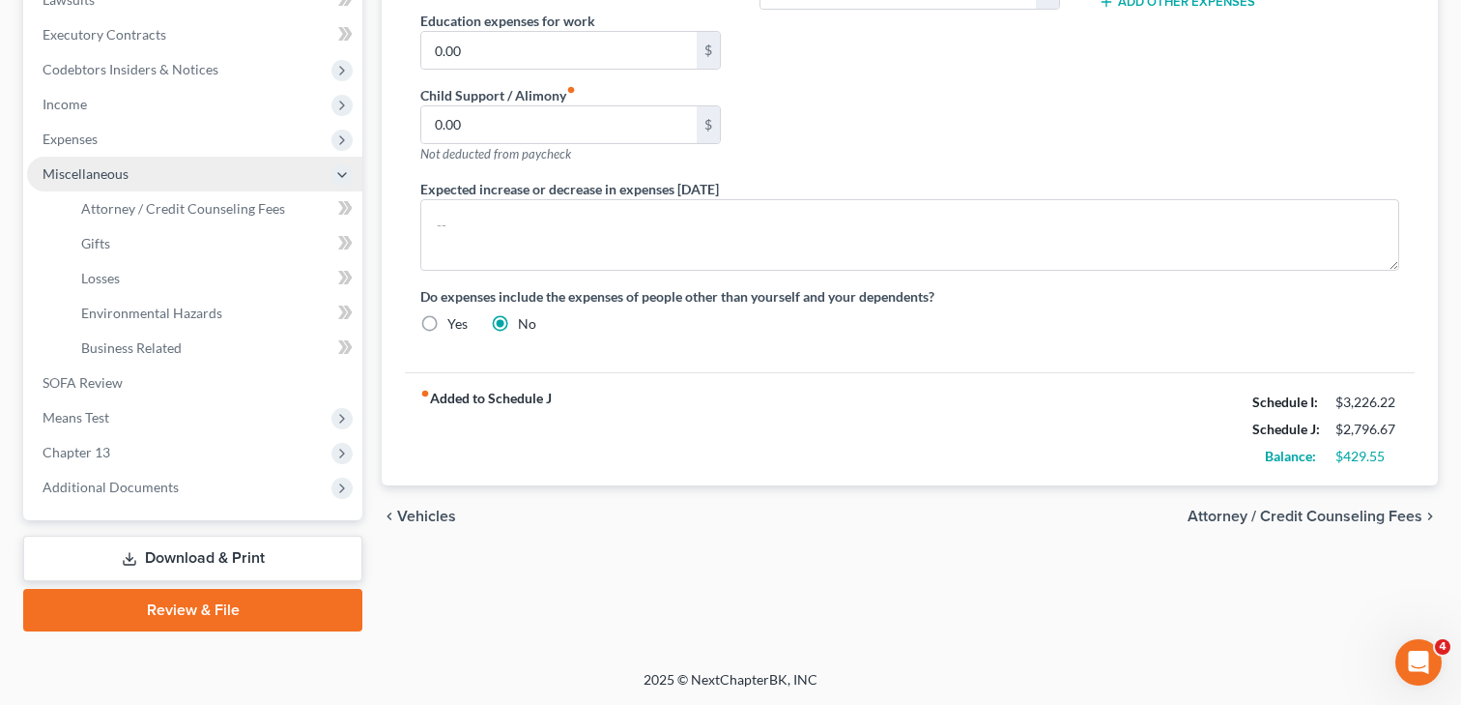
scroll to position [530, 0]
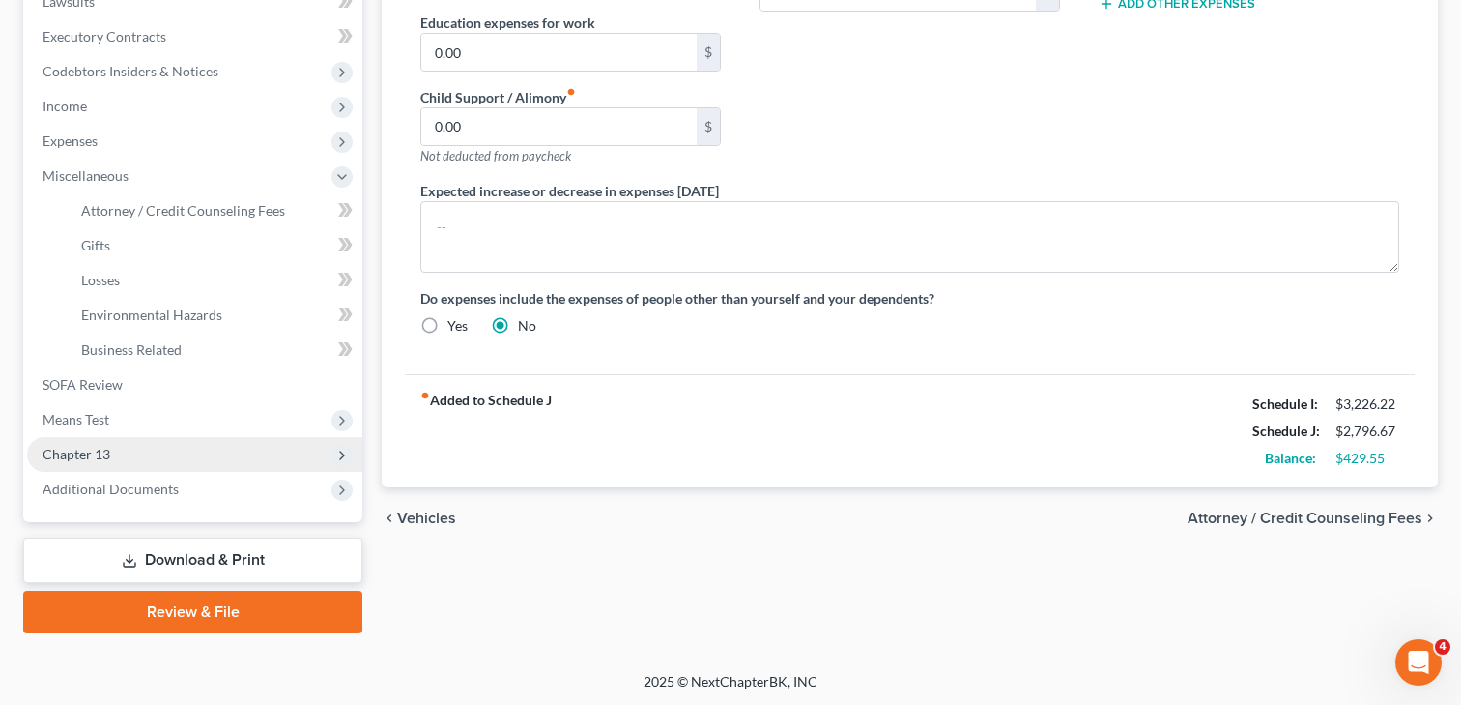
click at [83, 452] on span "Chapter 13" at bounding box center [77, 454] width 68 height 16
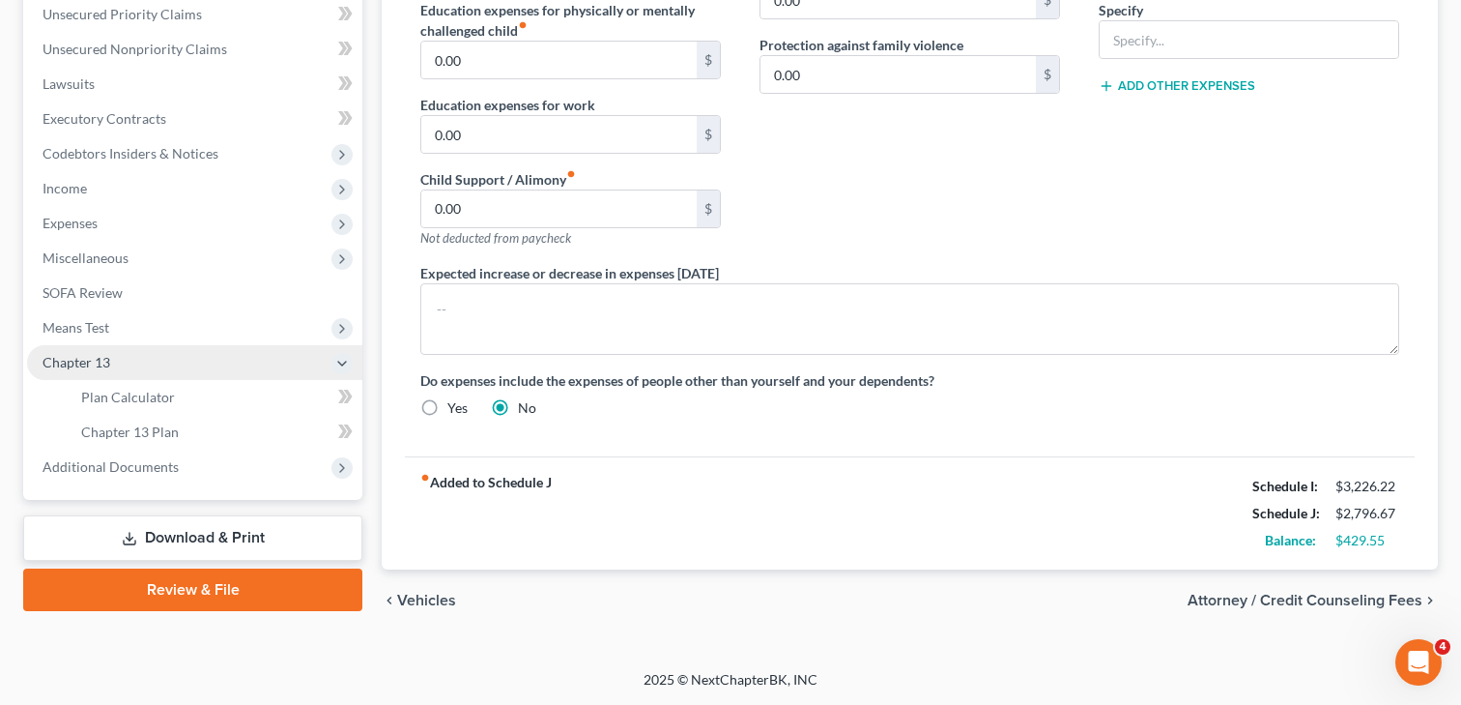
scroll to position [447, 0]
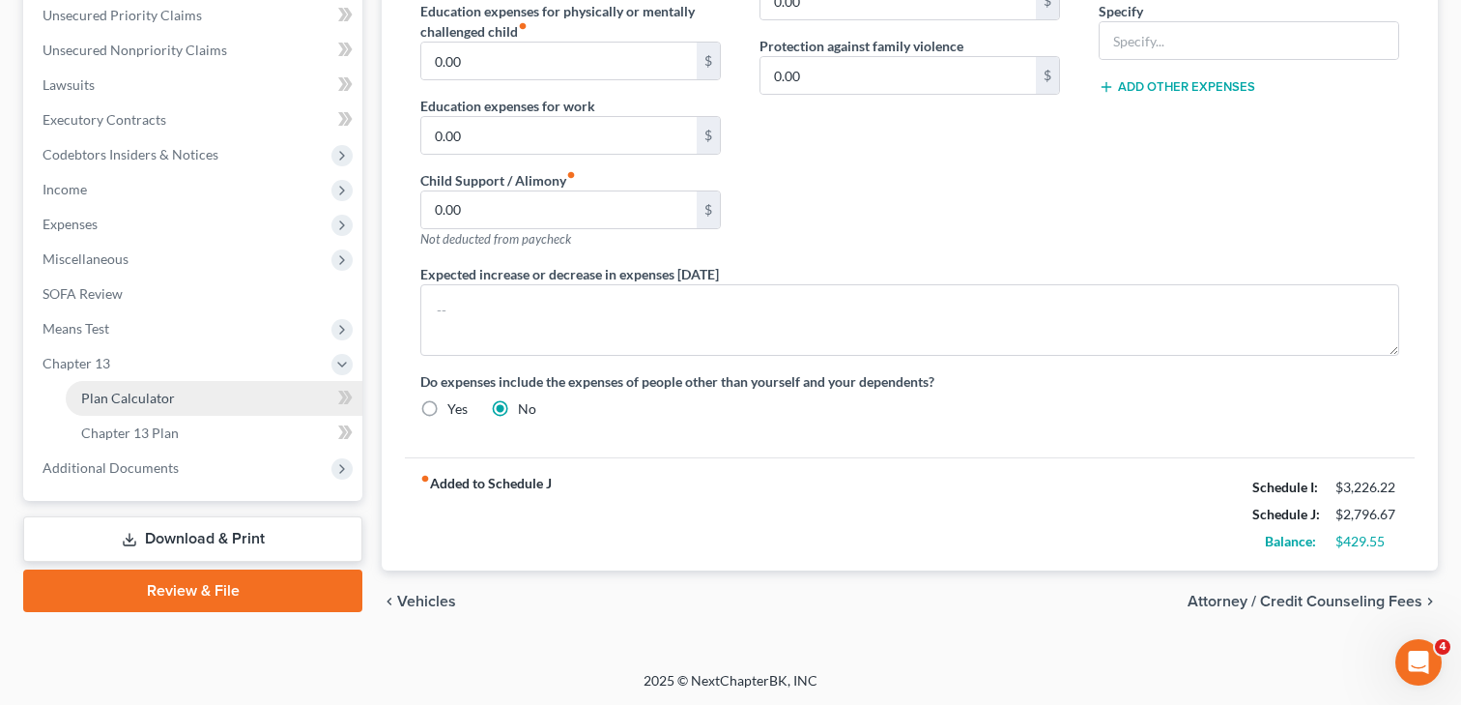
click at [136, 395] on span "Plan Calculator" at bounding box center [128, 398] width 94 height 16
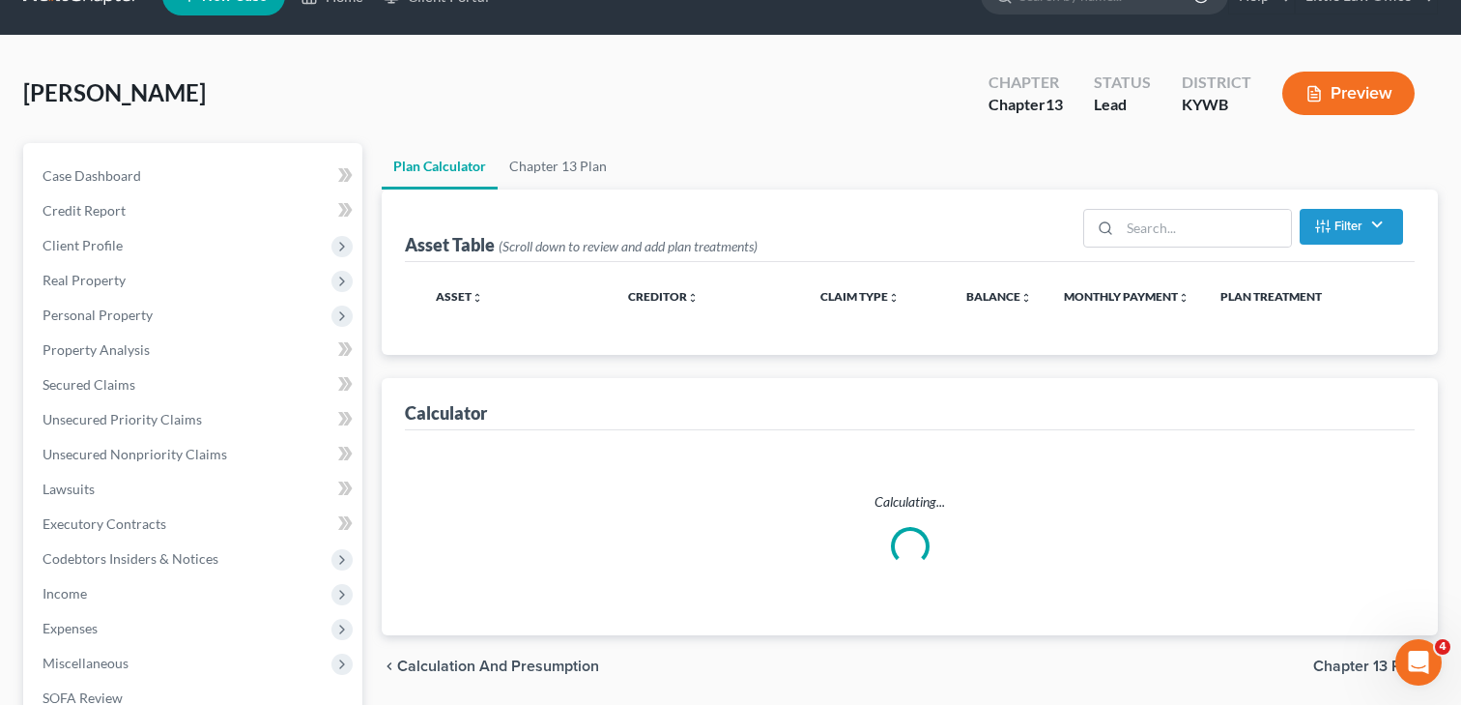
scroll to position [44, 0]
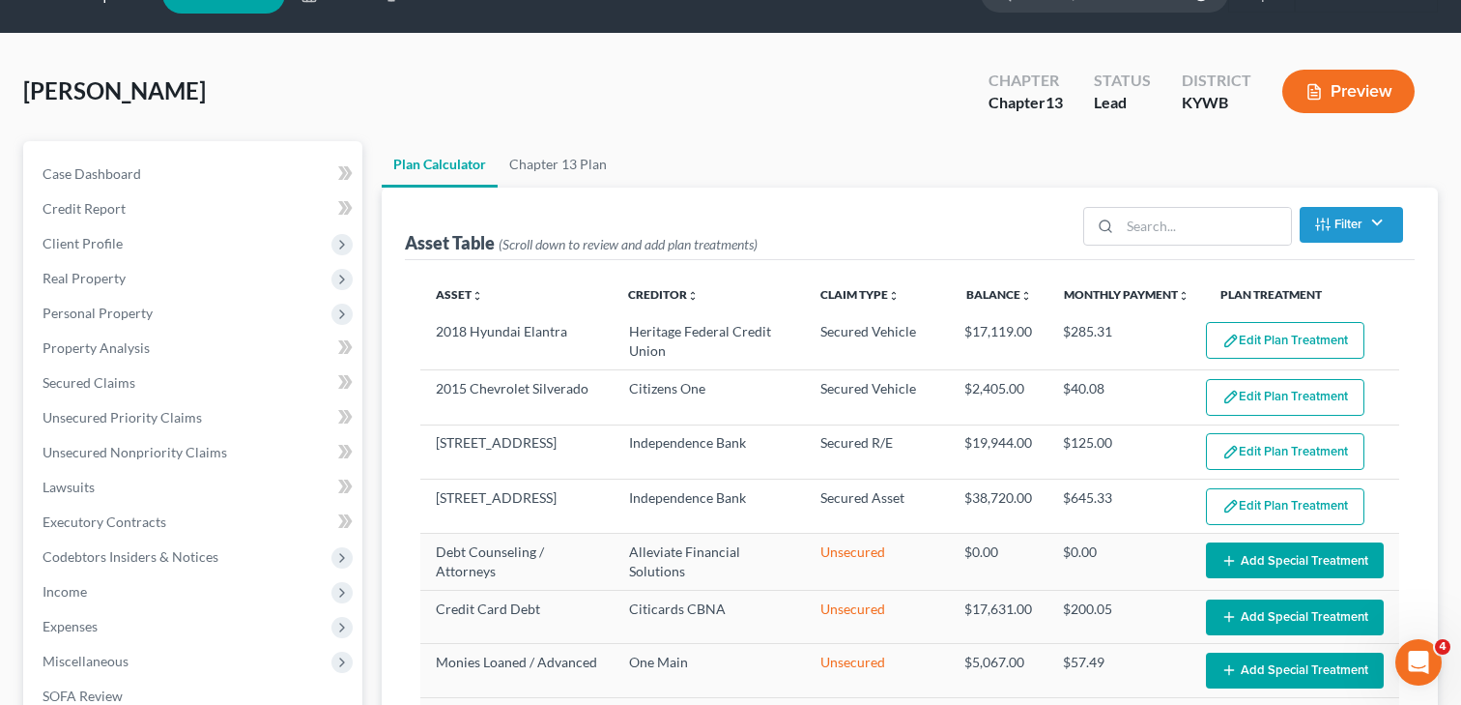
select select "59"
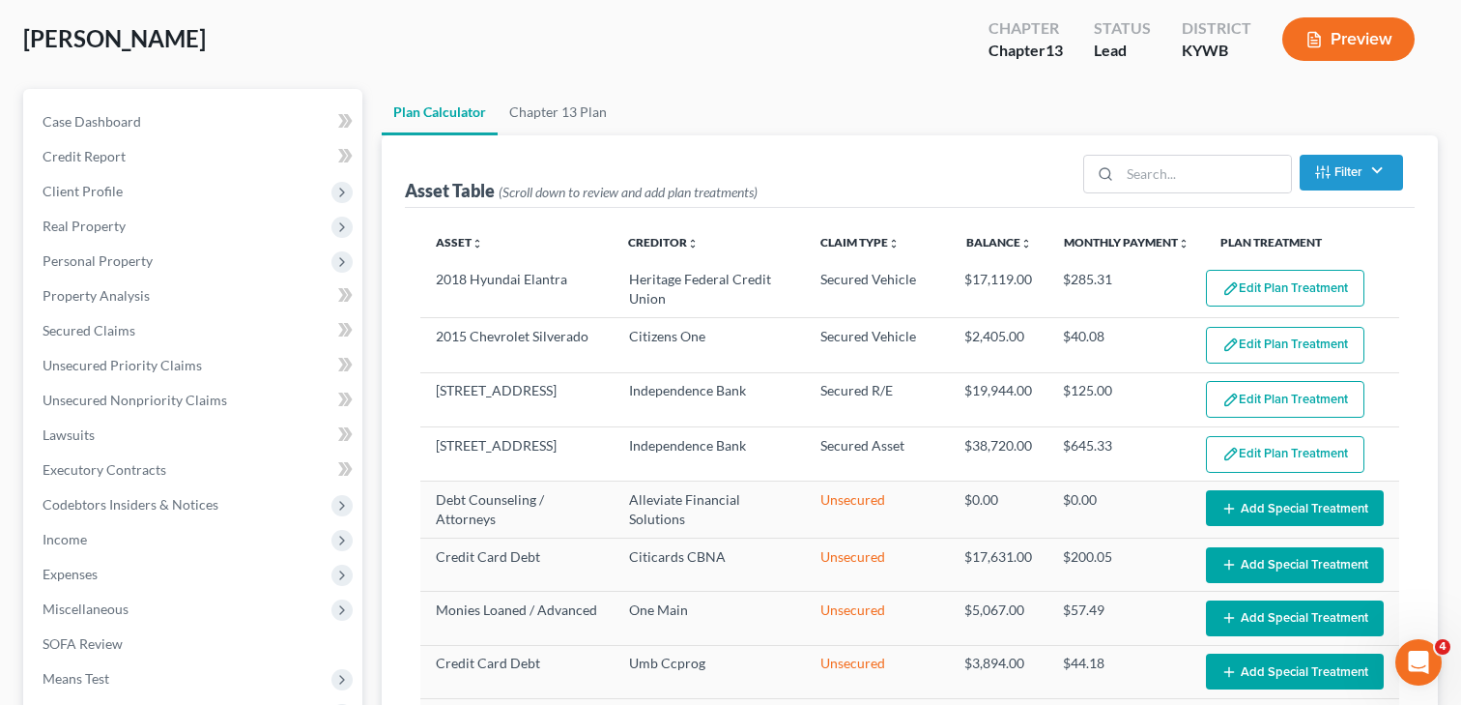
scroll to position [100, 0]
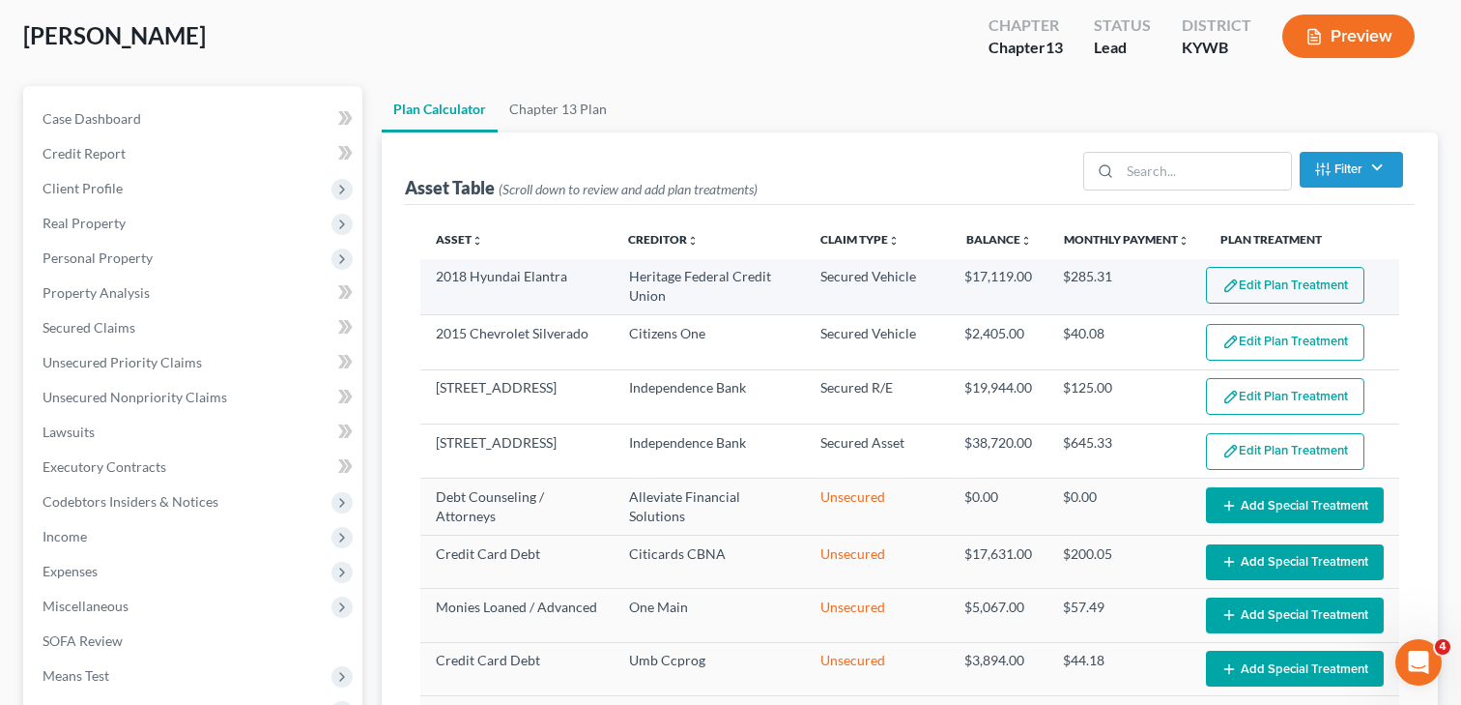
click at [1322, 294] on button "Edit Plan Treatment" at bounding box center [1285, 285] width 159 height 37
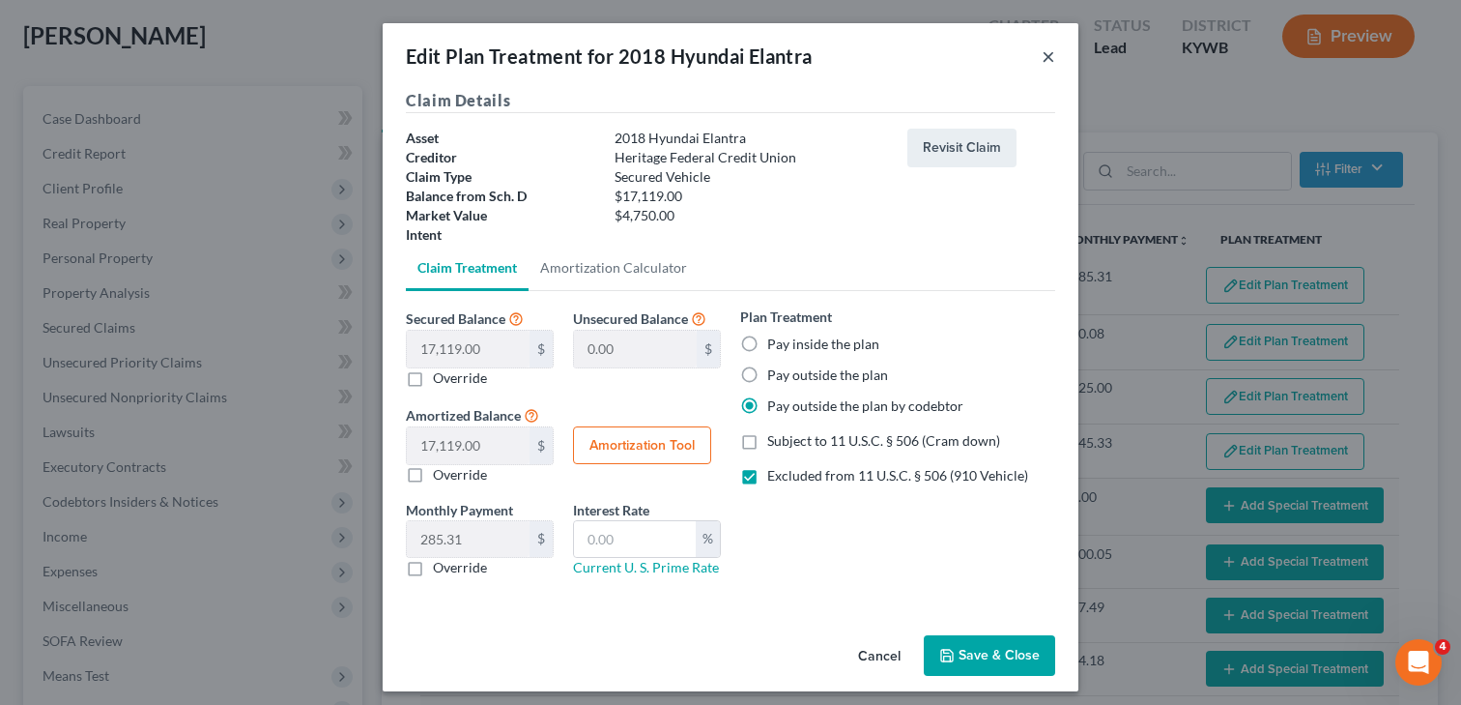
click at [1050, 52] on button "×" at bounding box center [1049, 55] width 14 height 23
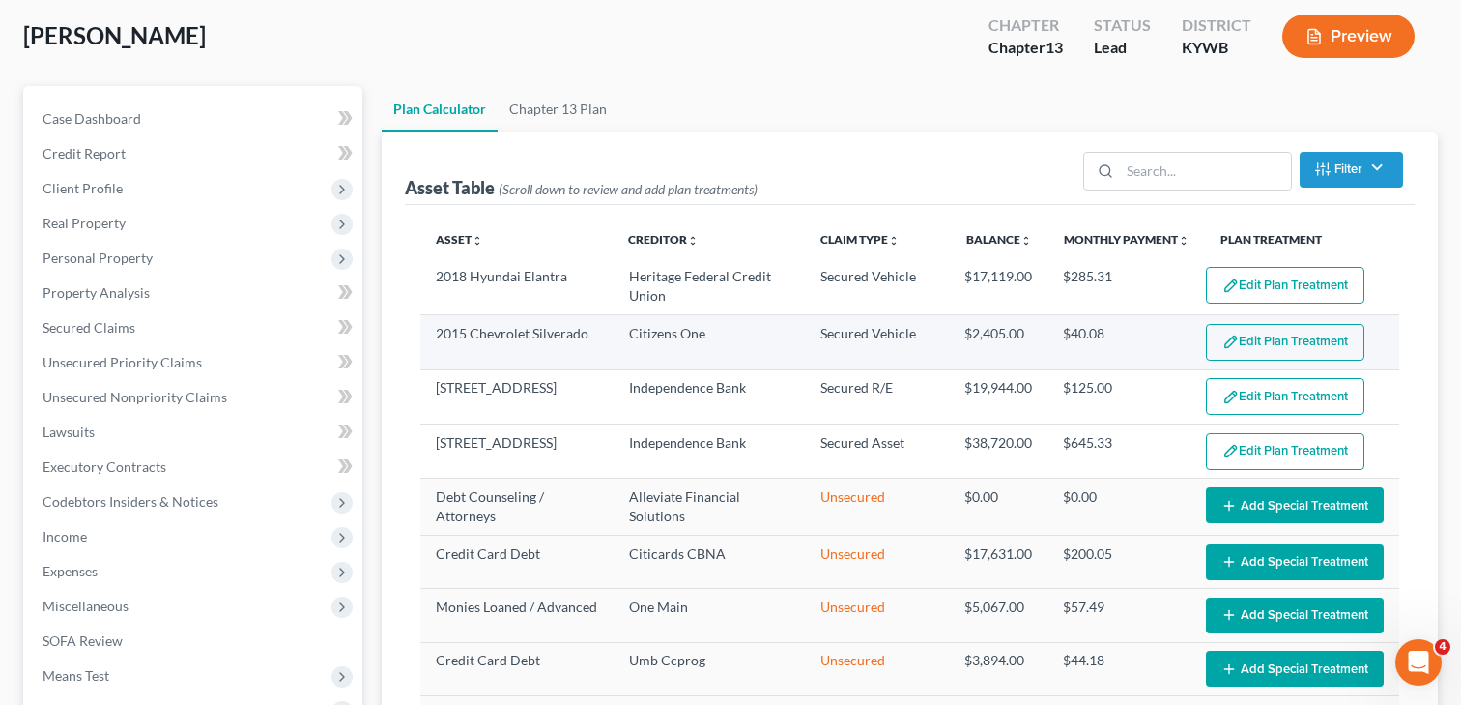
click at [1285, 341] on button "Edit Plan Treatment" at bounding box center [1285, 342] width 159 height 37
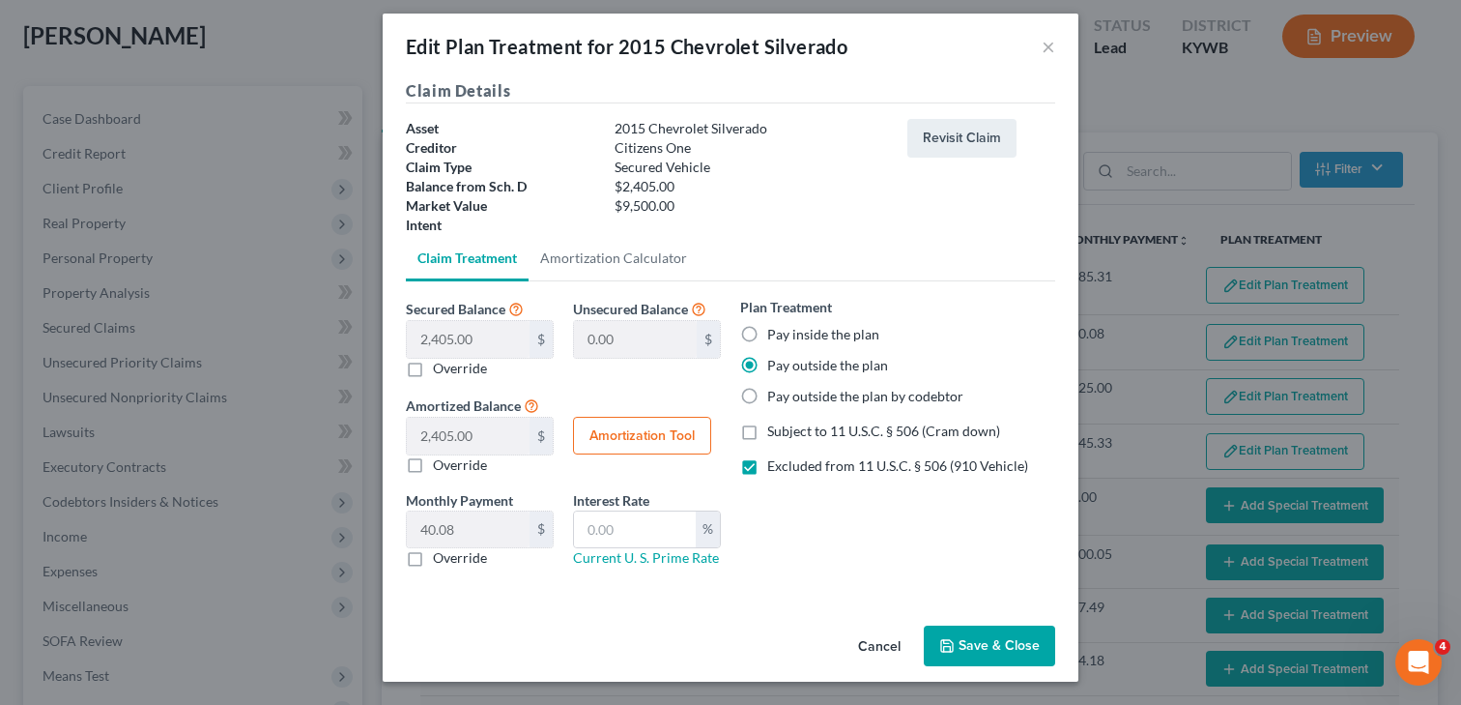
scroll to position [0, 0]
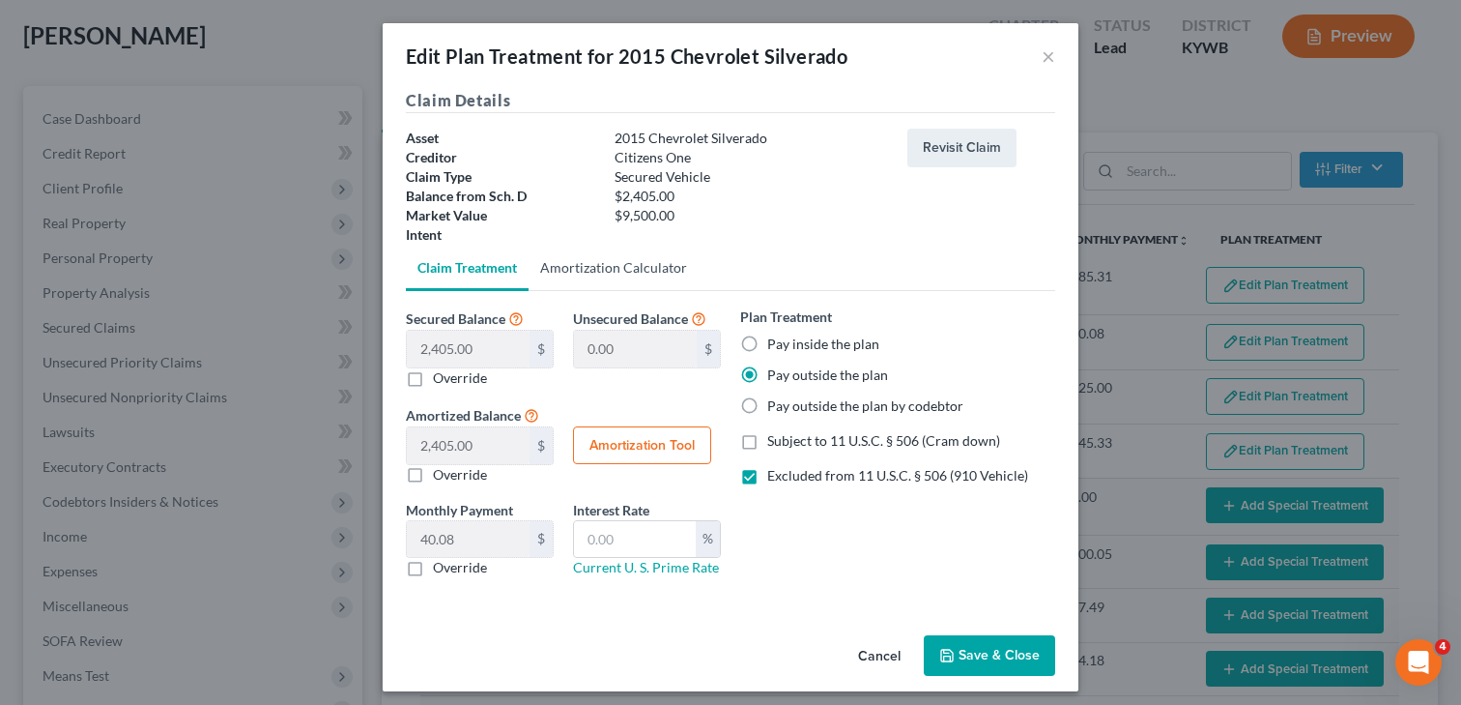
click at [606, 270] on link "Amortization Calculator" at bounding box center [614, 268] width 170 height 46
type input "2,405.00"
type input "60"
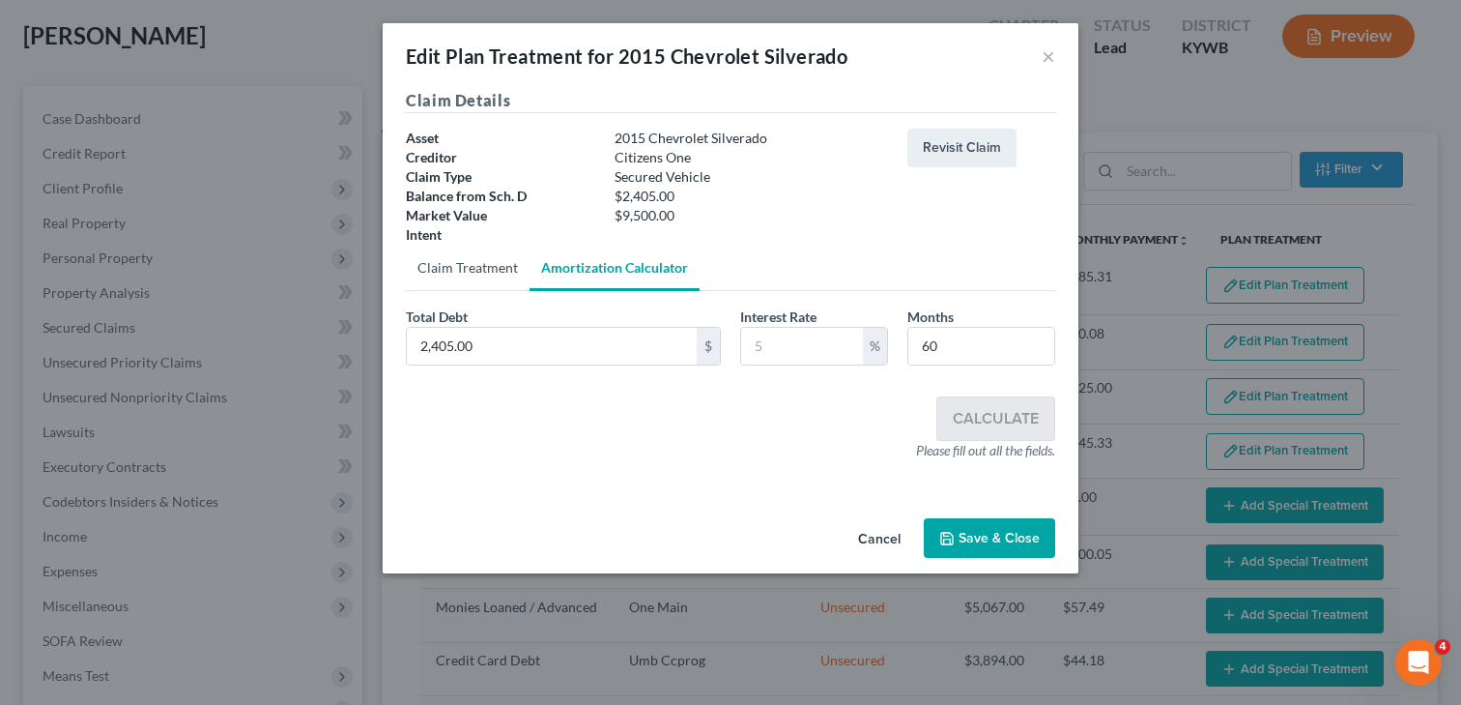
click at [456, 278] on link "Claim Treatment" at bounding box center [468, 268] width 124 height 46
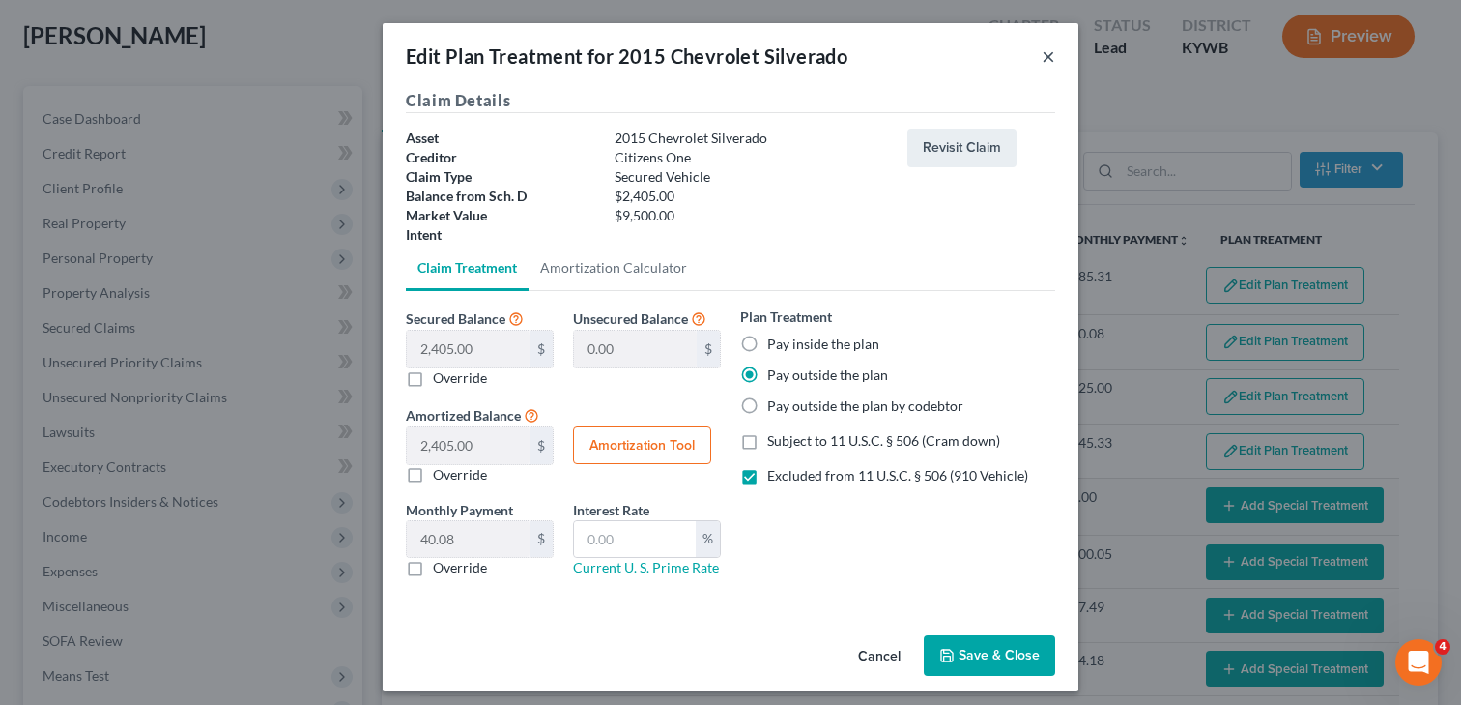
click at [1045, 57] on button "×" at bounding box center [1049, 55] width 14 height 23
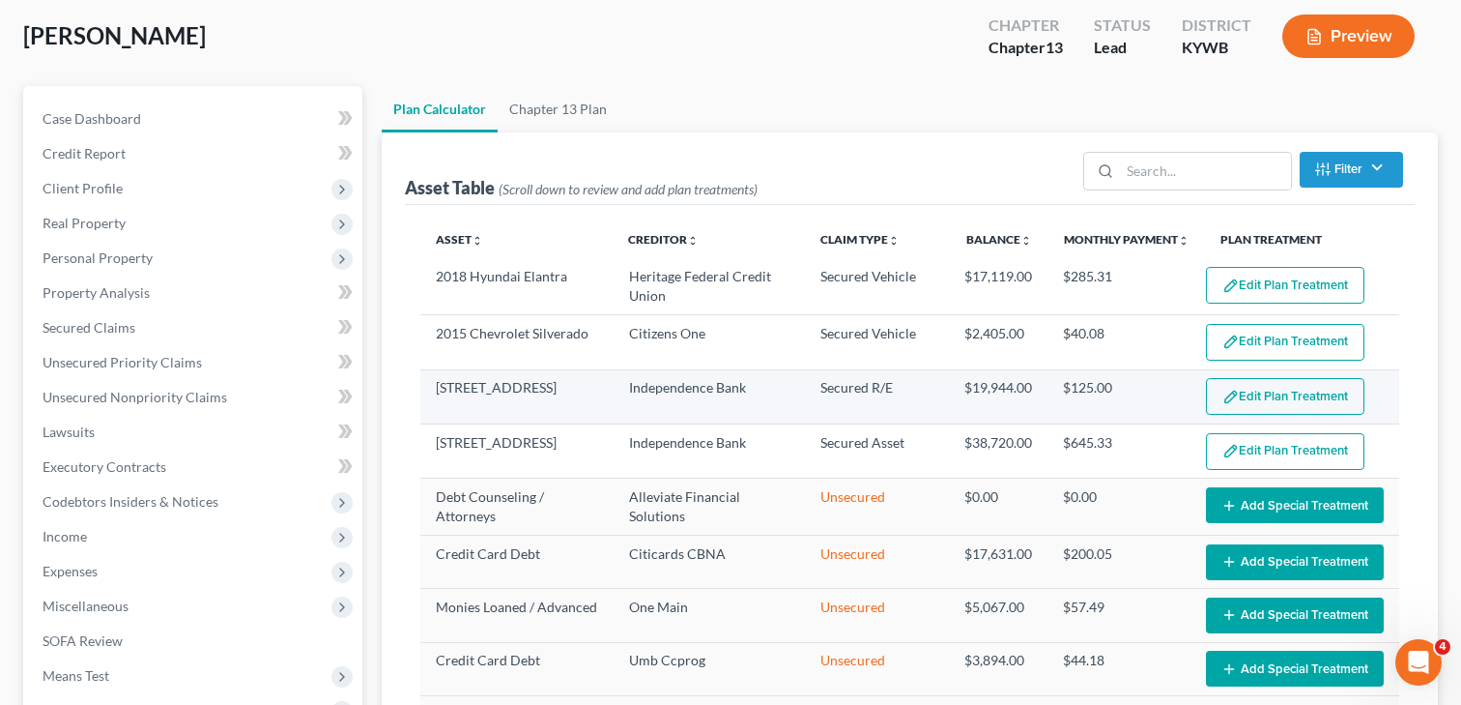
click at [1267, 394] on button "Edit Plan Treatment" at bounding box center [1285, 396] width 159 height 37
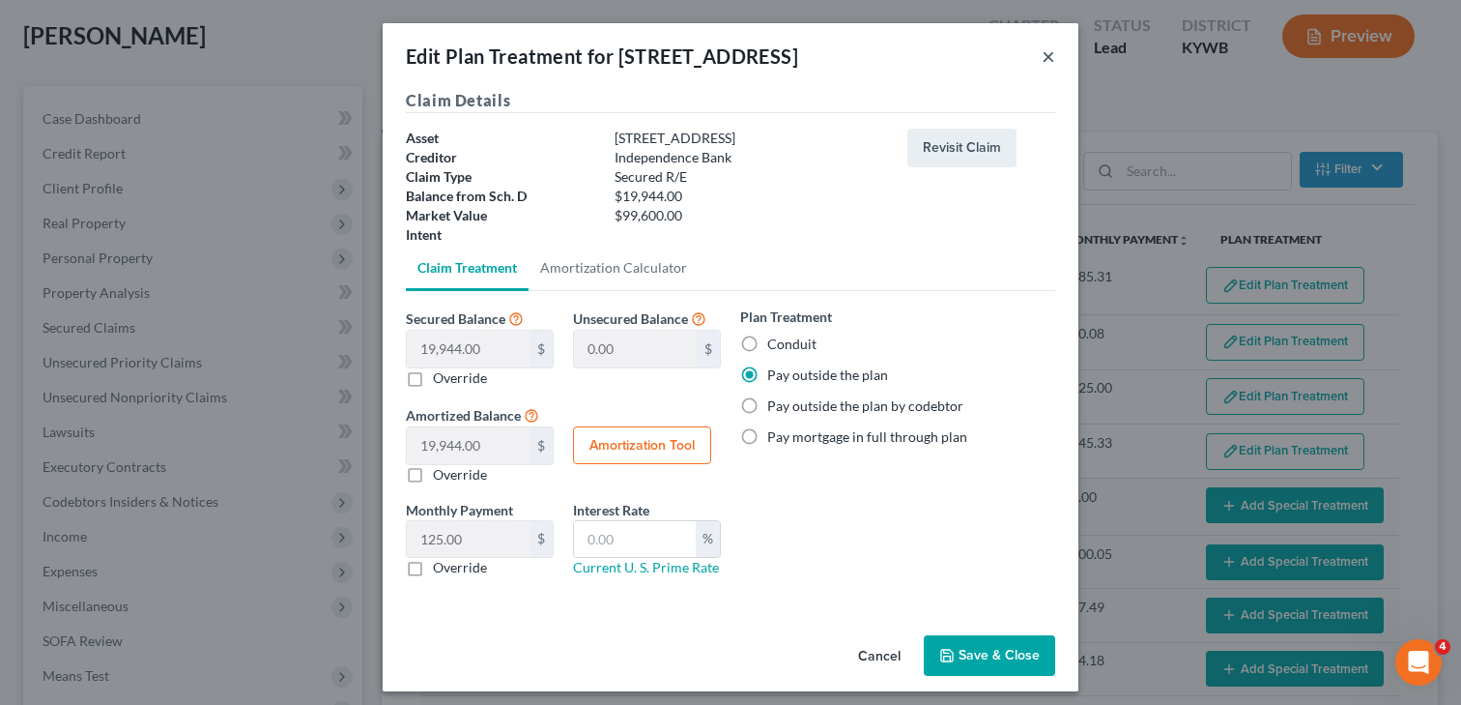
click at [1045, 56] on button "×" at bounding box center [1049, 55] width 14 height 23
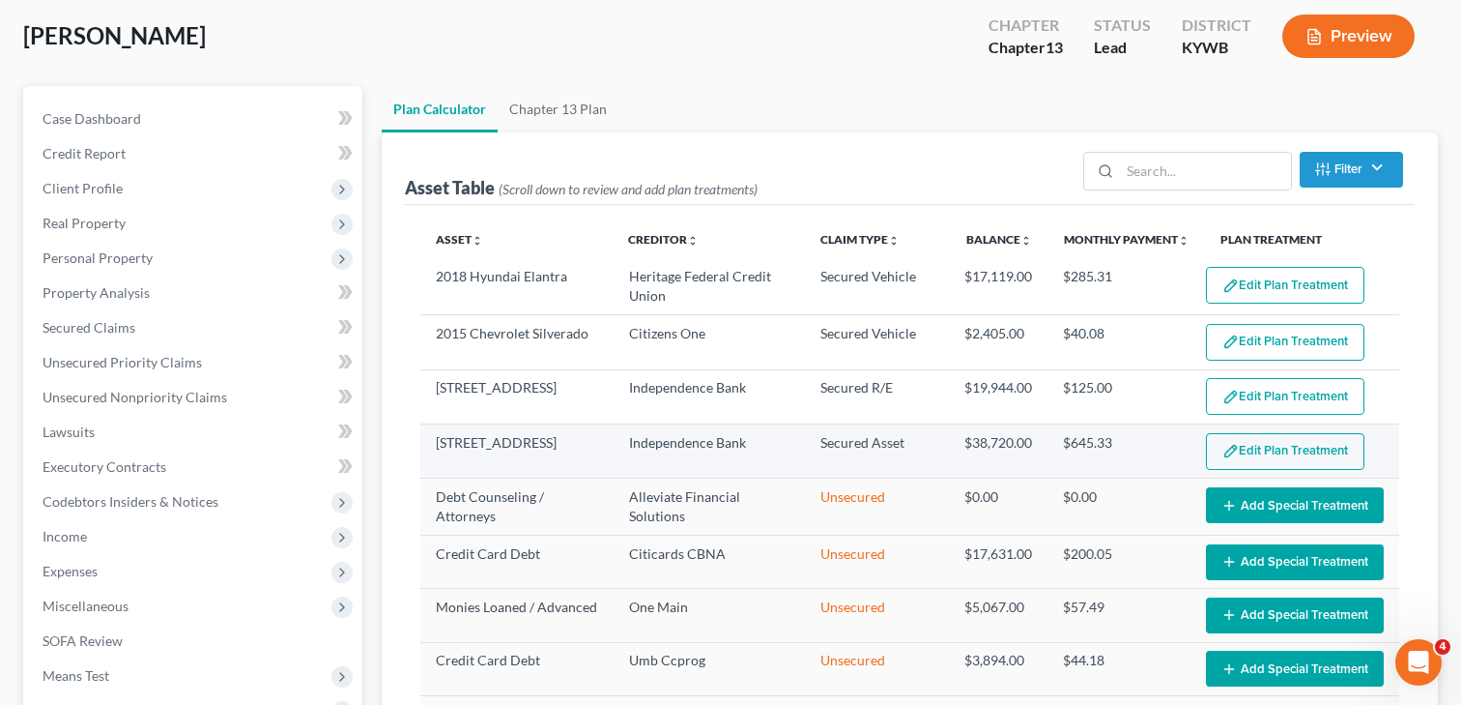
click at [1304, 449] on button "Edit Plan Treatment" at bounding box center [1285, 451] width 159 height 37
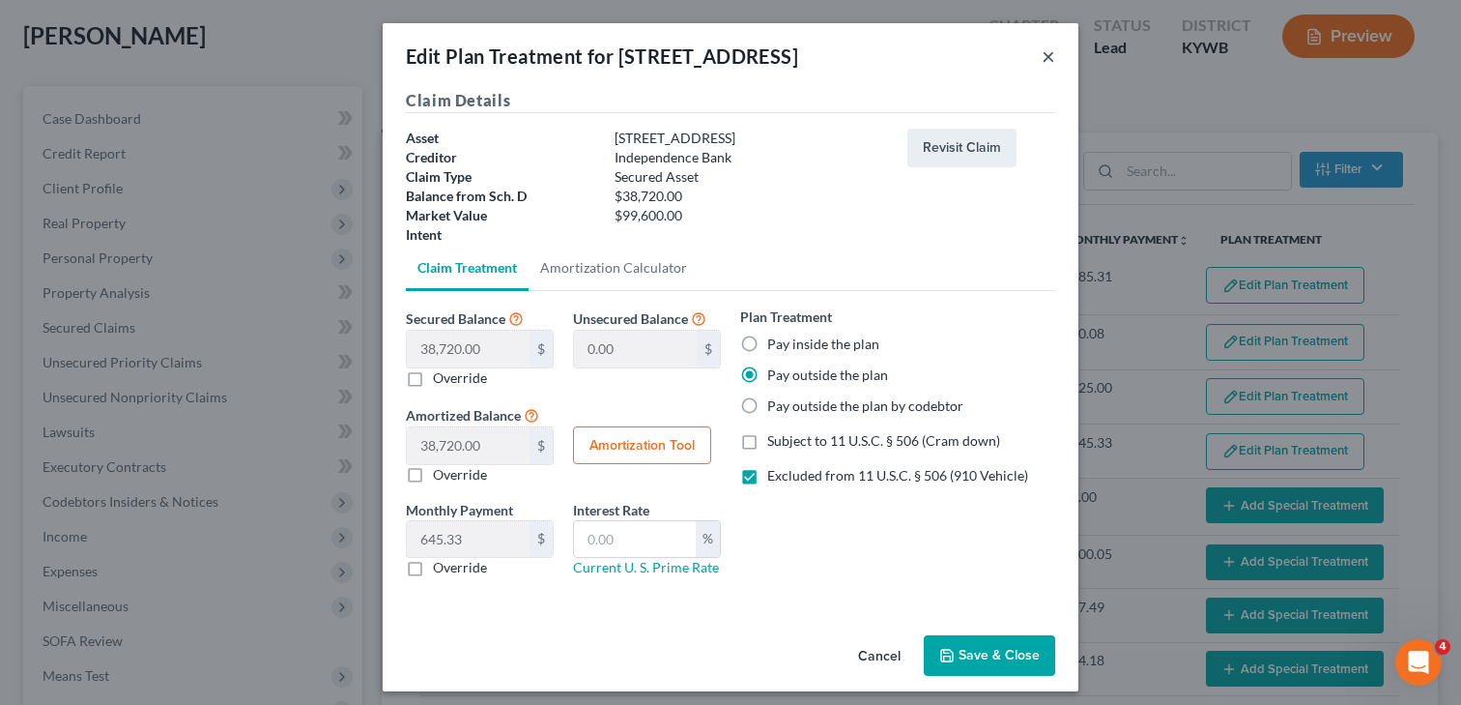
click at [1045, 61] on button "×" at bounding box center [1049, 55] width 14 height 23
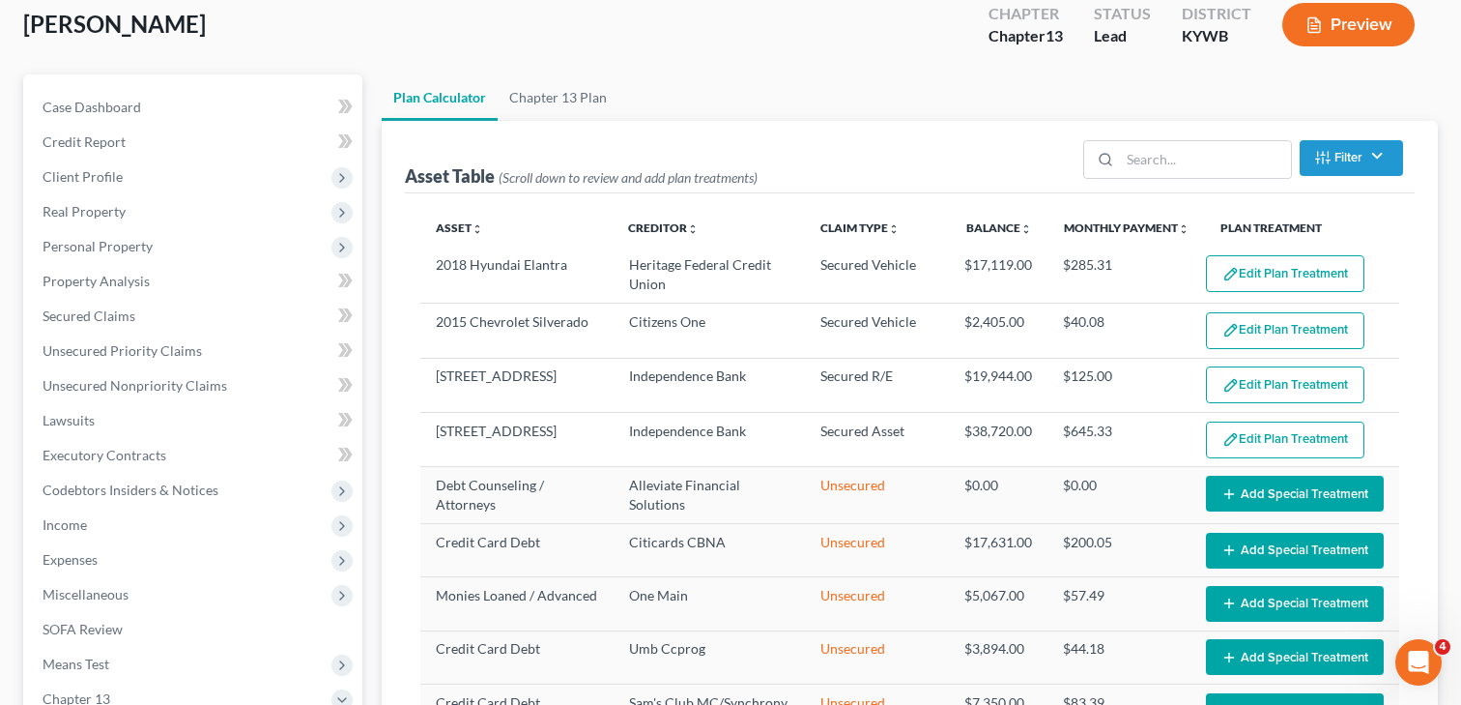
scroll to position [106, 0]
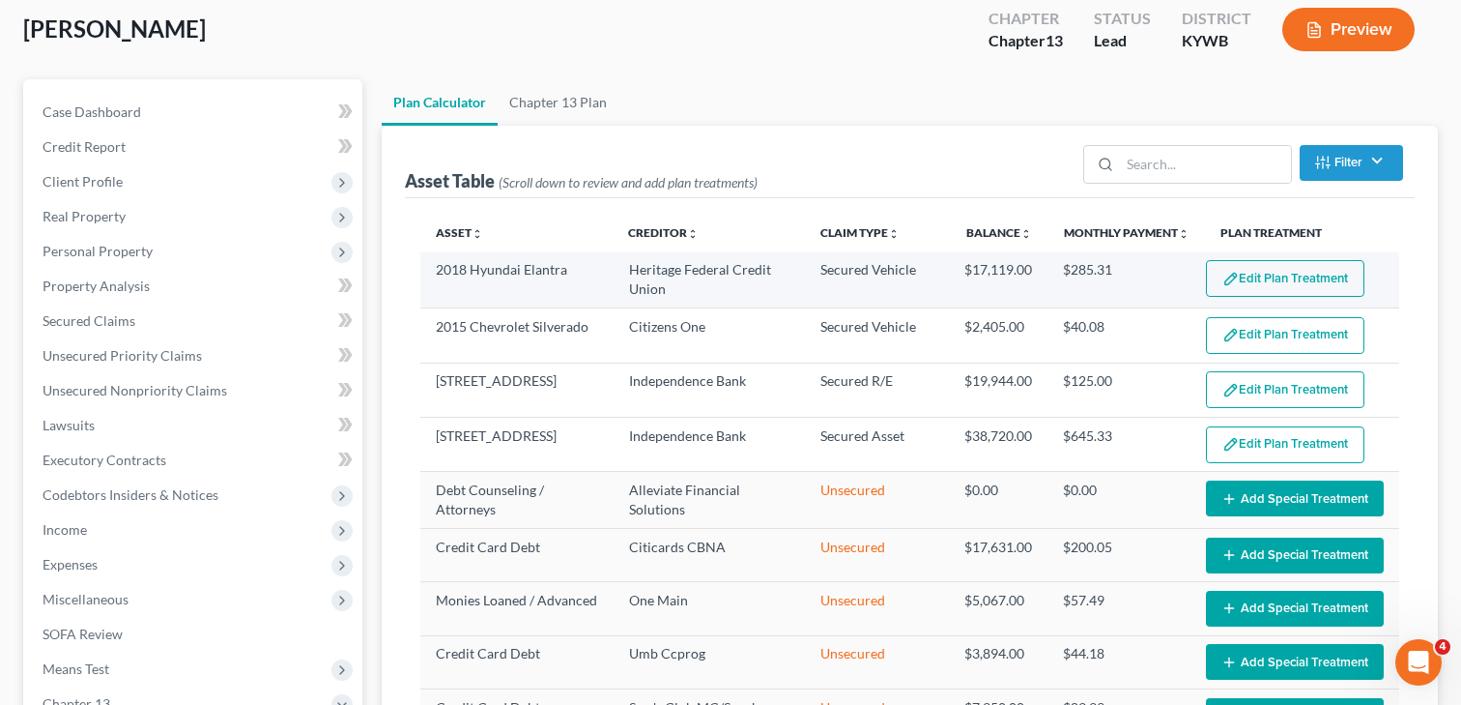
click at [1294, 281] on button "Edit Plan Treatment" at bounding box center [1285, 278] width 159 height 37
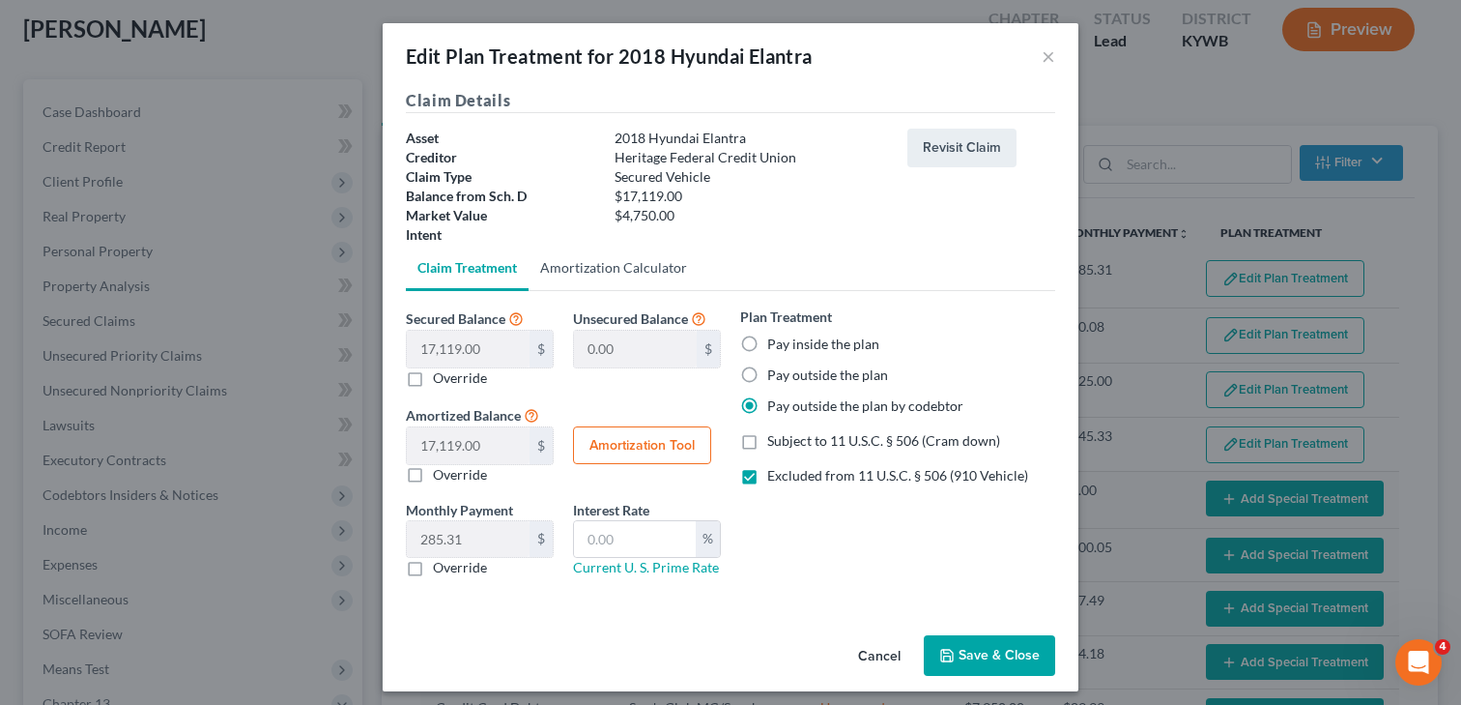
click at [615, 269] on link "Amortization Calculator" at bounding box center [614, 268] width 170 height 46
type input "17,119.00"
type input "60"
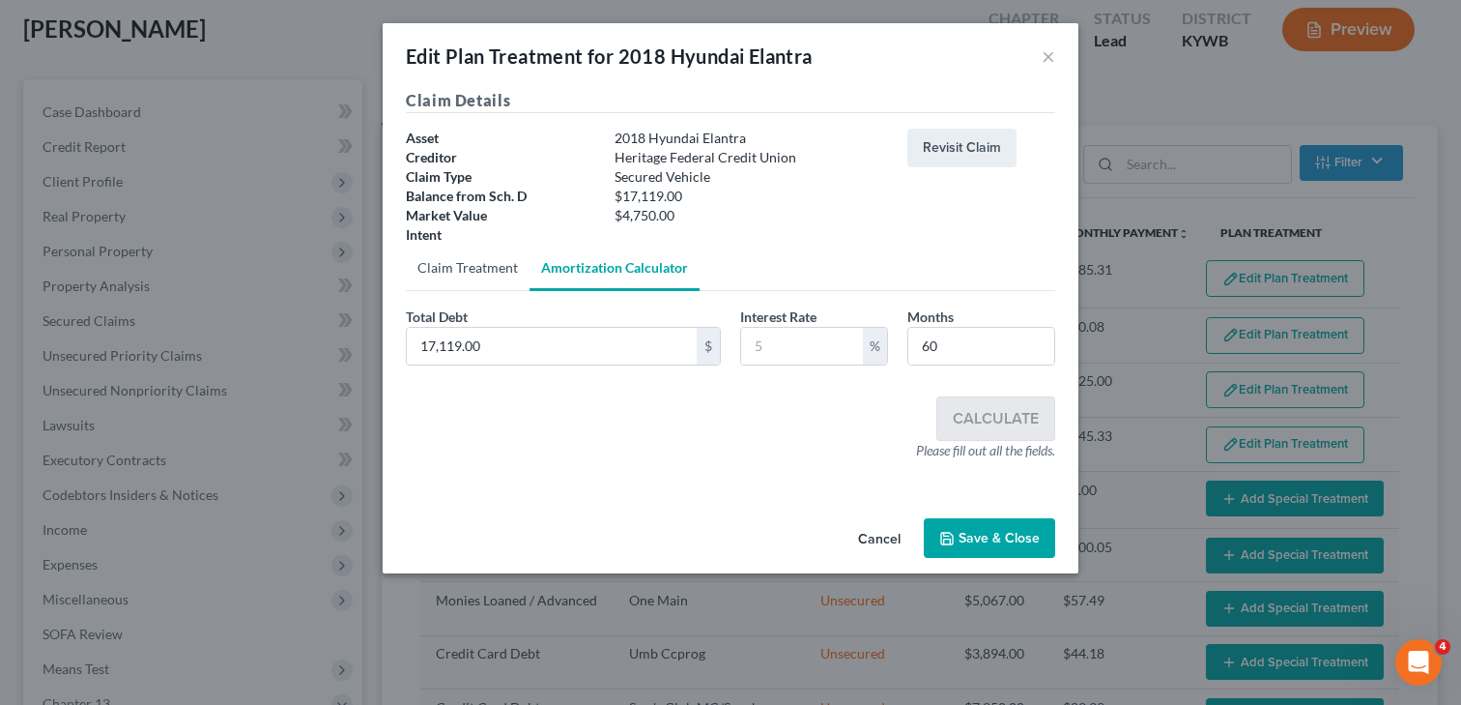
click at [481, 267] on link "Claim Treatment" at bounding box center [468, 268] width 124 height 46
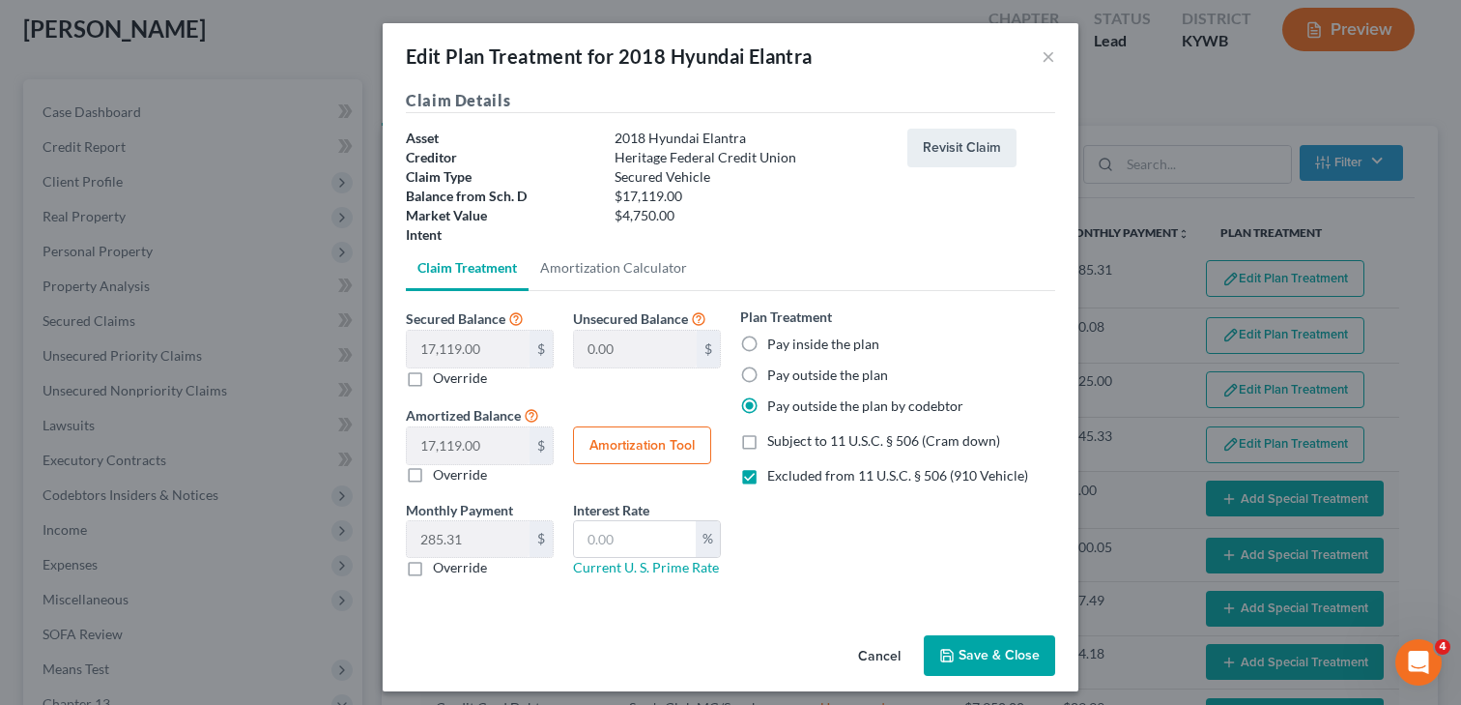
click at [1040, 59] on div "Edit Plan Treatment for 2018 Hyundai Elantra ×" at bounding box center [731, 56] width 696 height 66
click at [1047, 54] on button "×" at bounding box center [1049, 55] width 14 height 23
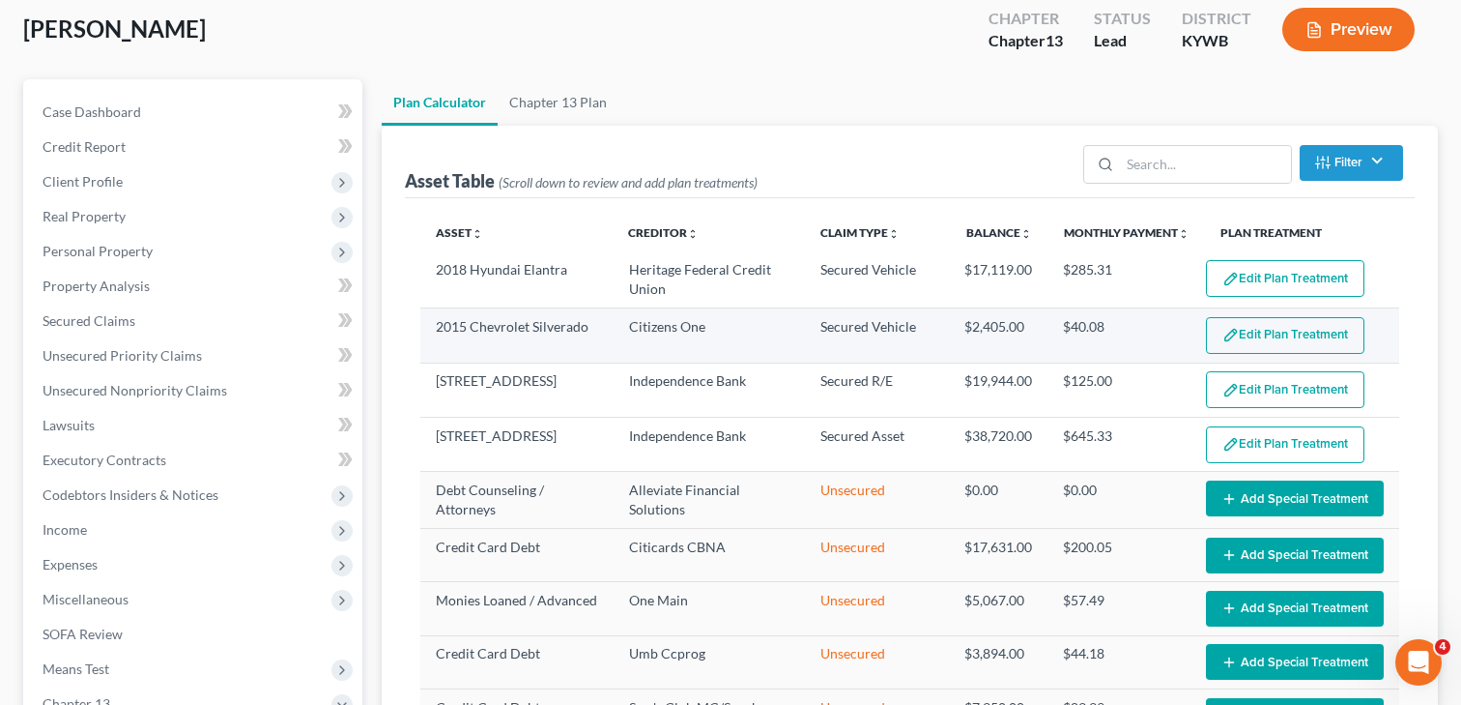
click at [1306, 332] on button "Edit Plan Treatment" at bounding box center [1285, 335] width 159 height 37
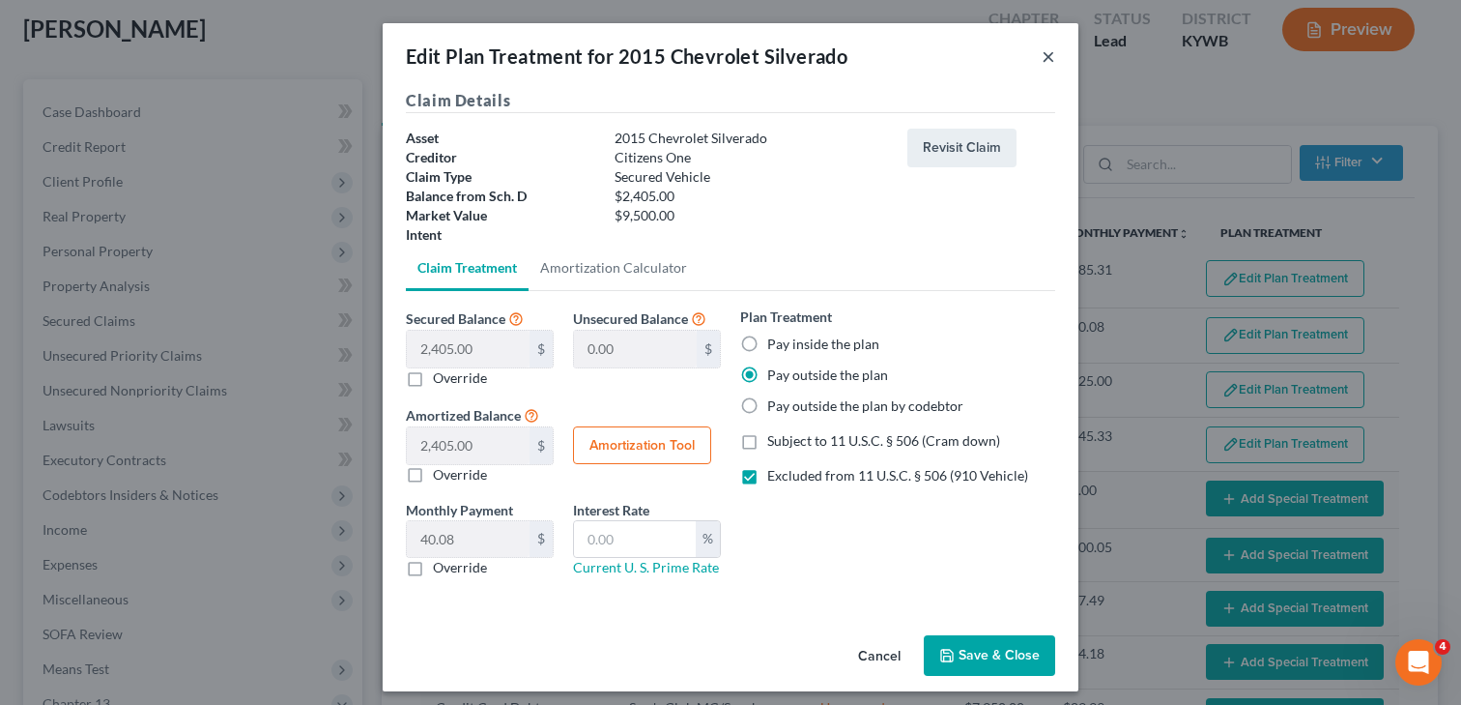
click at [1050, 59] on button "×" at bounding box center [1049, 55] width 14 height 23
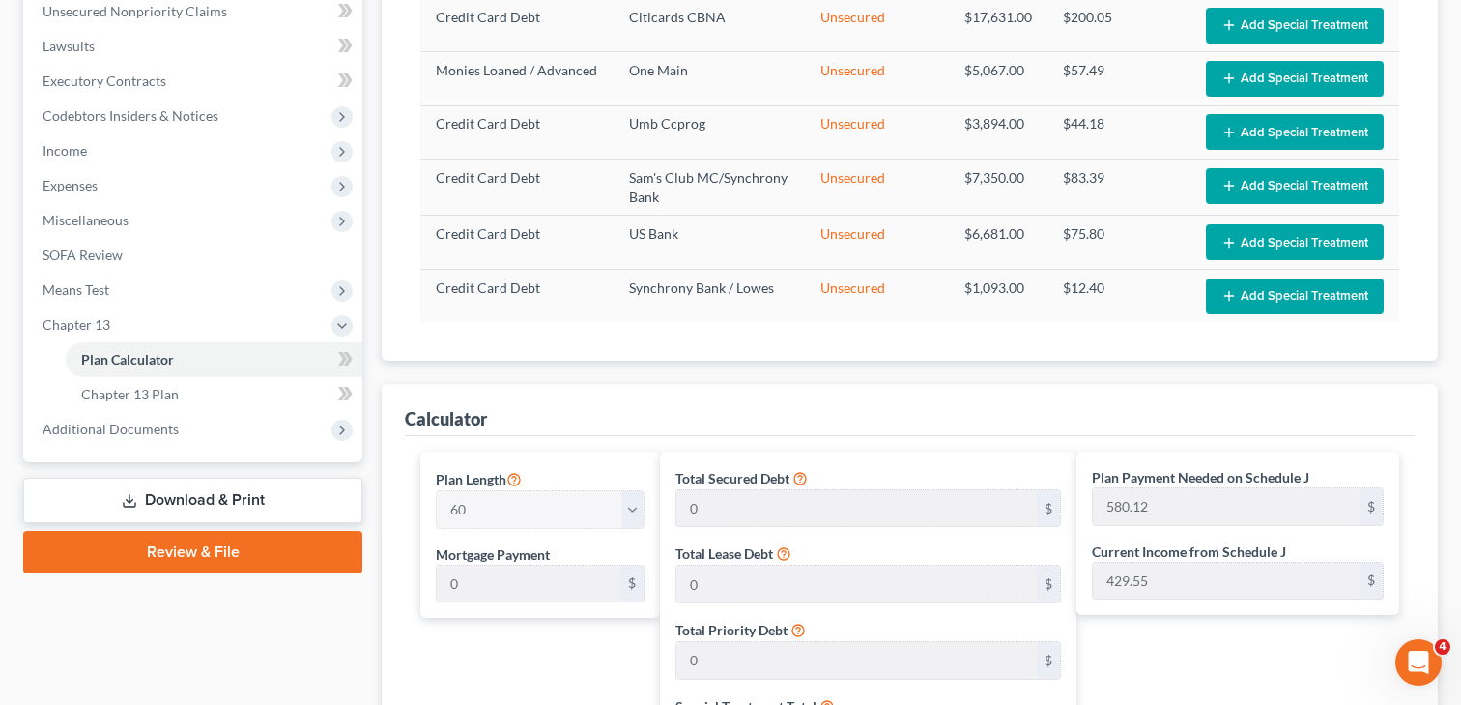
scroll to position [431, 0]
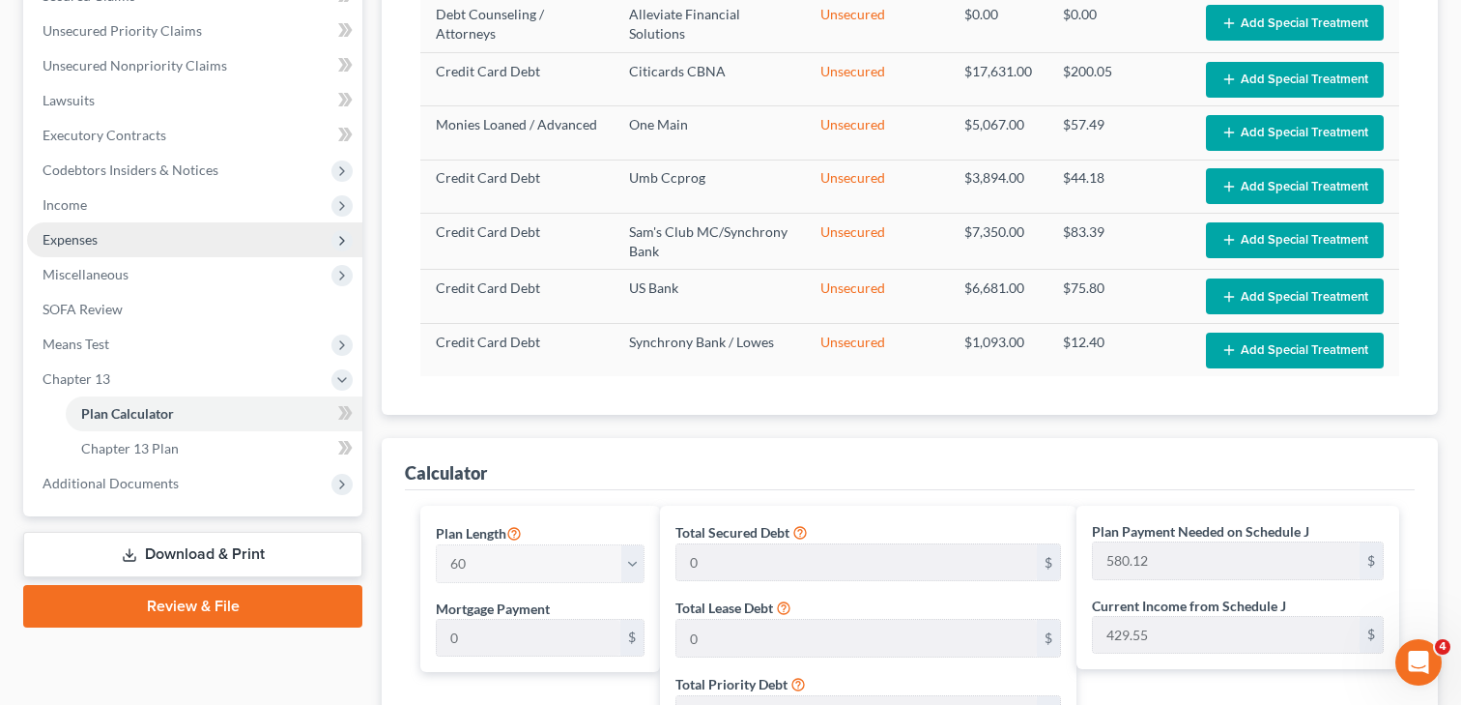
click at [72, 240] on span "Expenses" at bounding box center [70, 239] width 55 height 16
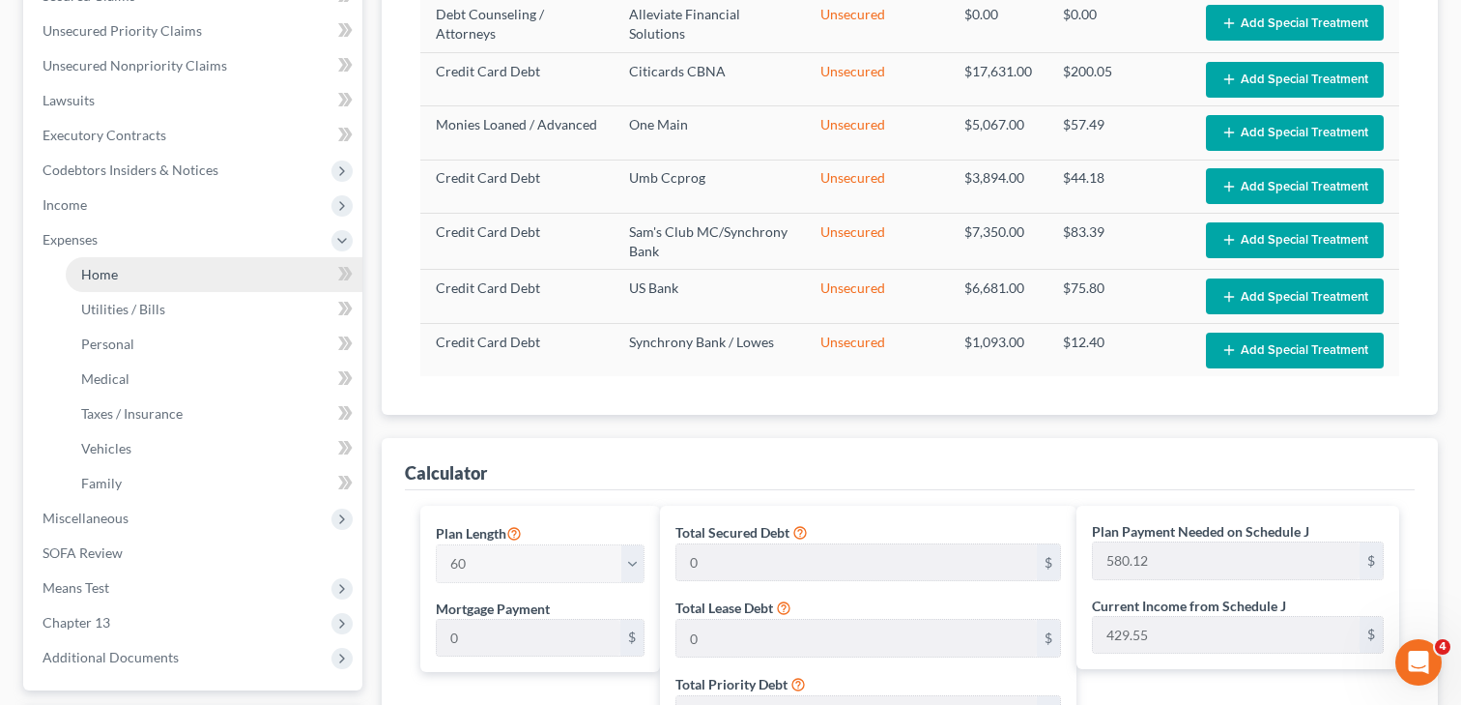
click at [112, 281] on span "Home" at bounding box center [99, 274] width 37 height 16
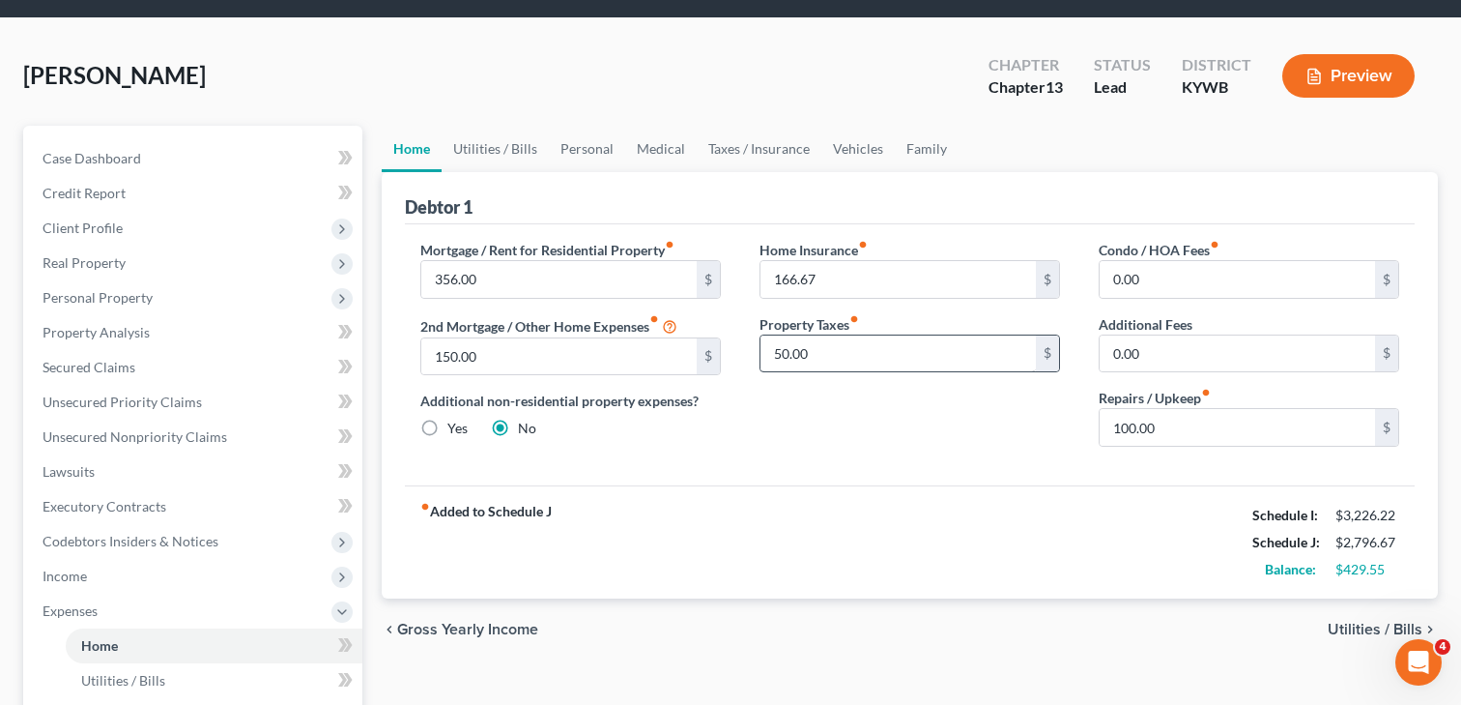
scroll to position [58, 0]
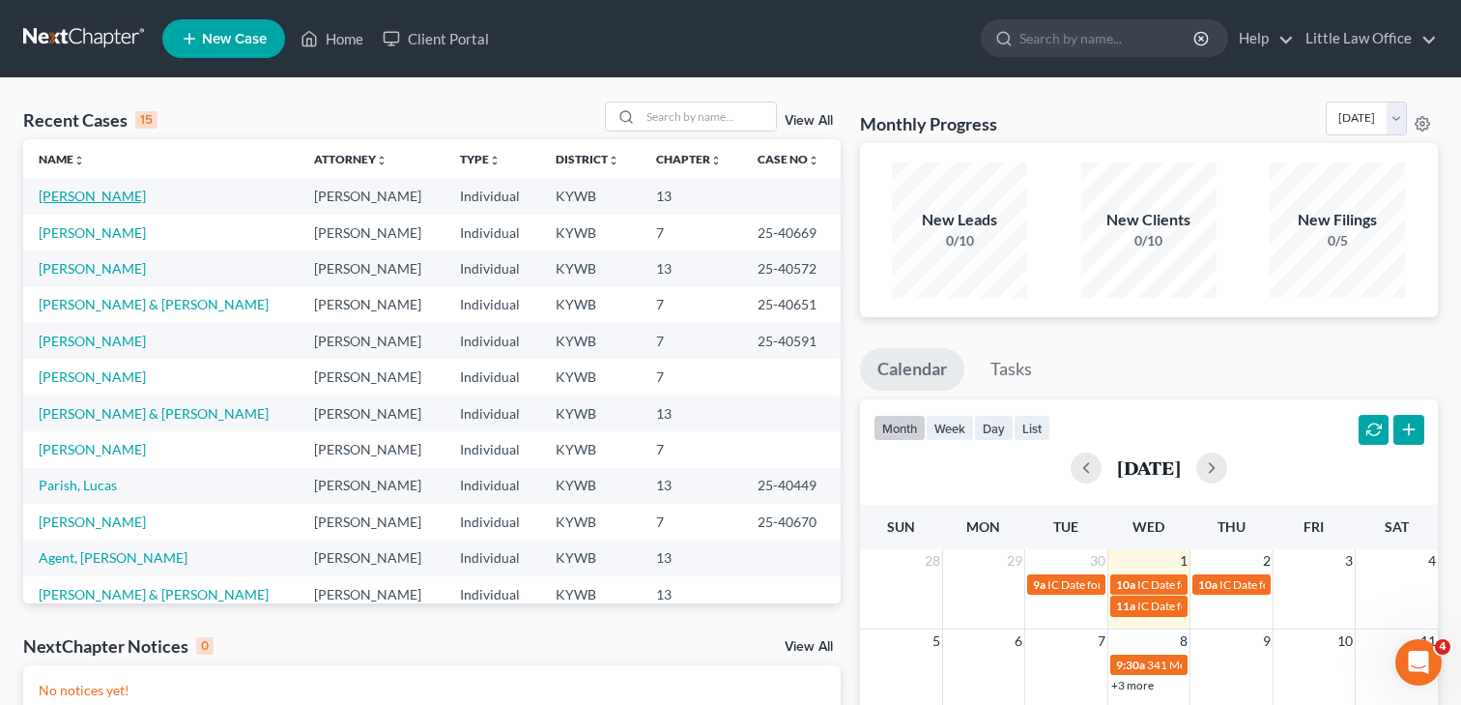
click at [94, 197] on link "[PERSON_NAME]" at bounding box center [92, 196] width 107 height 16
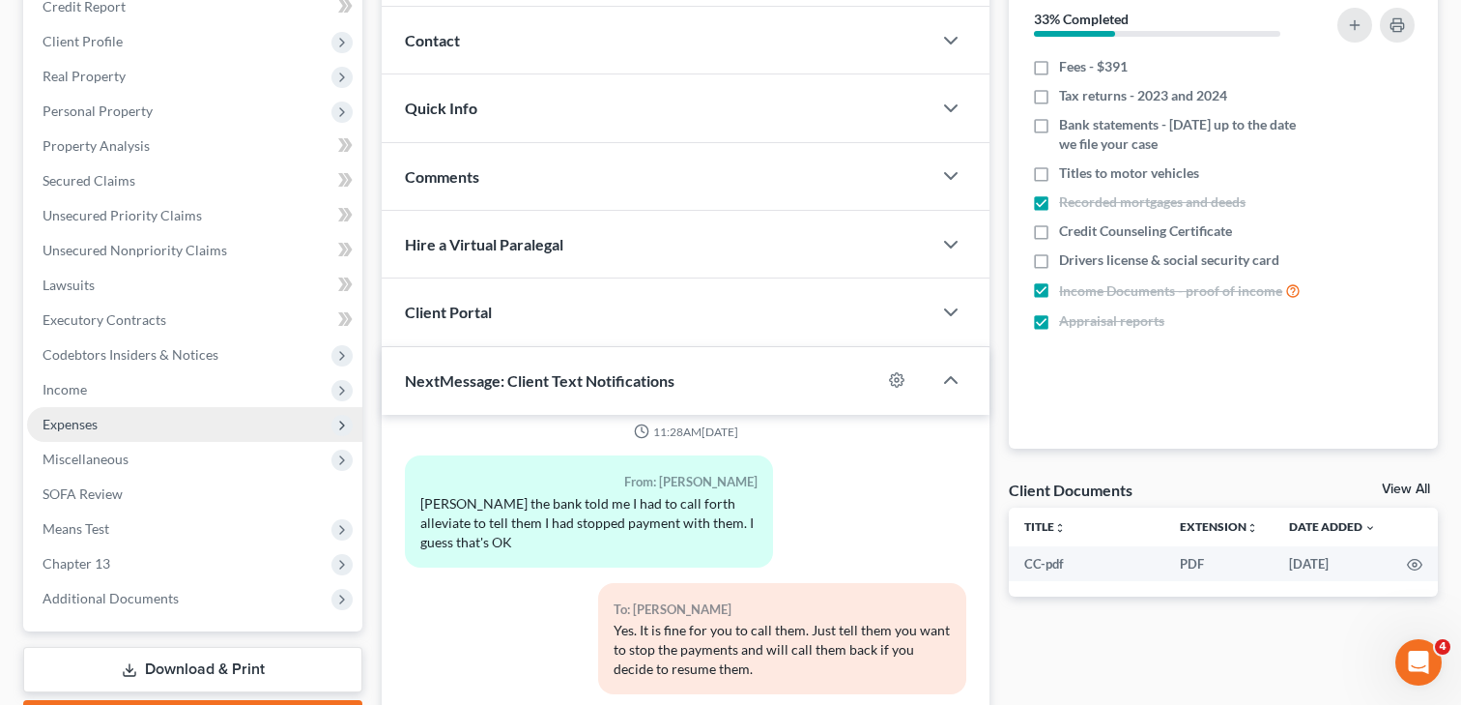
scroll to position [247, 0]
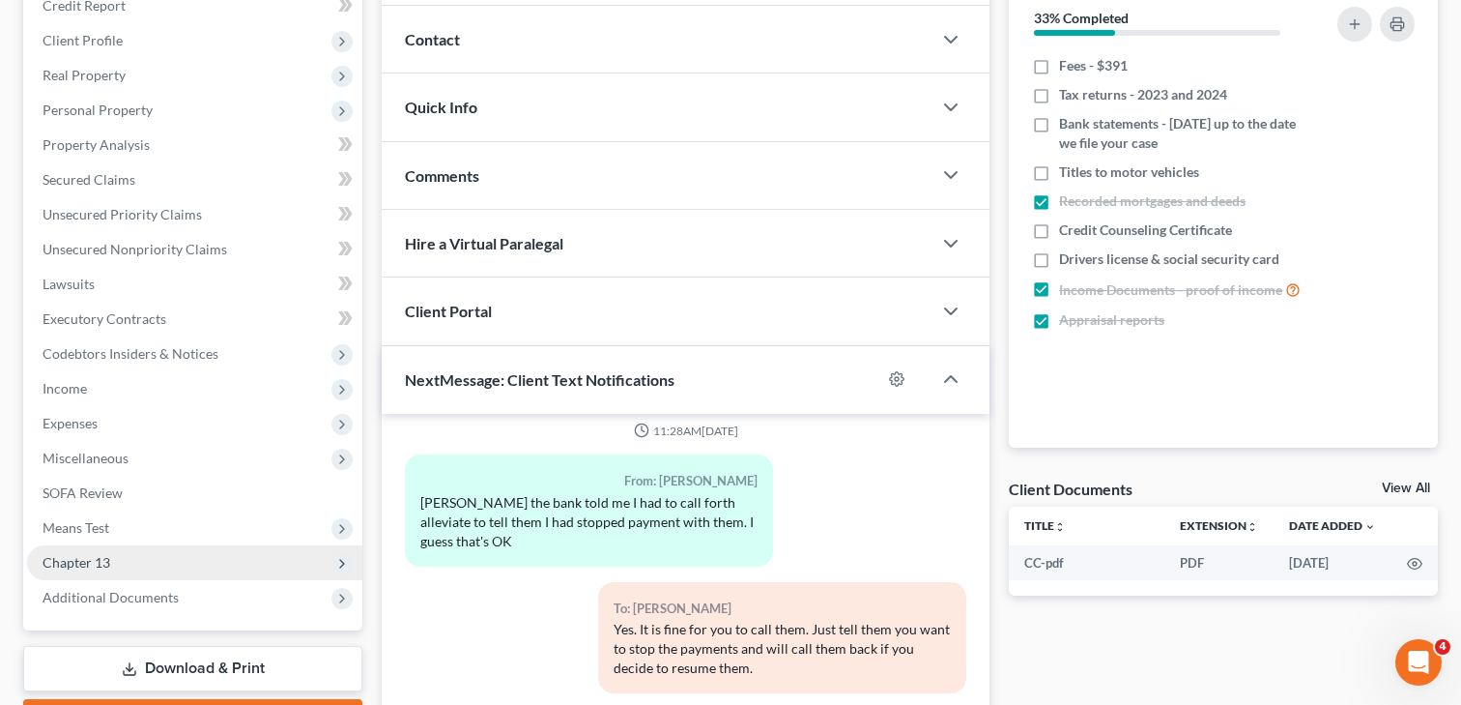
click at [83, 565] on span "Chapter 13" at bounding box center [77, 562] width 68 height 16
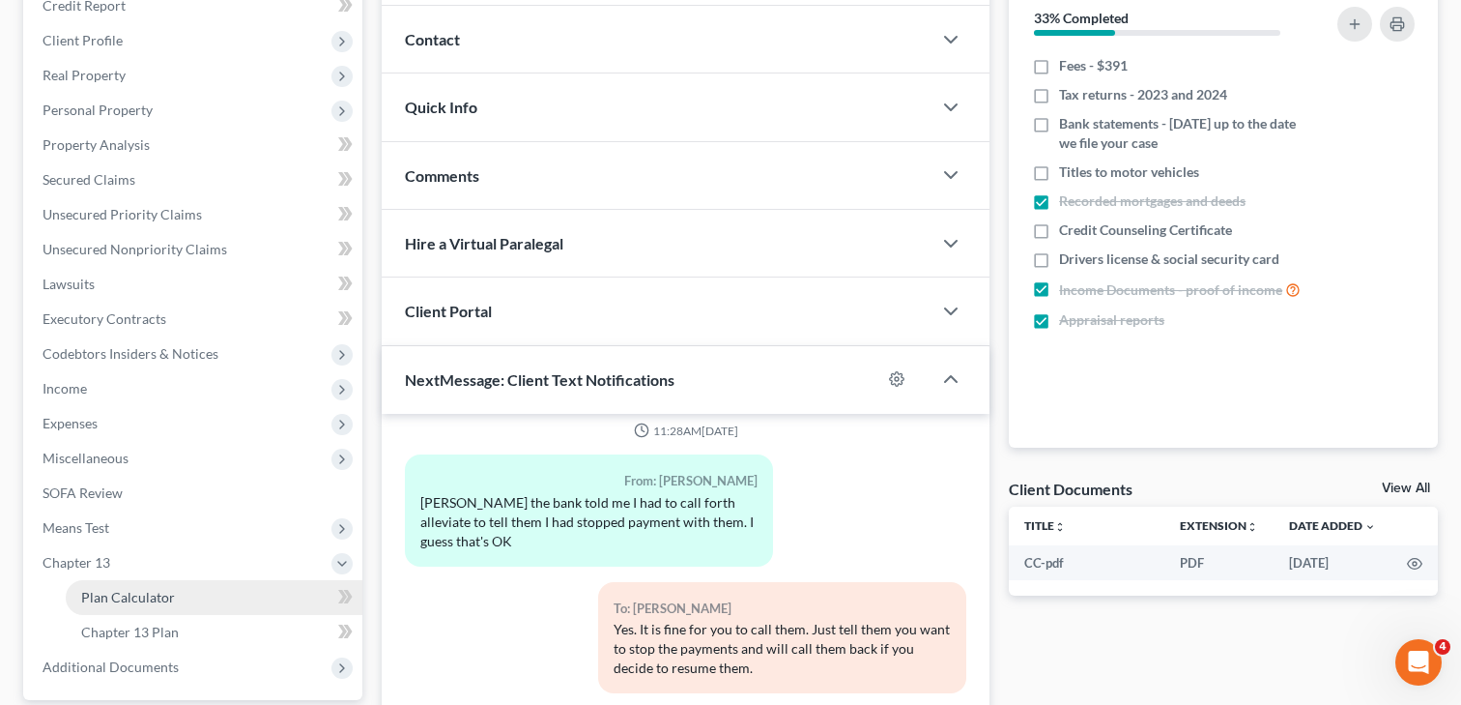
click at [101, 595] on span "Plan Calculator" at bounding box center [128, 597] width 94 height 16
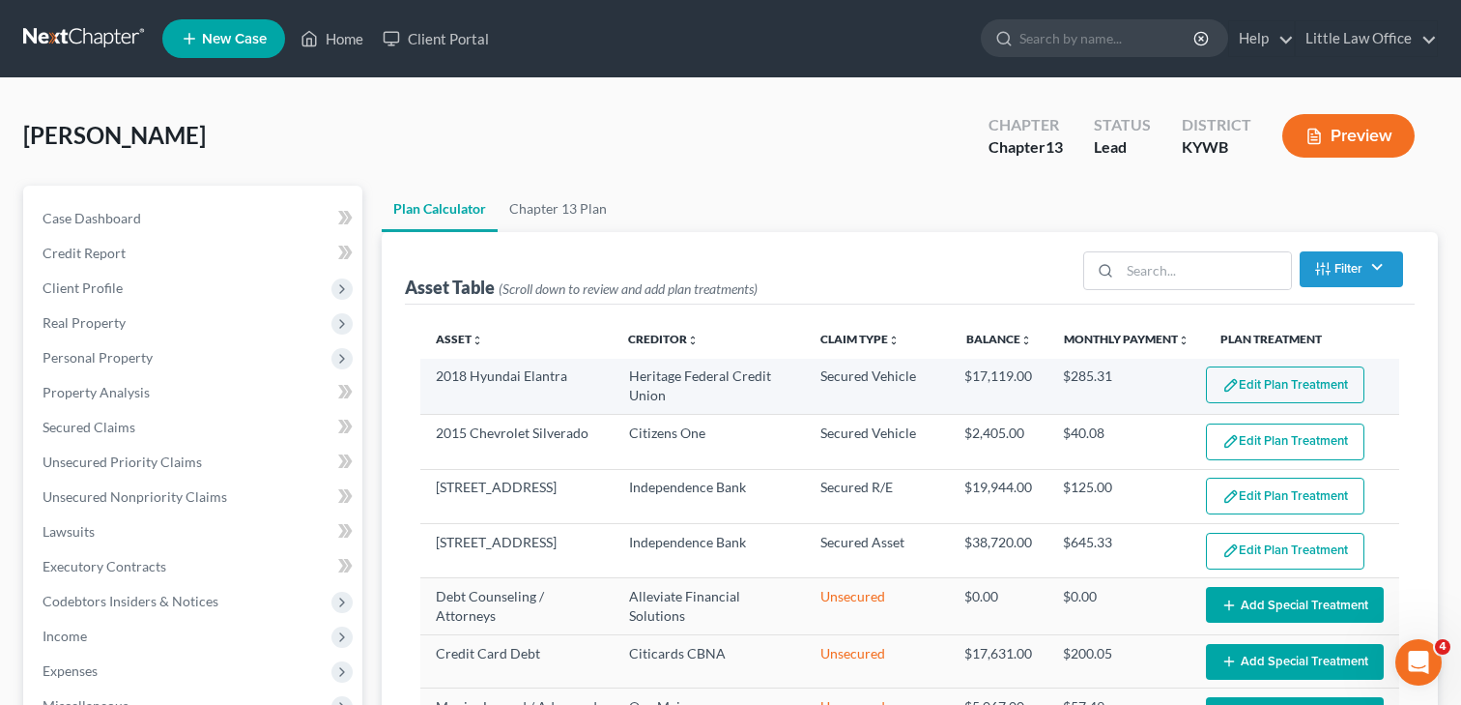
select select "59"
click at [1285, 382] on button "Edit Plan Treatment" at bounding box center [1285, 384] width 159 height 37
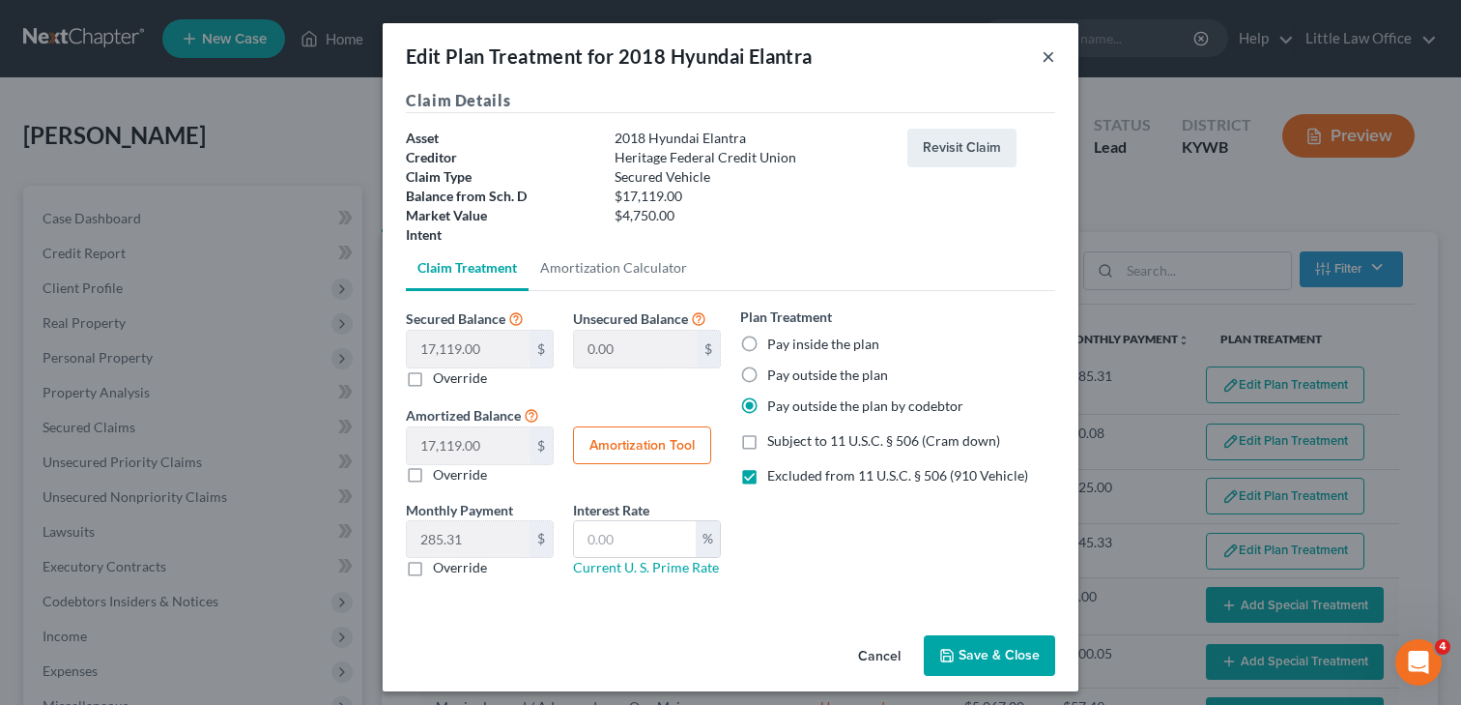
click at [1053, 59] on button "×" at bounding box center [1049, 55] width 14 height 23
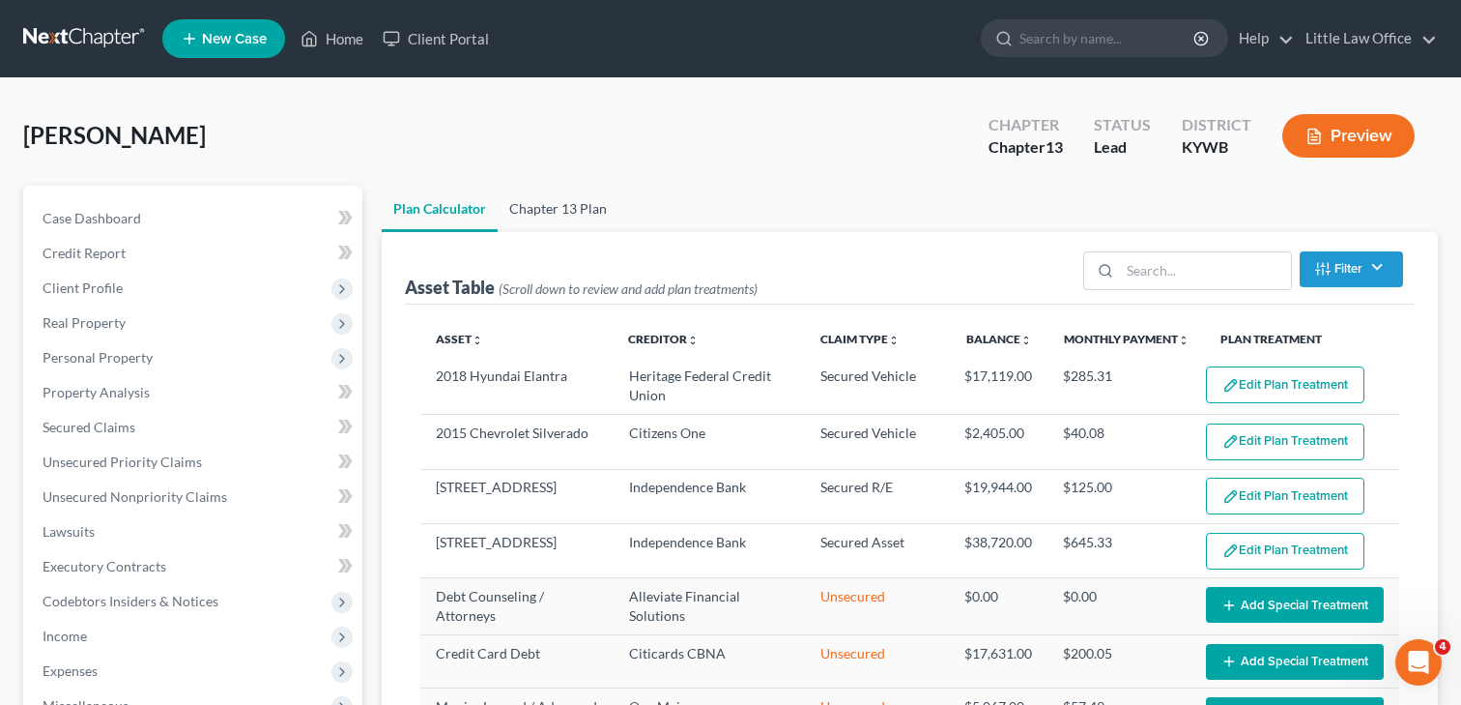
click at [553, 213] on link "Chapter 13 Plan" at bounding box center [558, 209] width 121 height 46
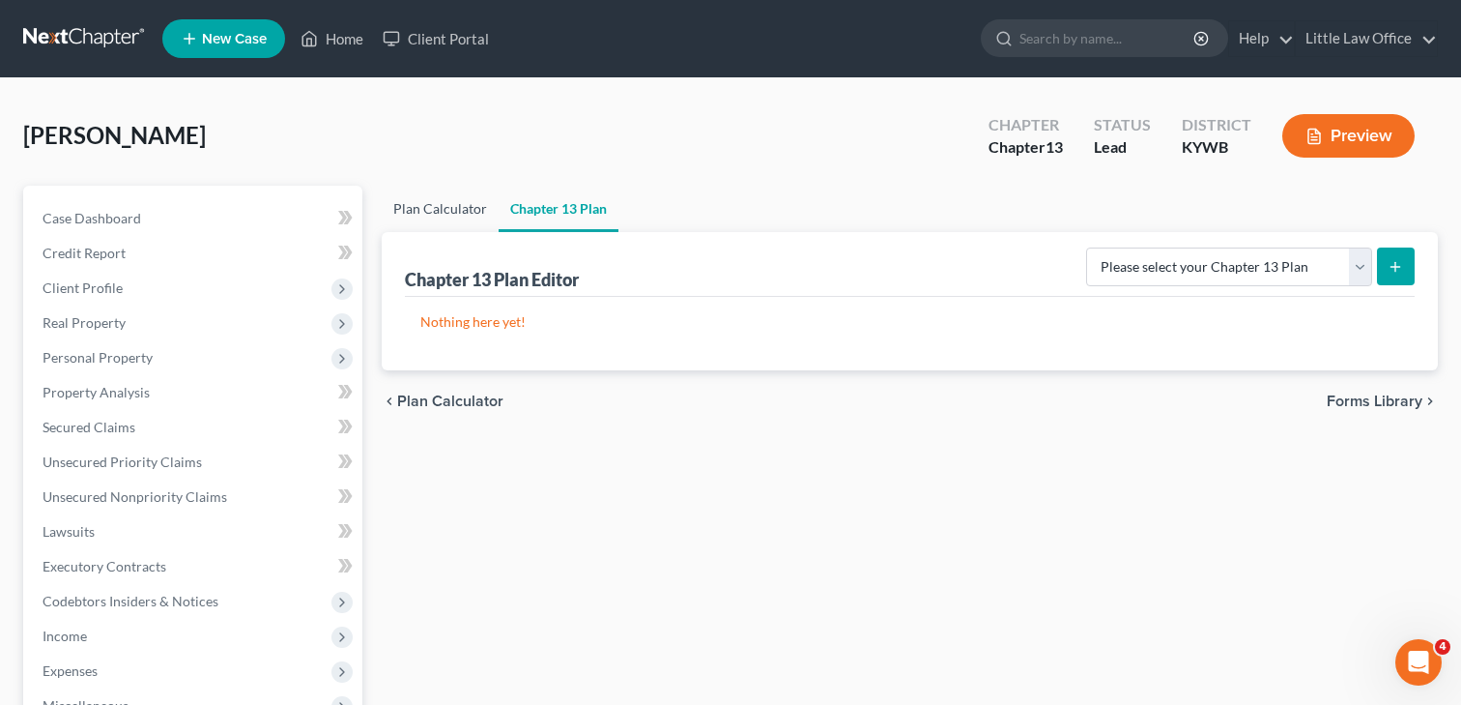
click at [449, 217] on link "Plan Calculator" at bounding box center [440, 209] width 117 height 46
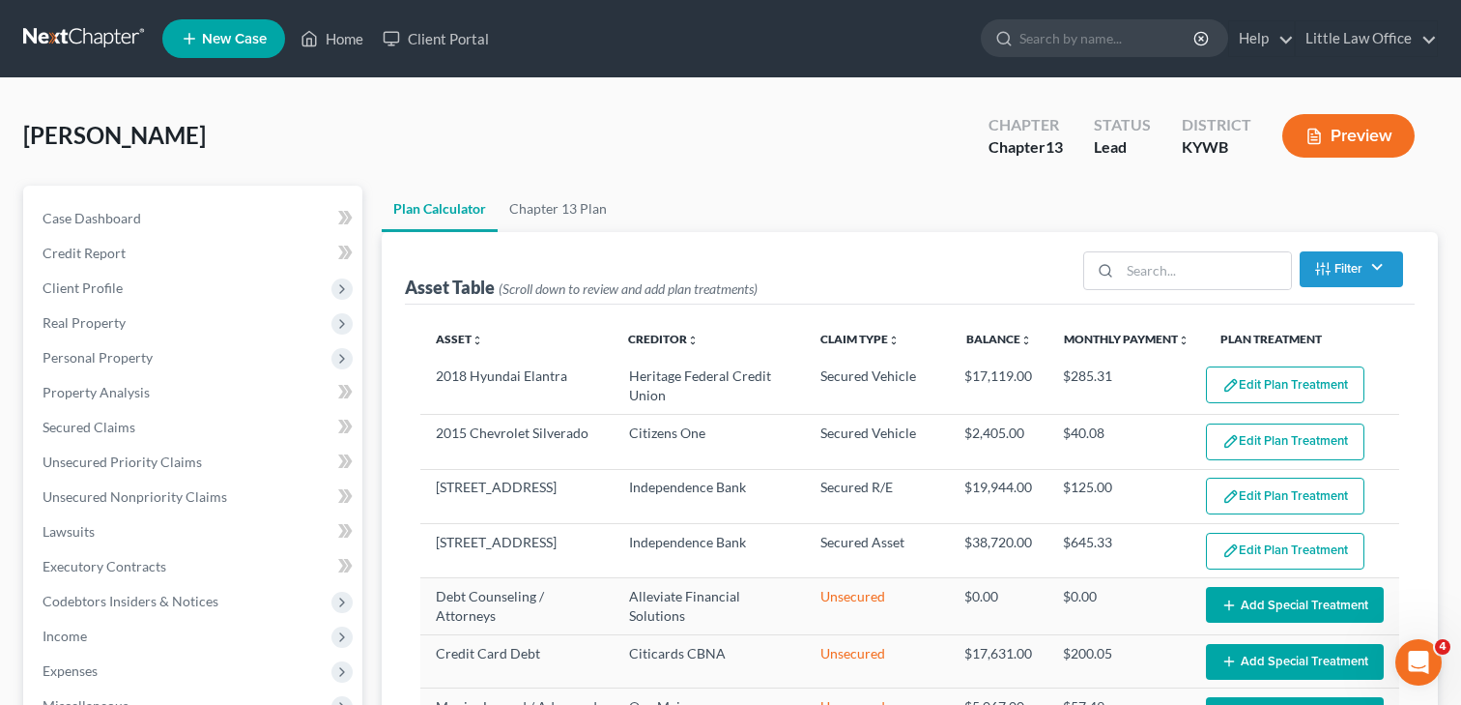
select select "59"
